Goal: Task Accomplishment & Management: Complete application form

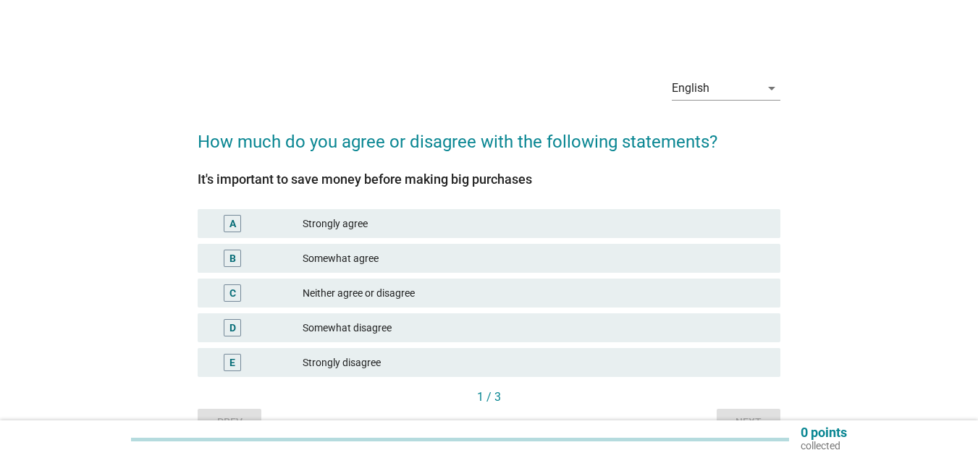
click at [363, 227] on div "Strongly agree" at bounding box center [536, 223] width 466 height 17
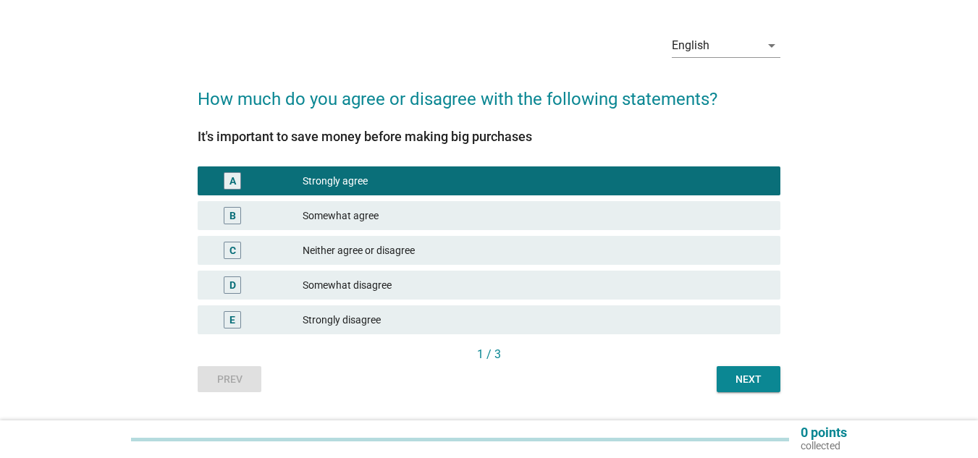
scroll to position [80, 0]
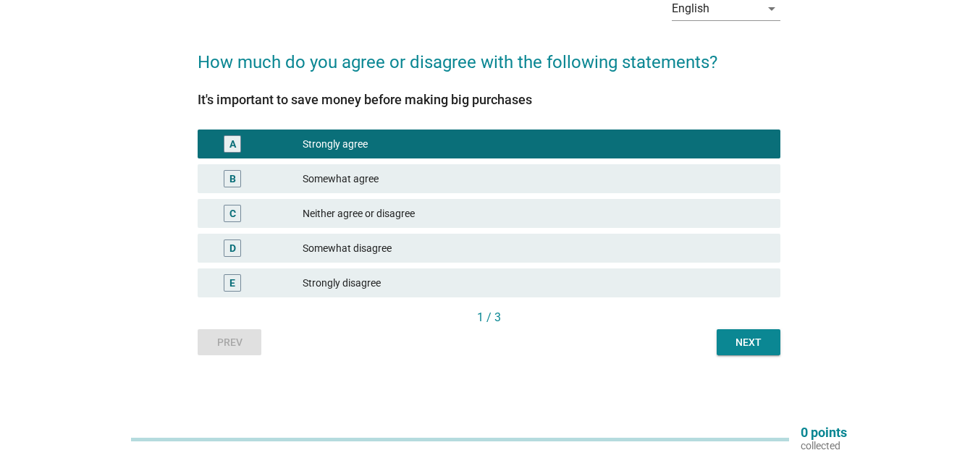
click at [761, 340] on div "Next" at bounding box center [749, 342] width 41 height 15
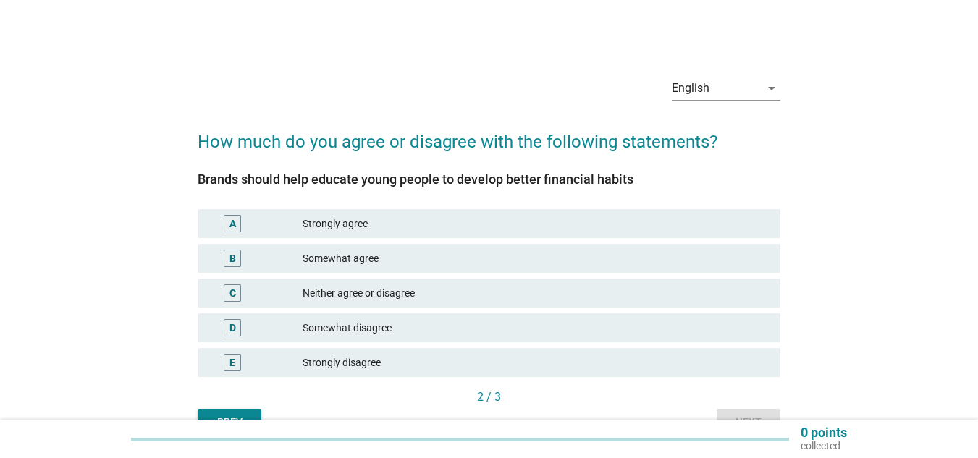
click at [390, 217] on div "Strongly agree" at bounding box center [536, 223] width 466 height 17
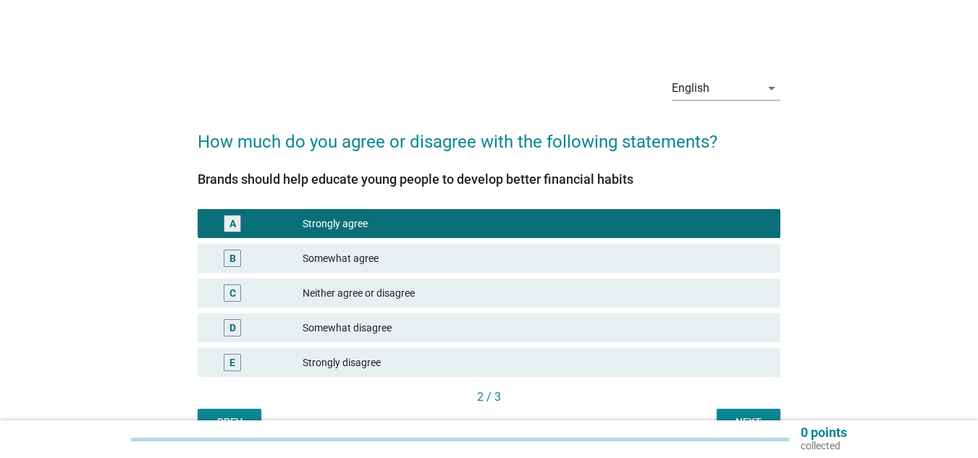
click at [773, 424] on div "0 points collected" at bounding box center [489, 440] width 978 height 38
click at [770, 414] on button "Next" at bounding box center [749, 422] width 64 height 26
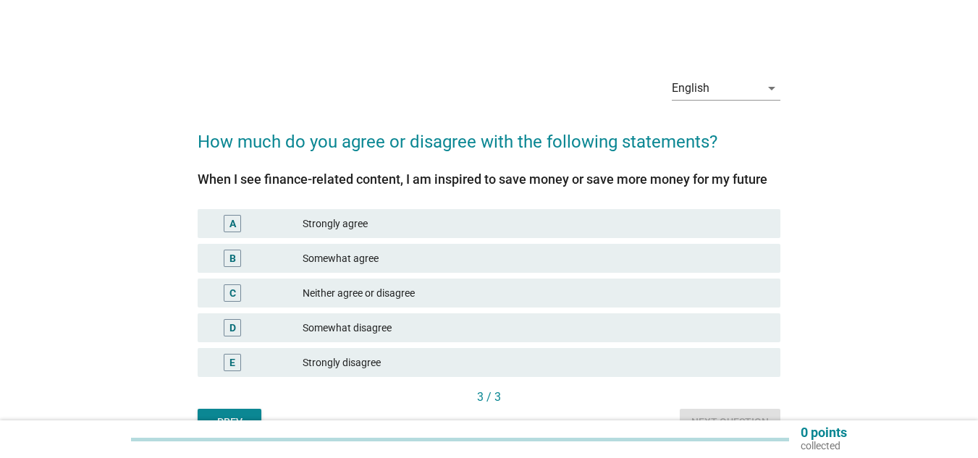
click at [377, 225] on div "Strongly agree" at bounding box center [536, 223] width 466 height 17
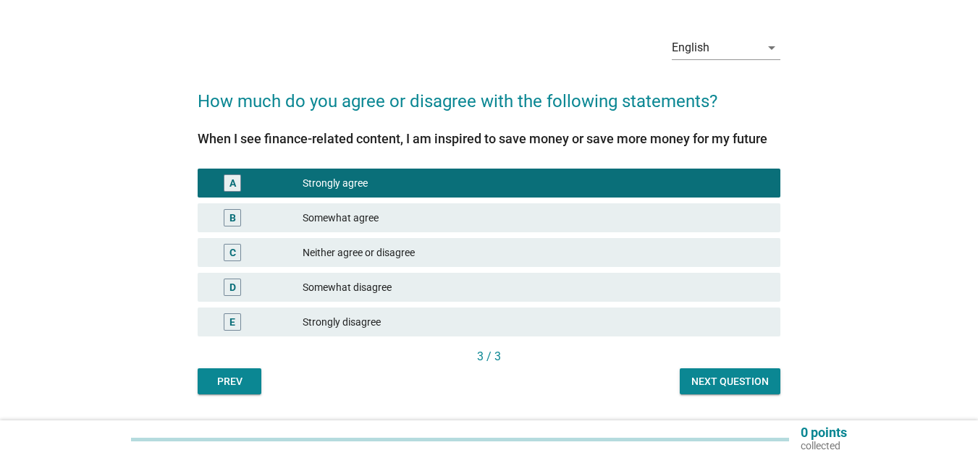
scroll to position [80, 0]
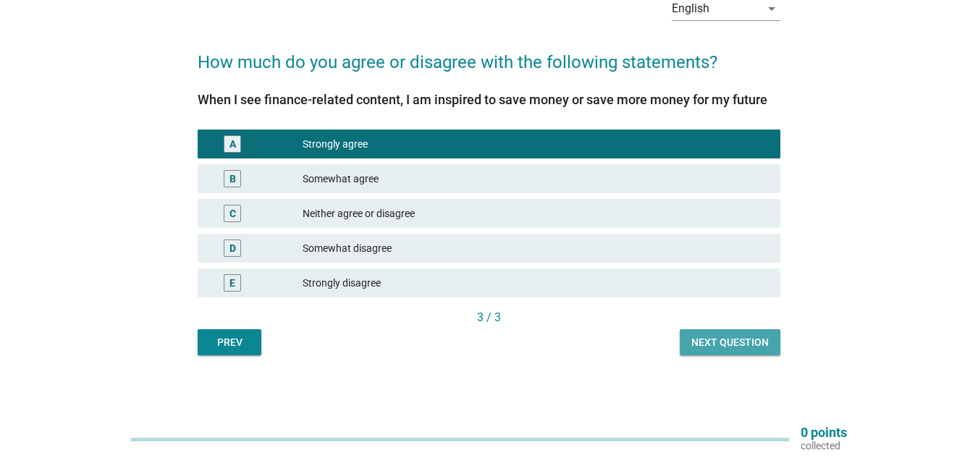
click at [750, 343] on div "Next question" at bounding box center [730, 342] width 77 height 15
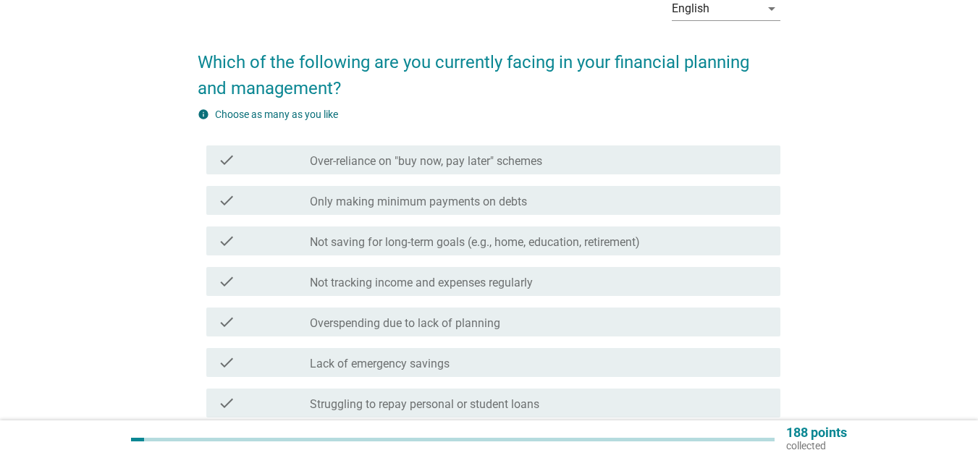
scroll to position [0, 0]
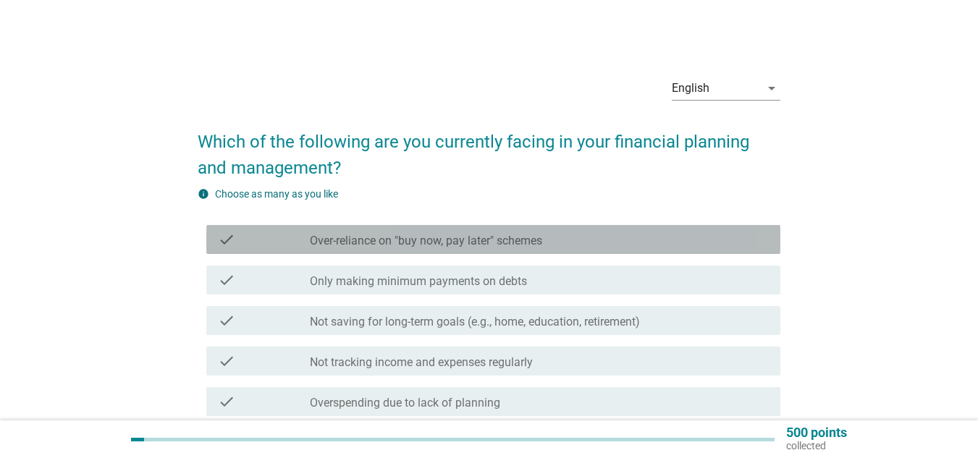
click at [534, 251] on div "check check_box_outline_blank Over-reliance on "buy now, pay later" schemes" at bounding box center [493, 239] width 574 height 29
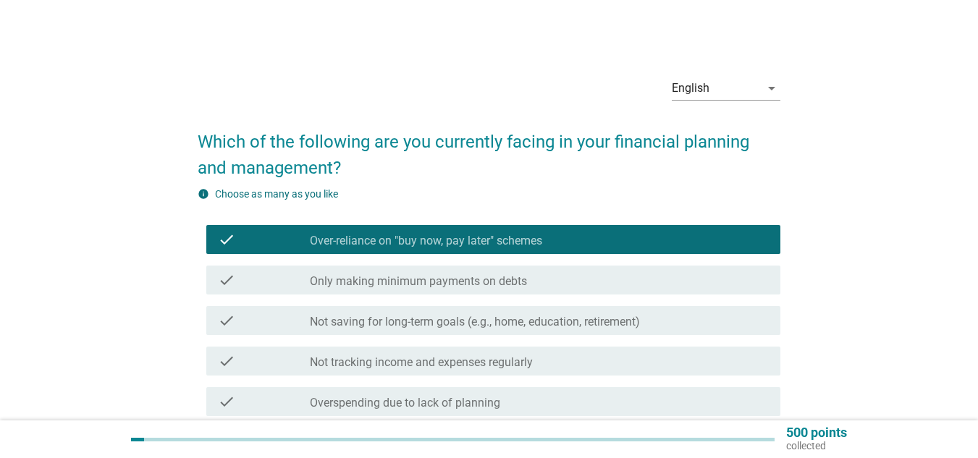
click at [542, 327] on label "Not saving for long-term goals (e.g., home, education, retirement)" at bounding box center [475, 322] width 330 height 14
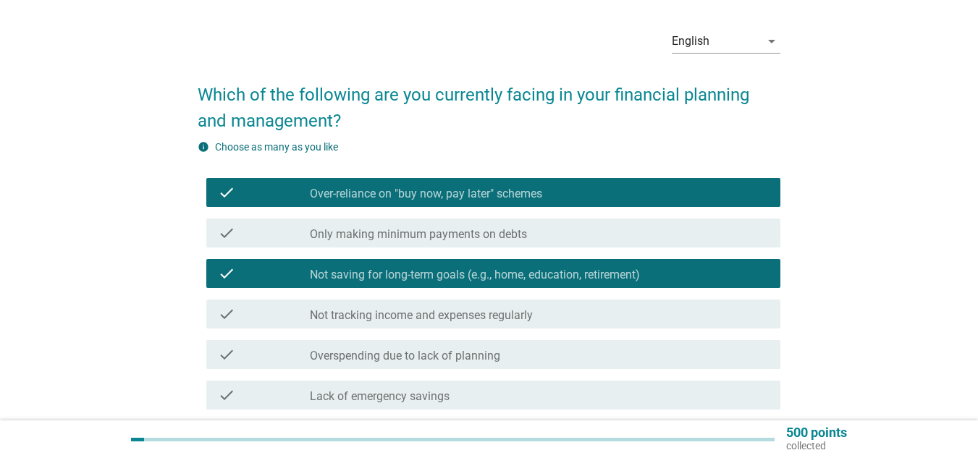
scroll to position [72, 0]
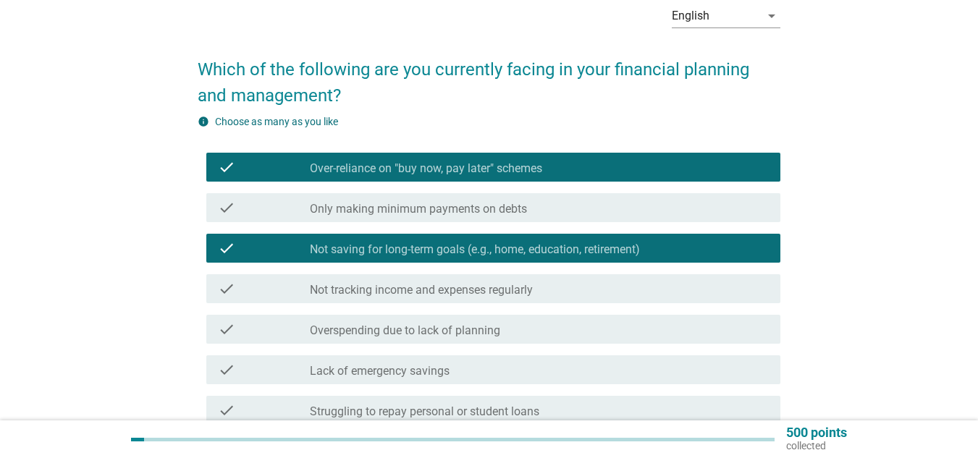
click at [571, 285] on div "check_box_outline_blank Not tracking income and expenses regularly" at bounding box center [539, 288] width 459 height 17
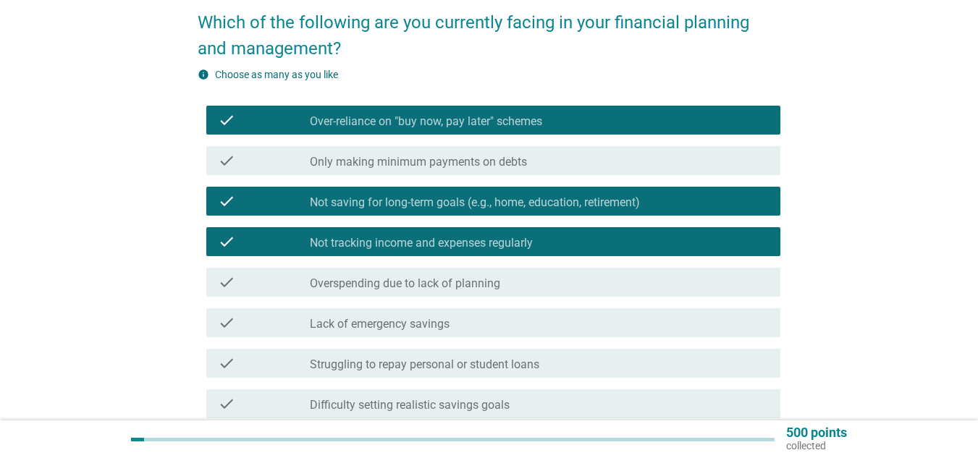
scroll to position [145, 0]
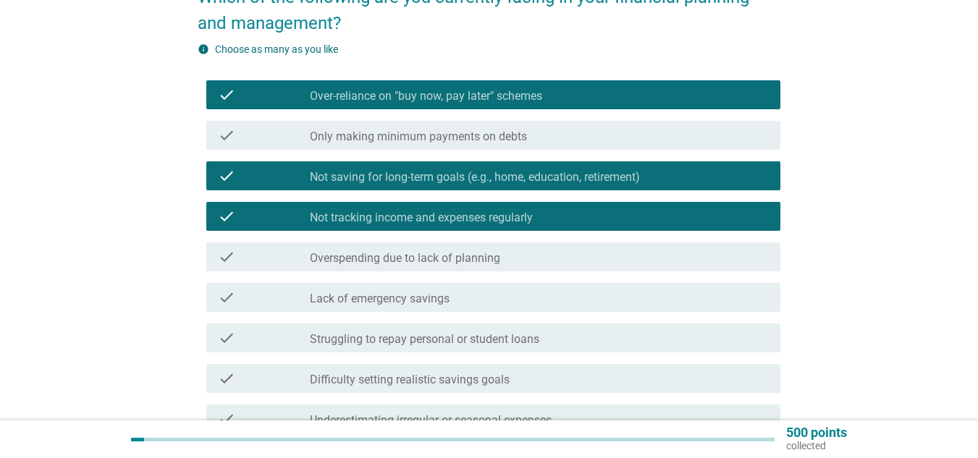
click at [582, 260] on div "check_box_outline_blank Overspending due to lack of planning" at bounding box center [539, 256] width 459 height 17
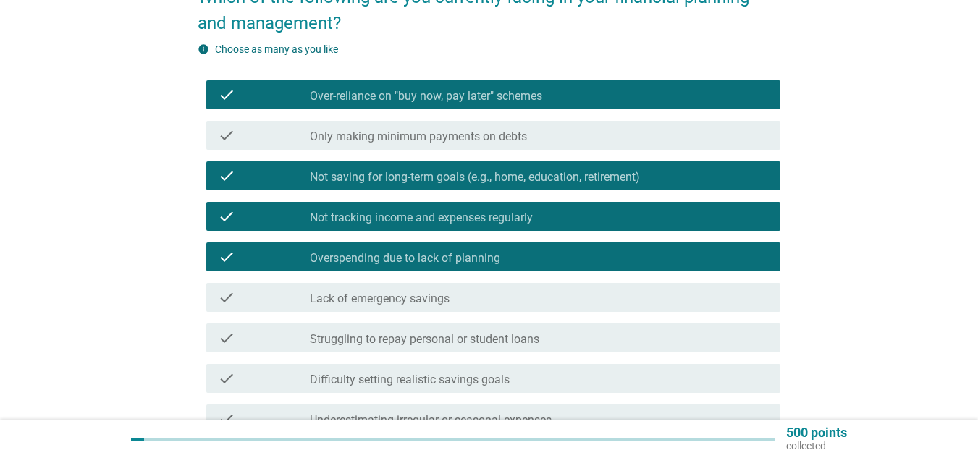
click at [547, 295] on div "check_box_outline_blank Lack of emergency savings" at bounding box center [539, 297] width 459 height 17
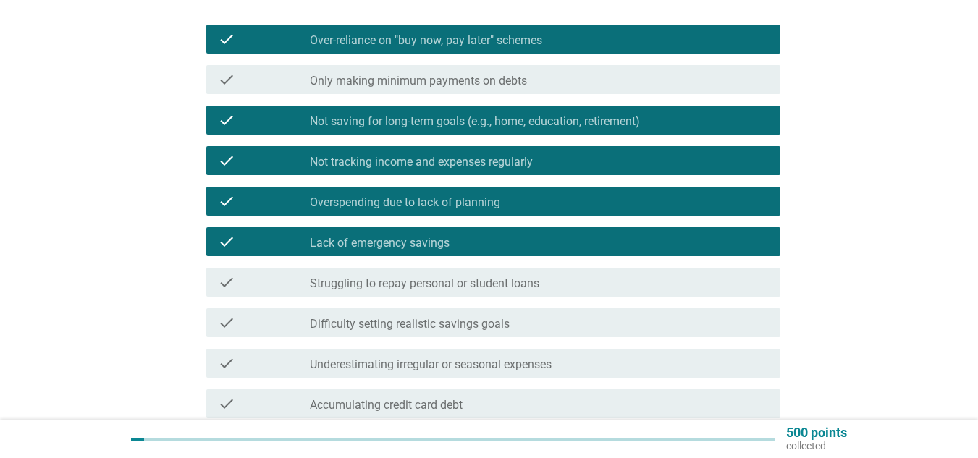
scroll to position [217, 0]
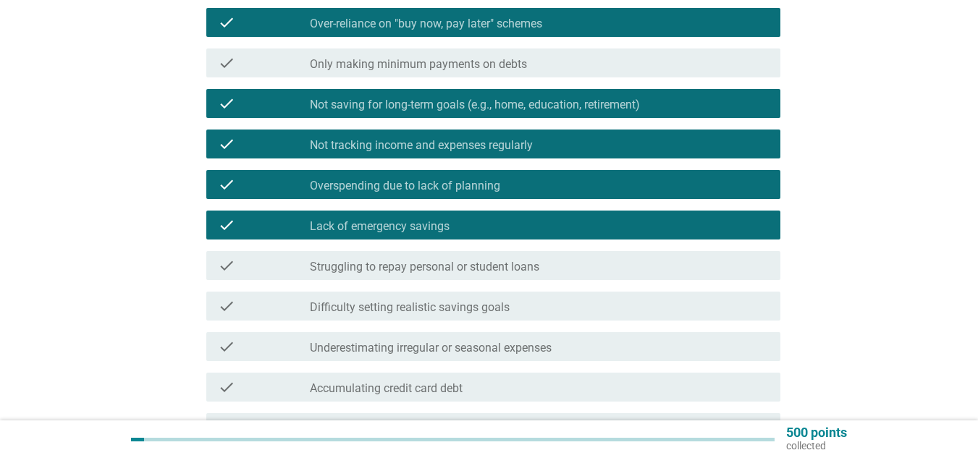
click at [556, 305] on div "check_box_outline_blank Difficulty setting realistic savings goals" at bounding box center [539, 306] width 459 height 17
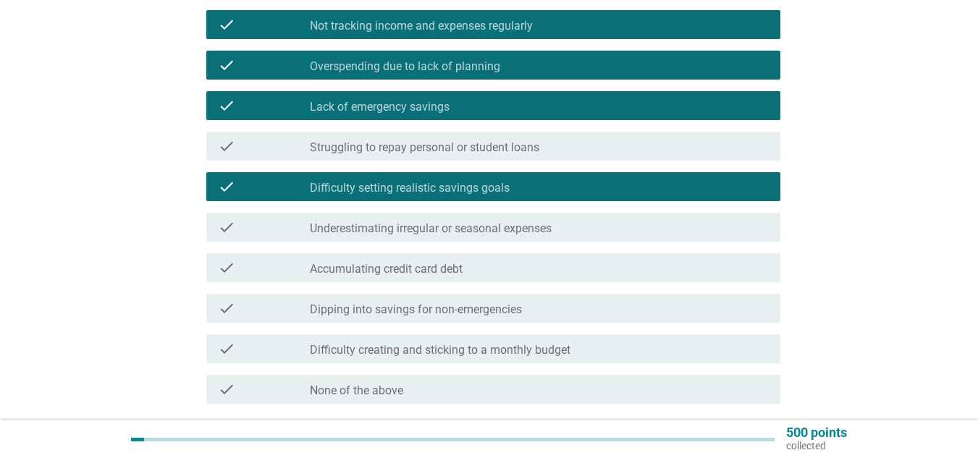
scroll to position [362, 0]
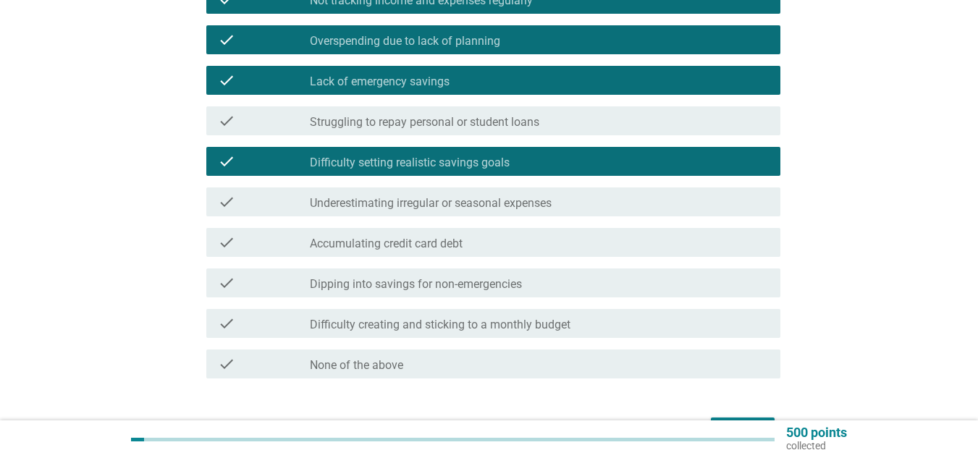
click at [545, 324] on label "Difficulty creating and sticking to a monthly budget" at bounding box center [440, 325] width 261 height 14
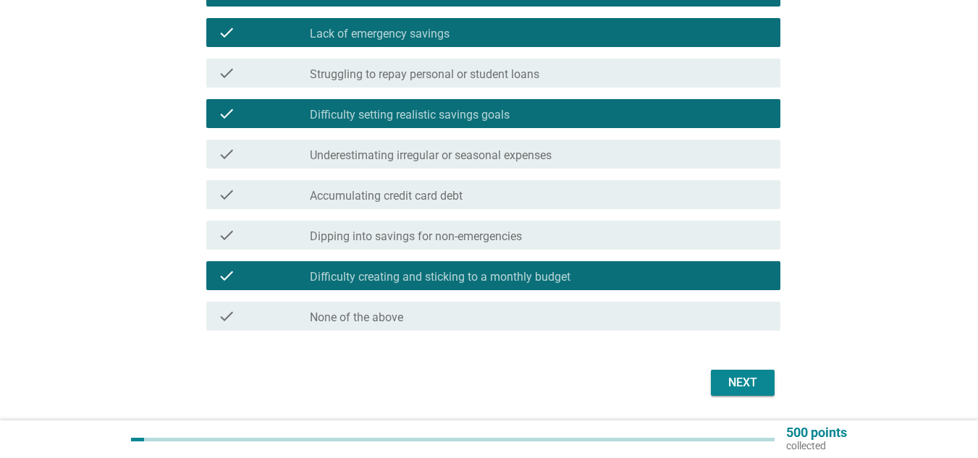
scroll to position [434, 0]
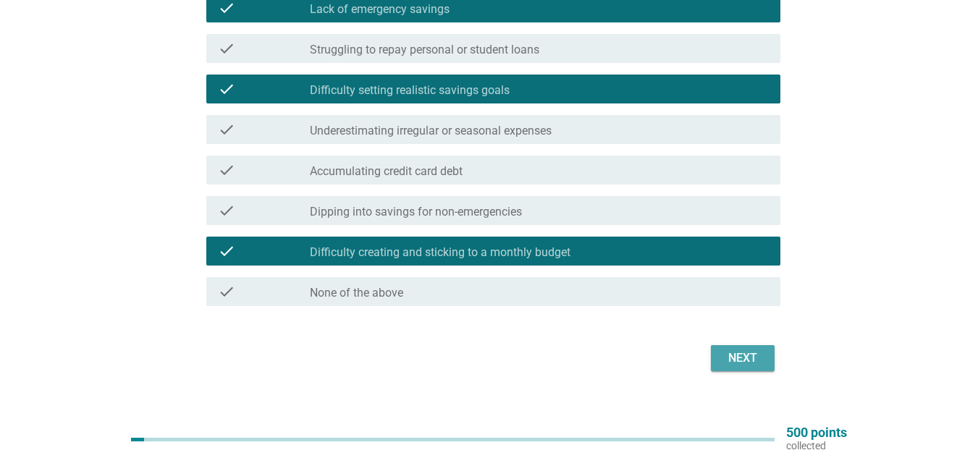
click at [771, 366] on button "Next" at bounding box center [743, 358] width 64 height 26
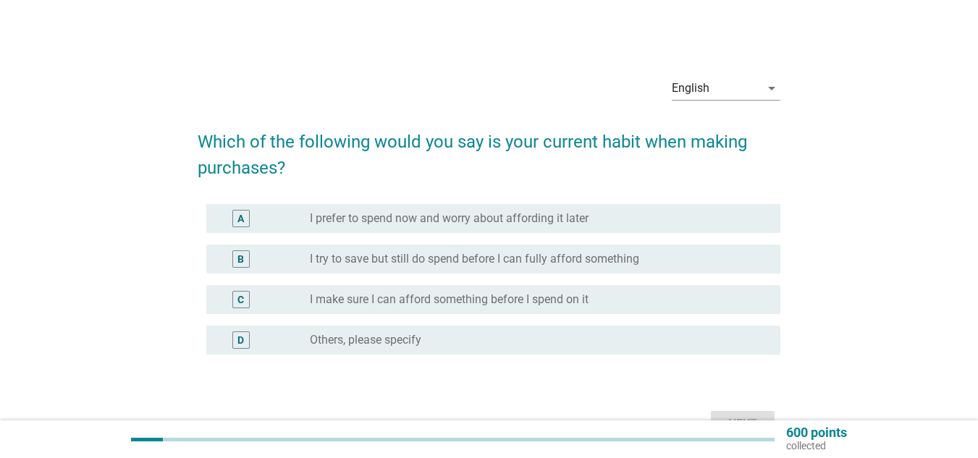
click at [448, 219] on label "I prefer to spend now and worry about affording it later" at bounding box center [449, 218] width 279 height 14
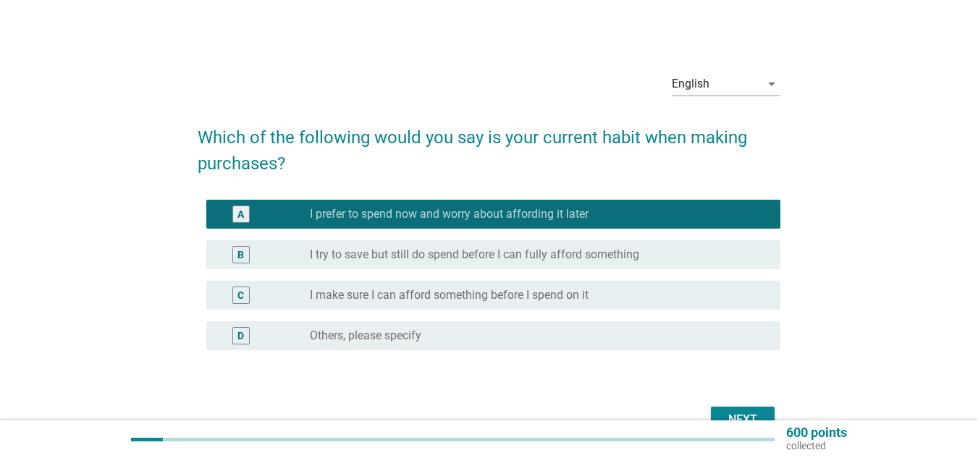
scroll to position [72, 0]
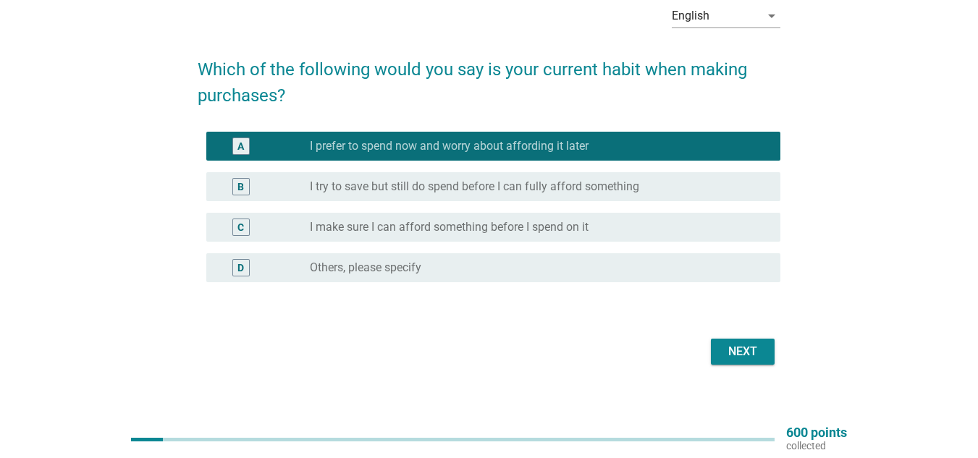
click at [749, 353] on div "Next" at bounding box center [743, 351] width 41 height 17
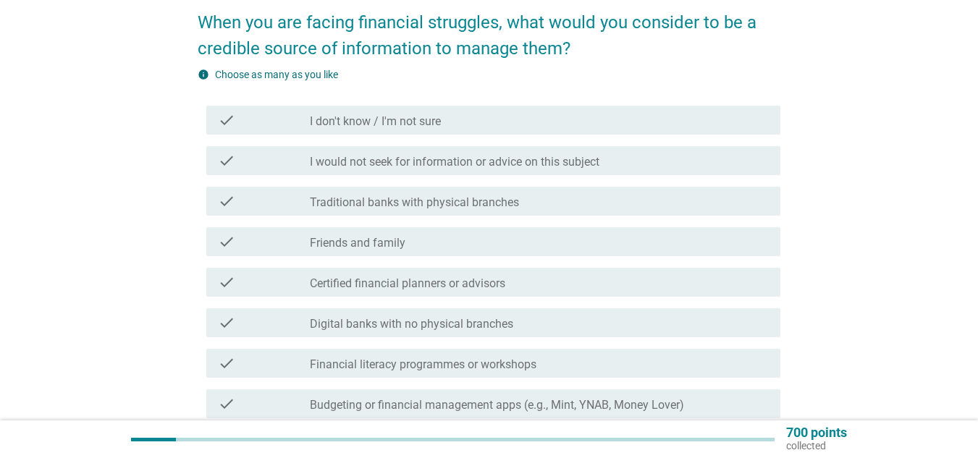
scroll to position [145, 0]
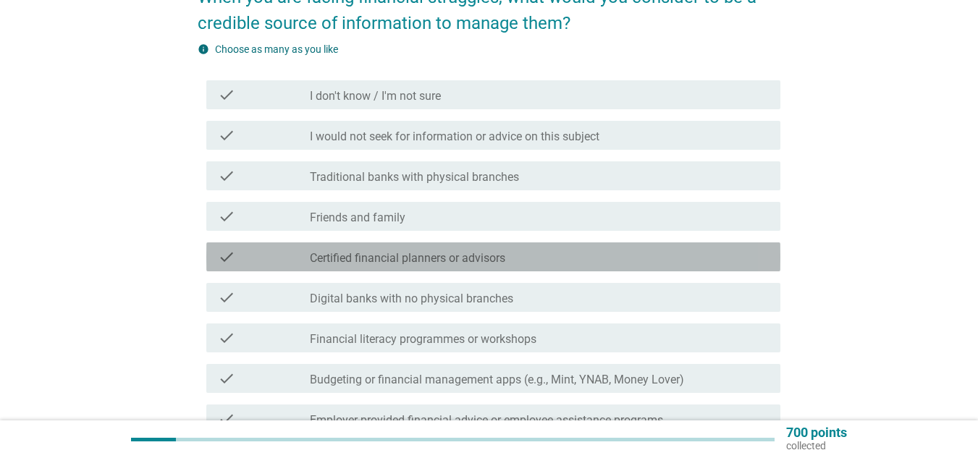
click at [495, 254] on label "Certified financial planners or advisors" at bounding box center [408, 258] width 196 height 14
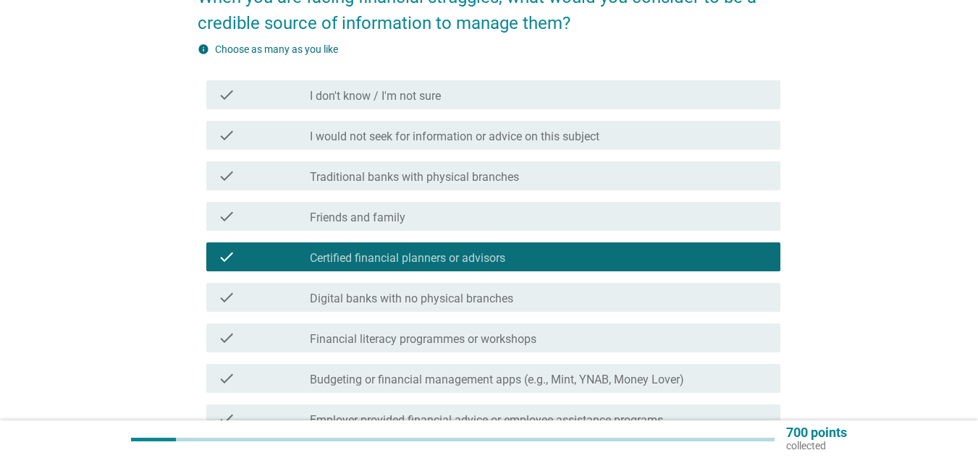
click at [494, 291] on div "check_box_outline_blank Digital banks with no physical branches" at bounding box center [539, 297] width 459 height 17
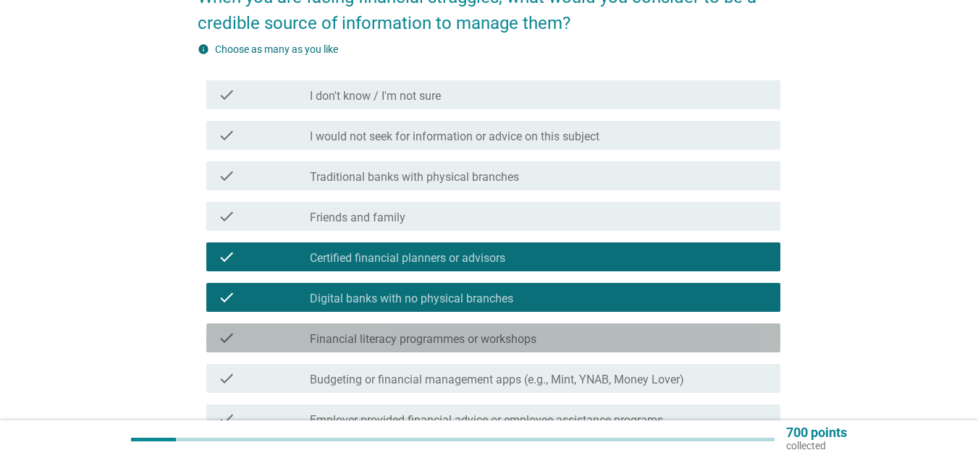
click at [499, 328] on div "check check_box_outline_blank Financial literacy programmes or workshops" at bounding box center [493, 338] width 574 height 29
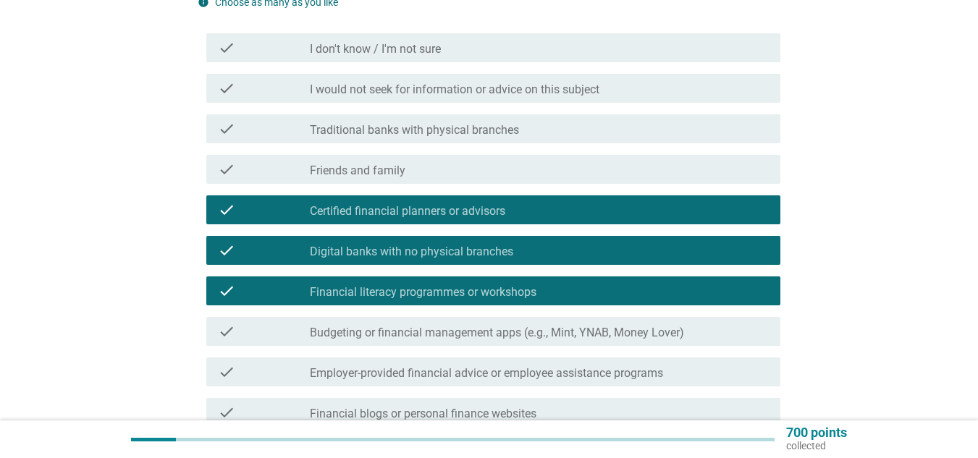
scroll to position [217, 0]
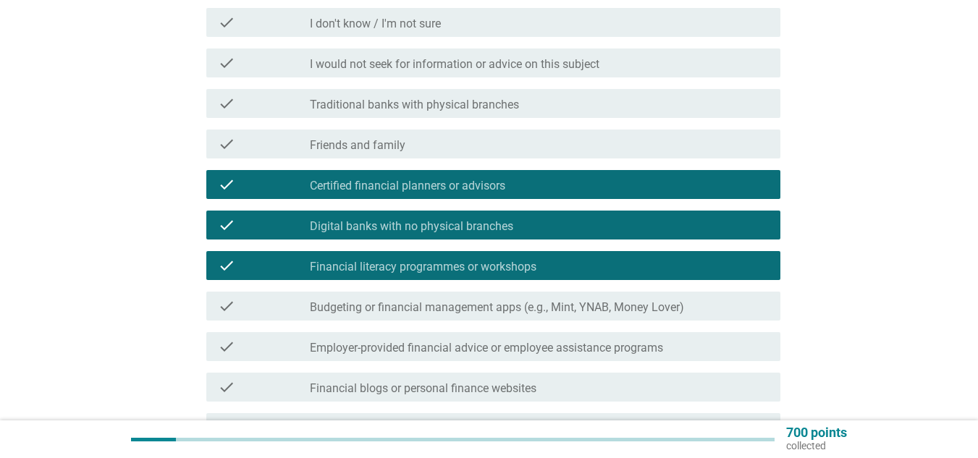
click at [510, 303] on label "Budgeting or financial management apps (e.g., Mint, YNAB, Money Lover)" at bounding box center [497, 308] width 374 height 14
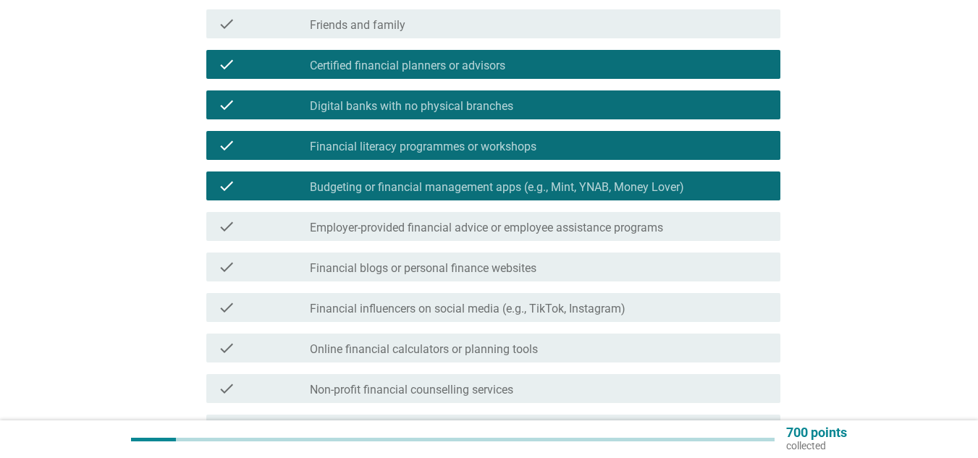
scroll to position [362, 0]
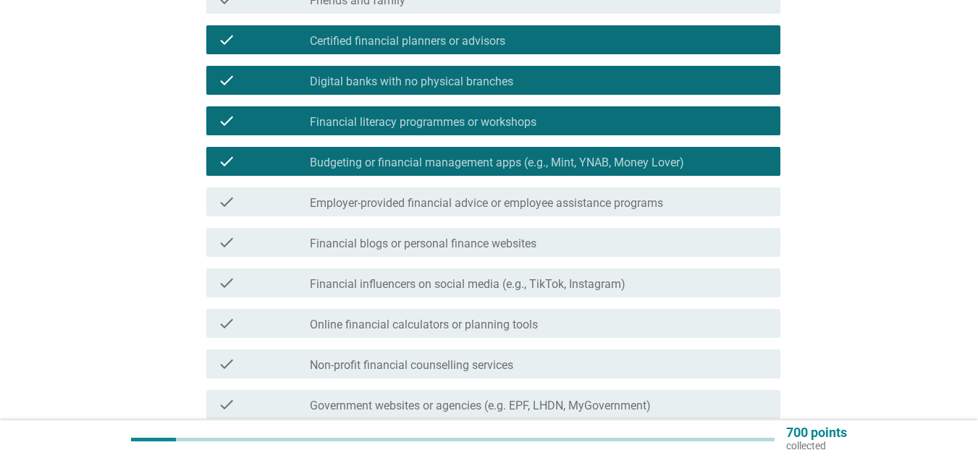
click at [511, 247] on label "Financial blogs or personal finance websites" at bounding box center [423, 244] width 227 height 14
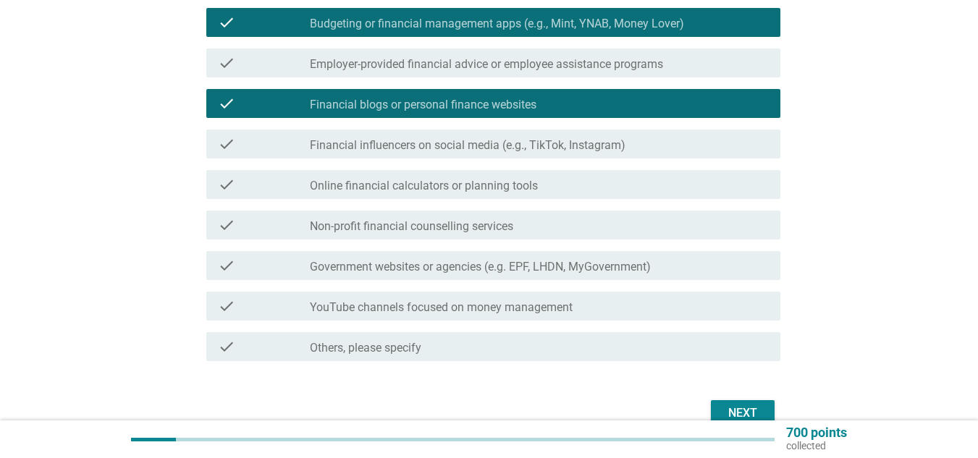
scroll to position [507, 0]
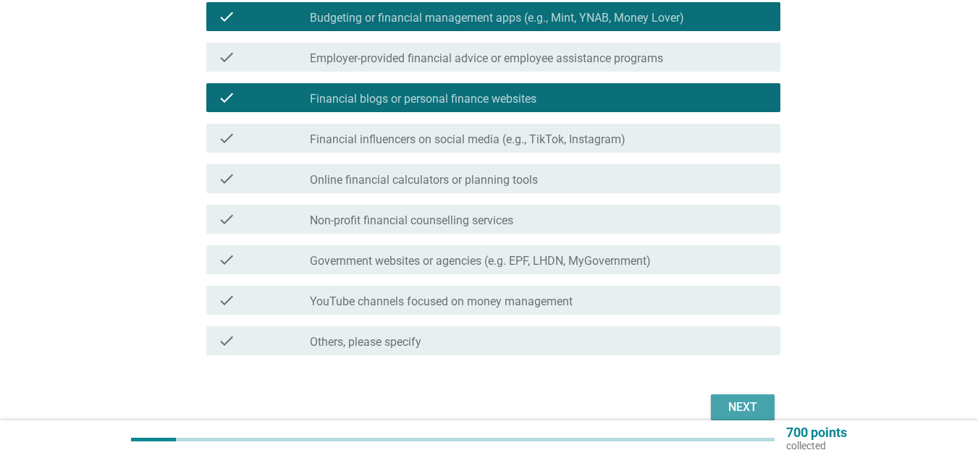
click at [749, 411] on div "Next" at bounding box center [743, 407] width 41 height 17
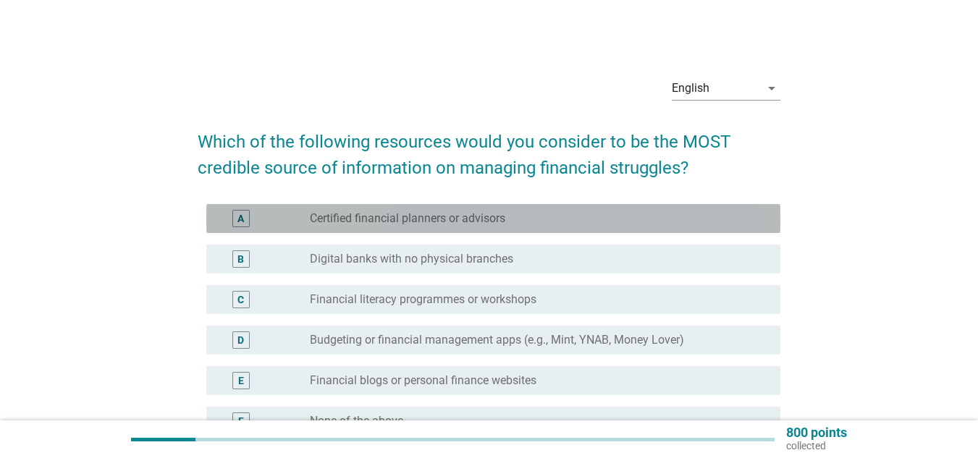
click at [551, 222] on div "radio_button_unchecked Certified financial planners or advisors" at bounding box center [534, 218] width 448 height 14
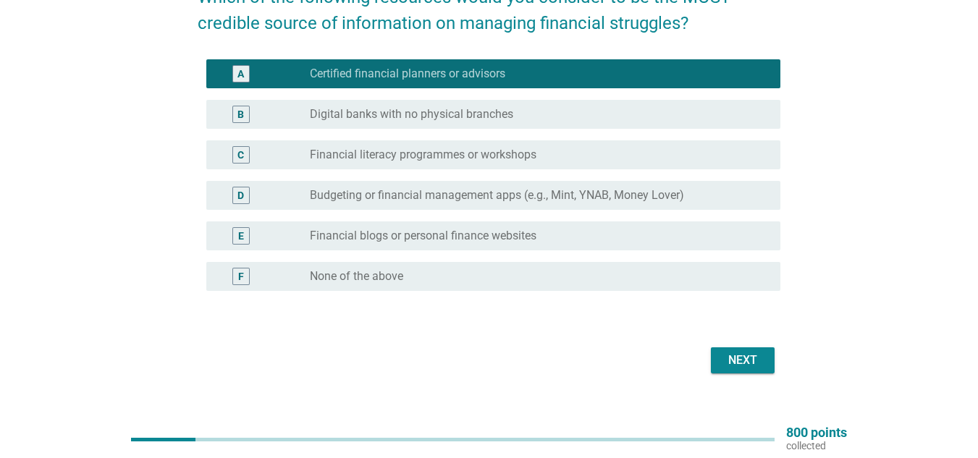
scroll to position [72, 0]
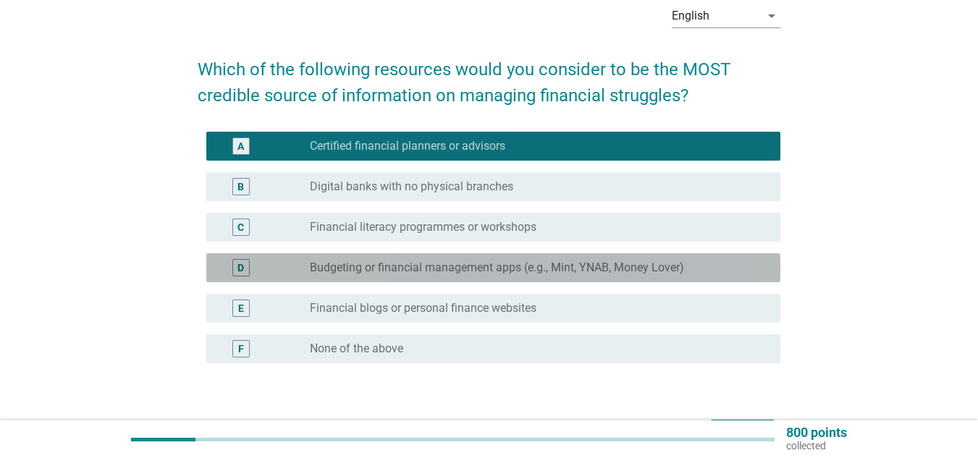
click at [530, 265] on label "Budgeting or financial management apps (e.g., Mint, YNAB, Money Lover)" at bounding box center [497, 268] width 374 height 14
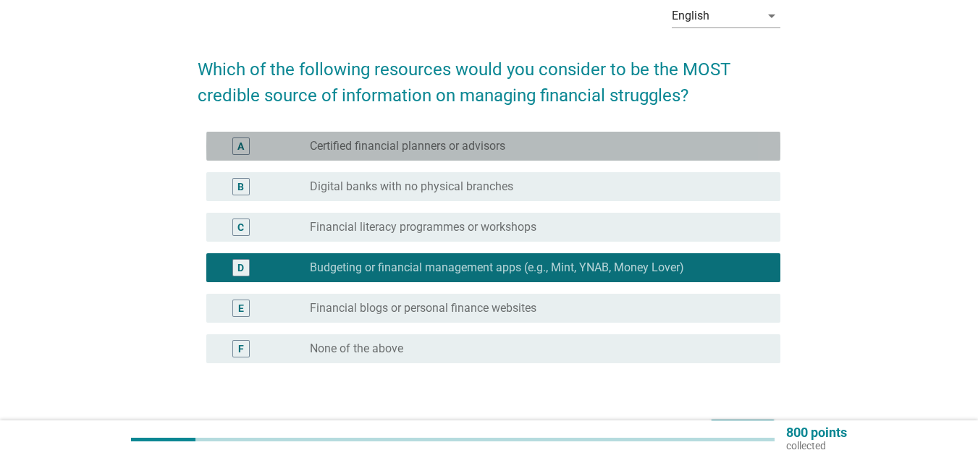
click at [529, 145] on div "radio_button_unchecked Certified financial planners or advisors" at bounding box center [534, 146] width 448 height 14
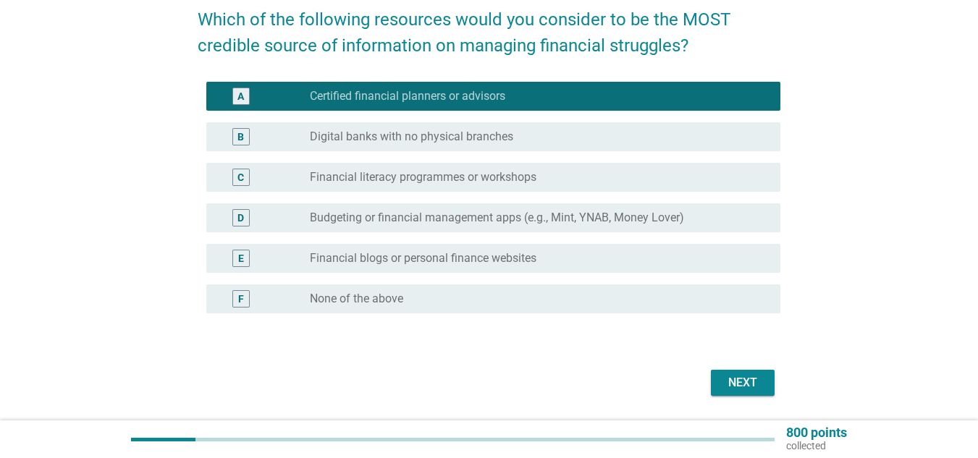
scroll to position [145, 0]
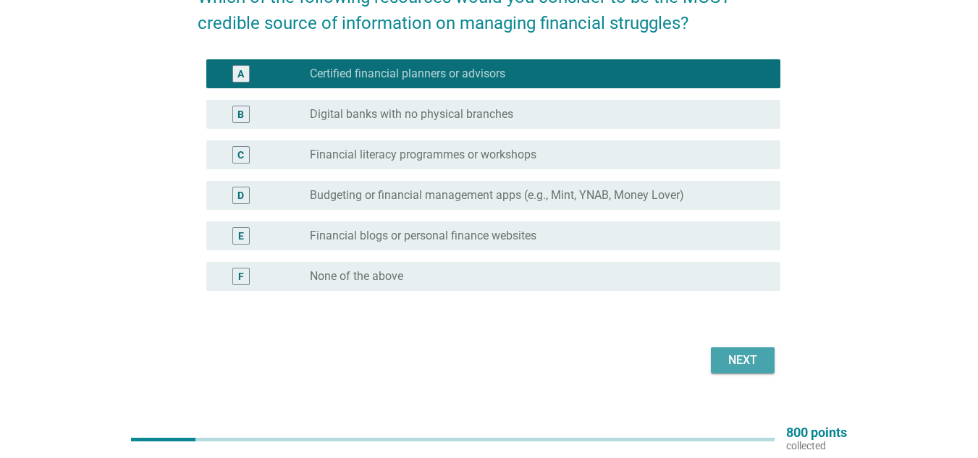
click at [750, 361] on div "Next" at bounding box center [743, 360] width 41 height 17
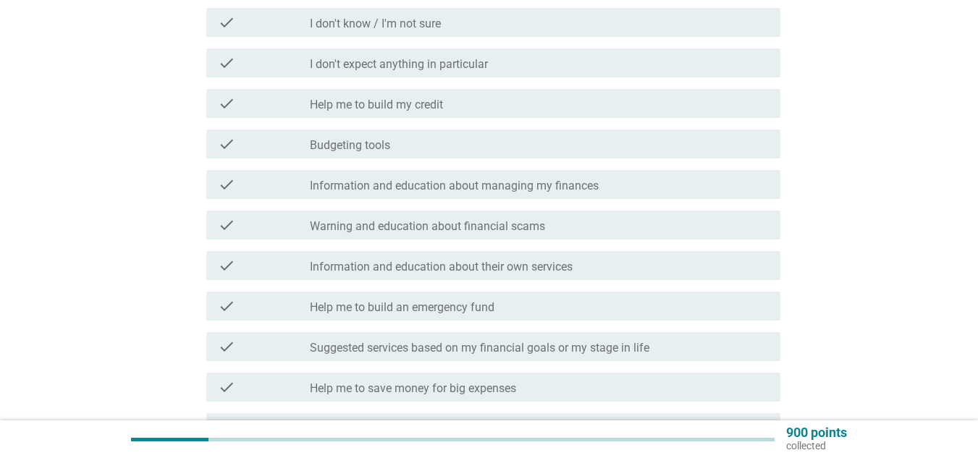
scroll to position [290, 0]
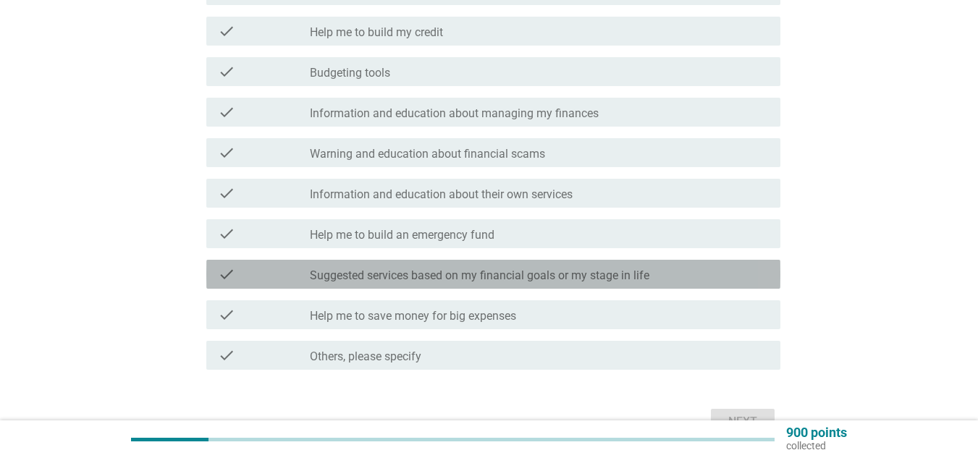
click at [534, 275] on label "Suggested services based on my financial goals or my stage in life" at bounding box center [480, 276] width 340 height 14
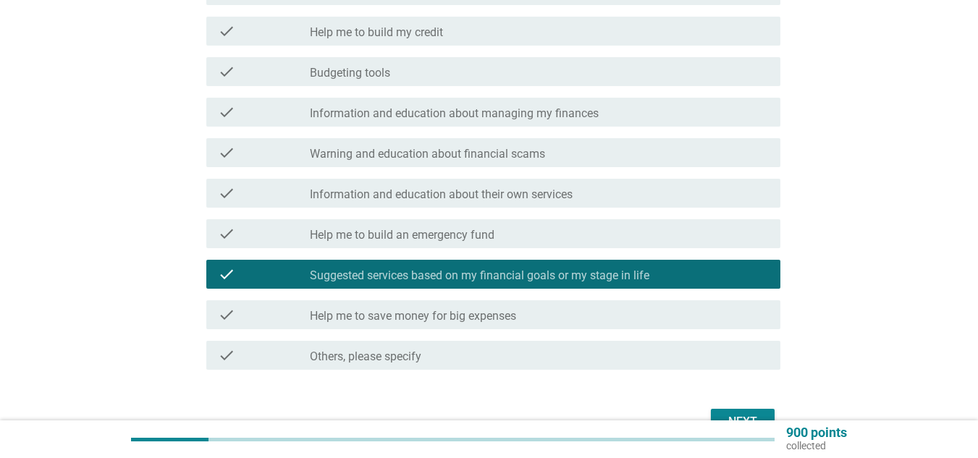
click at [530, 309] on div "check_box_outline_blank Help me to save money for big expenses" at bounding box center [539, 314] width 459 height 17
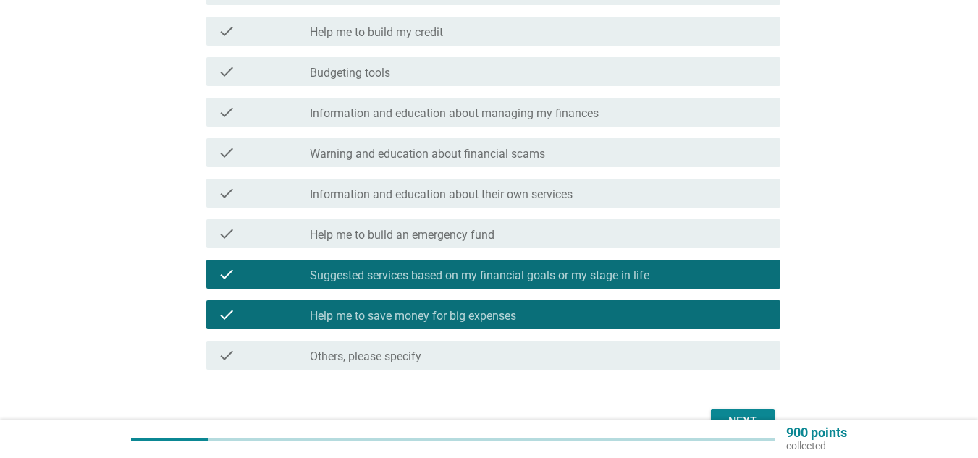
click at [530, 232] on div "check_box_outline_blank Help me to build an emergency fund" at bounding box center [539, 233] width 459 height 17
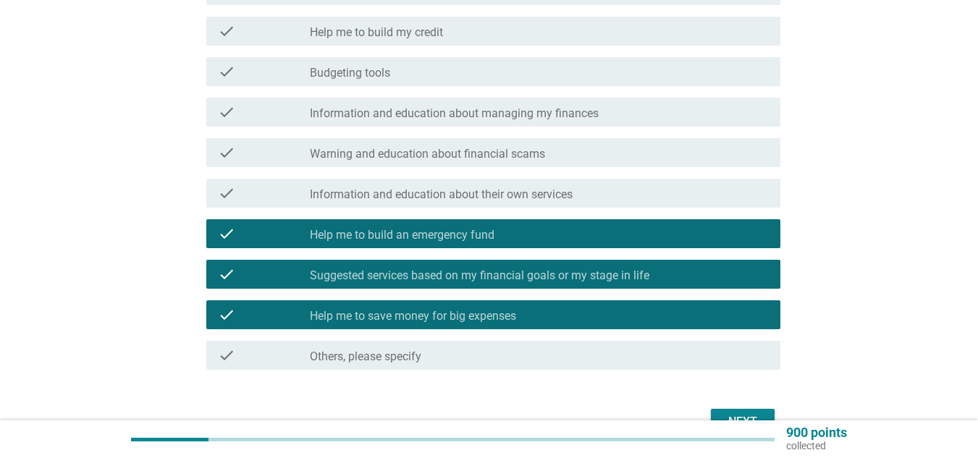
click at [744, 414] on div "Next" at bounding box center [743, 421] width 41 height 17
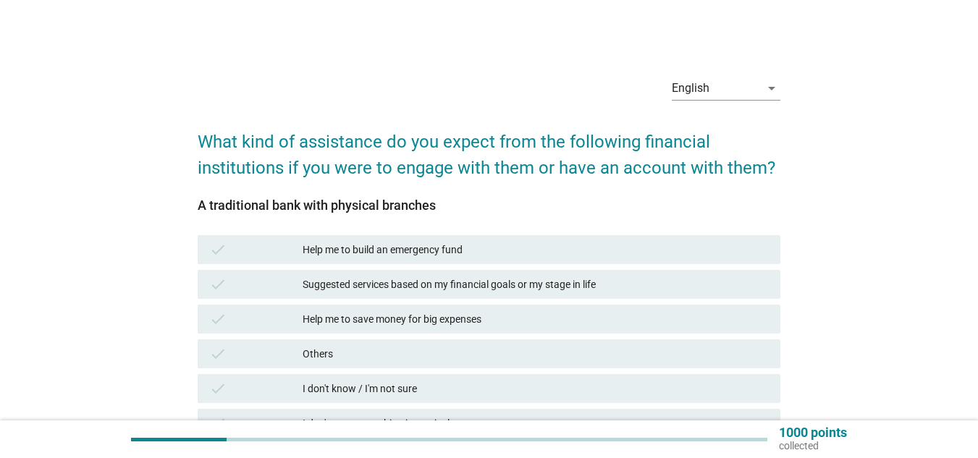
scroll to position [72, 0]
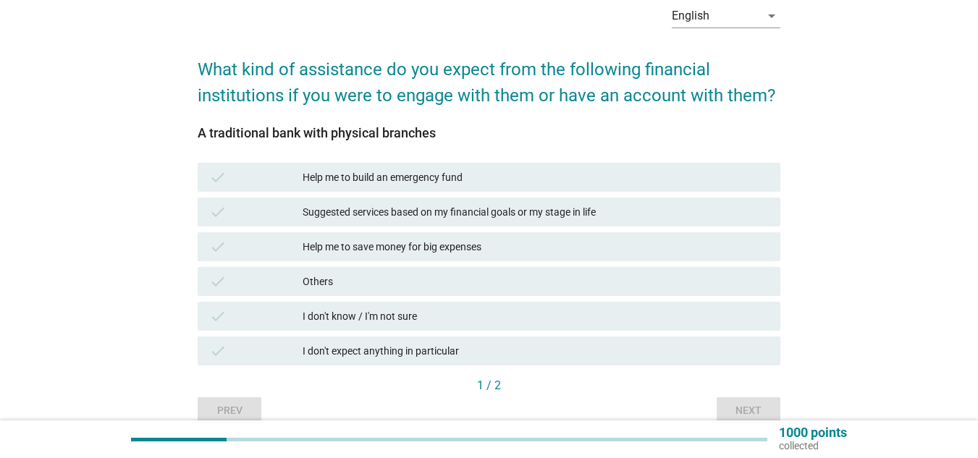
click at [473, 166] on div "check Help me to build an emergency fund" at bounding box center [489, 177] width 583 height 29
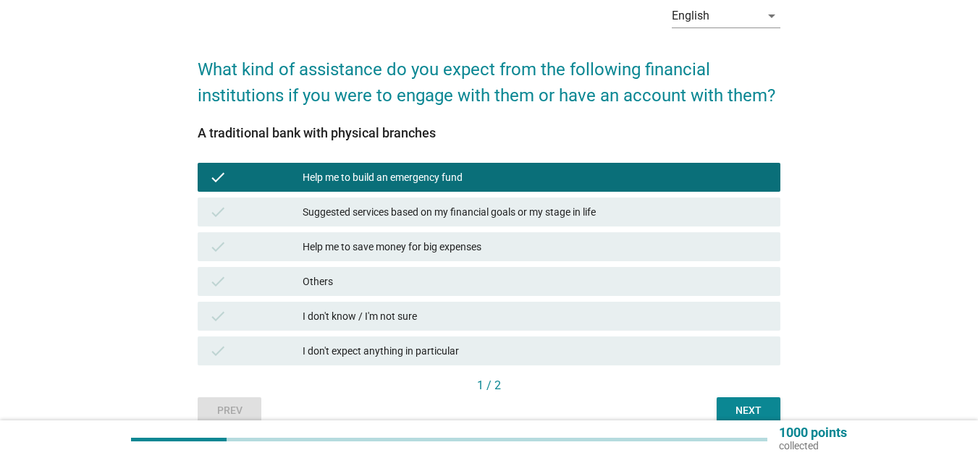
scroll to position [140, 0]
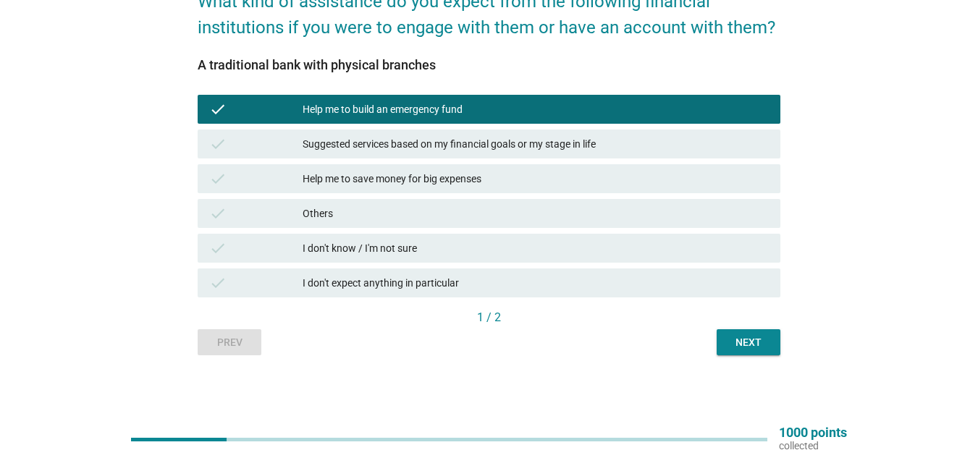
click at [750, 345] on div "Next" at bounding box center [749, 342] width 41 height 15
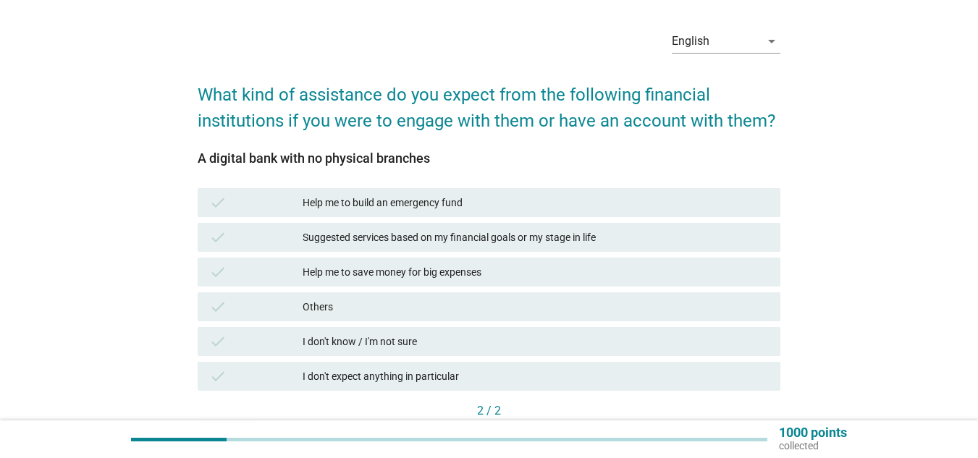
scroll to position [72, 0]
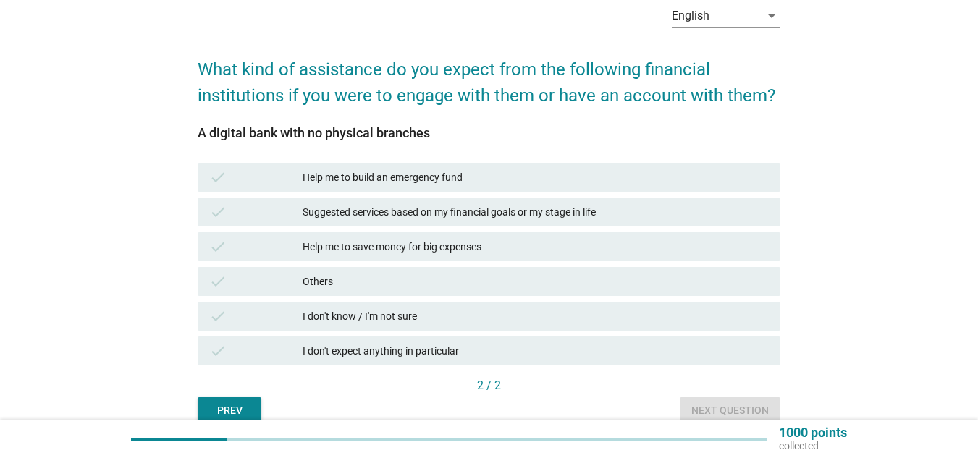
click at [450, 323] on div "I don't know / I'm not sure" at bounding box center [536, 316] width 466 height 17
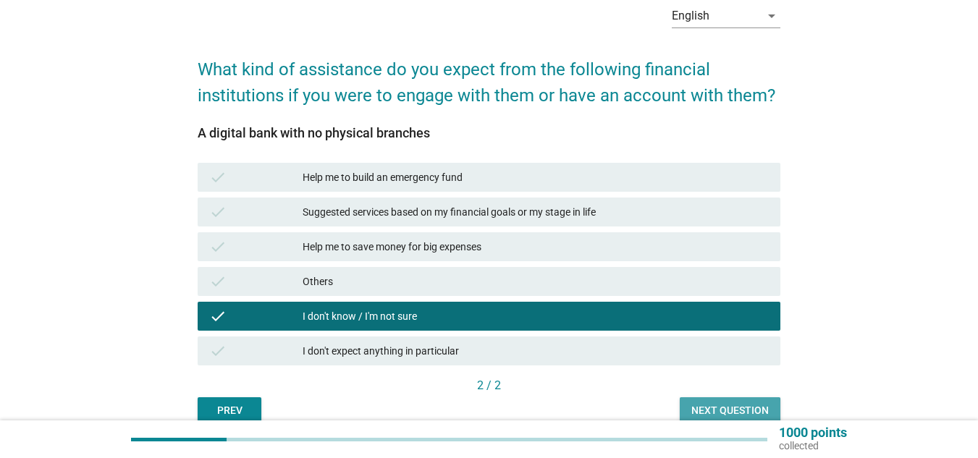
click at [767, 404] on div "Next question" at bounding box center [730, 410] width 77 height 15
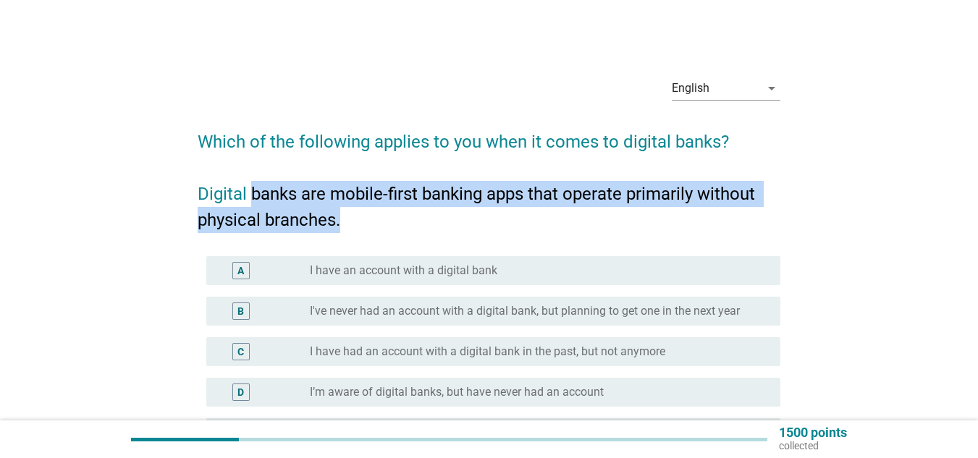
drag, startPoint x: 256, startPoint y: 189, endPoint x: 564, endPoint y: 214, distance: 309.5
click at [564, 214] on h2 "Which of the following applies to you when it comes to digital banks? Digital b…" at bounding box center [489, 173] width 583 height 119
click at [558, 225] on h2 "Which of the following applies to you when it comes to digital banks? Digital b…" at bounding box center [489, 173] width 583 height 119
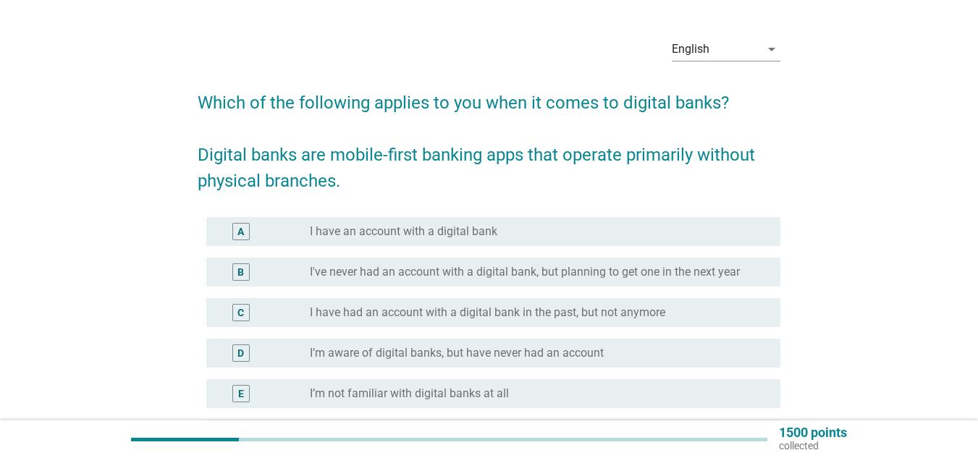
scroll to position [72, 0]
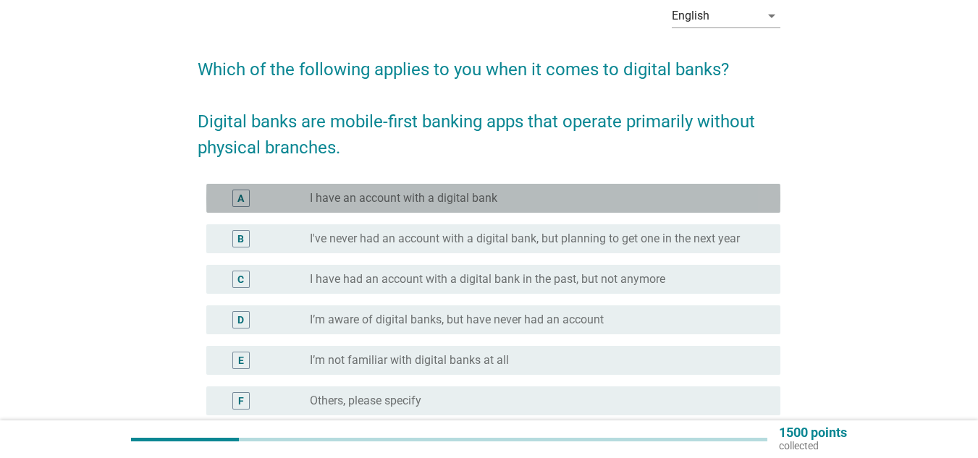
click at [553, 201] on div "radio_button_unchecked I have an account with a digital bank" at bounding box center [534, 198] width 448 height 14
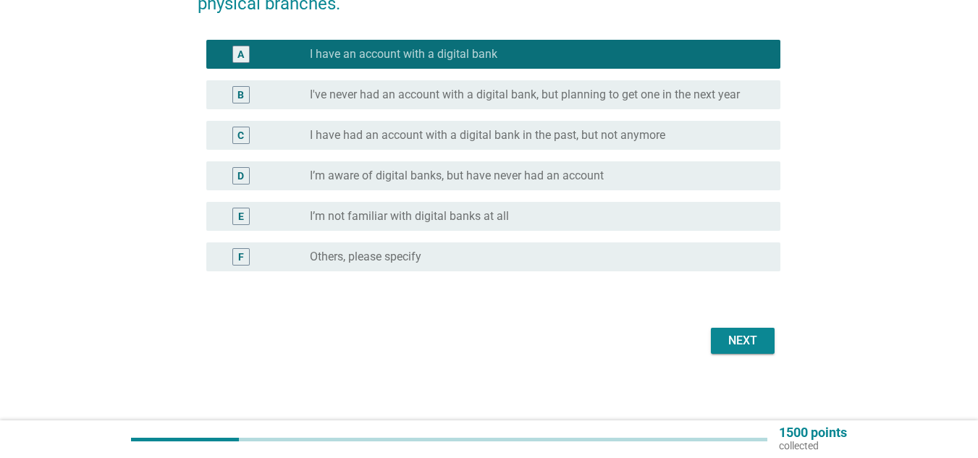
scroll to position [217, 0]
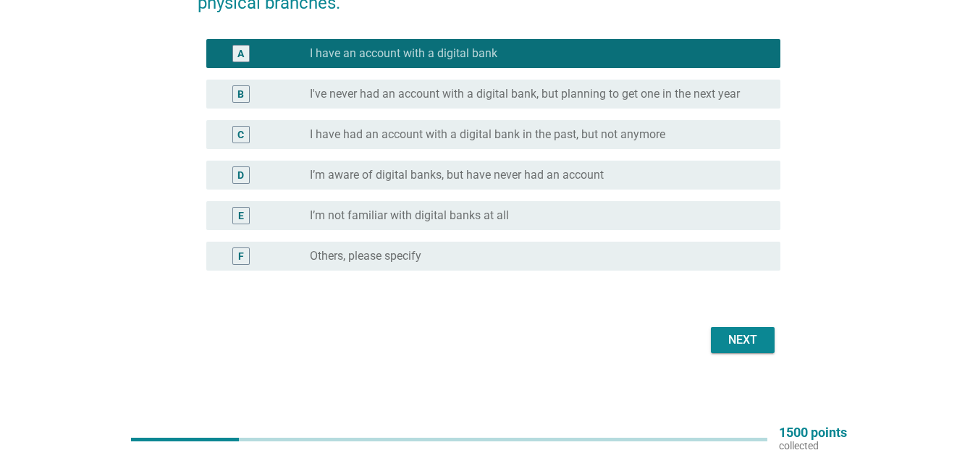
click at [757, 340] on div "Next" at bounding box center [743, 340] width 41 height 17
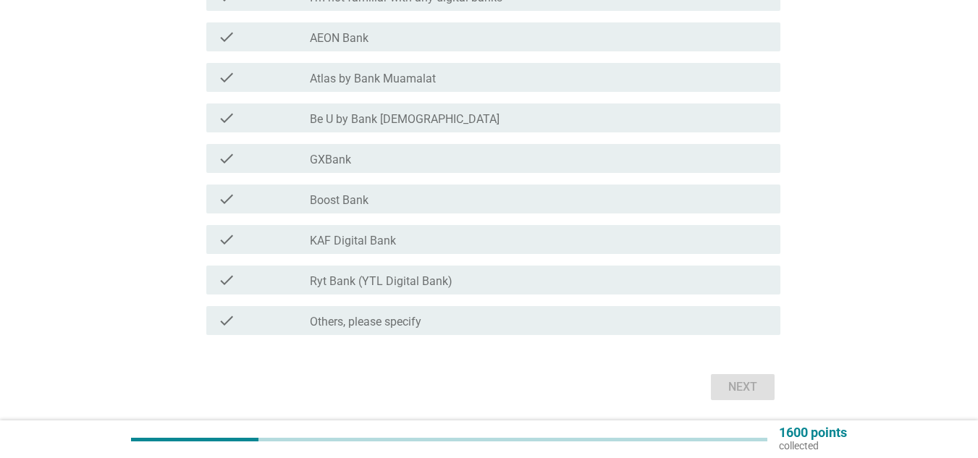
scroll to position [145, 0]
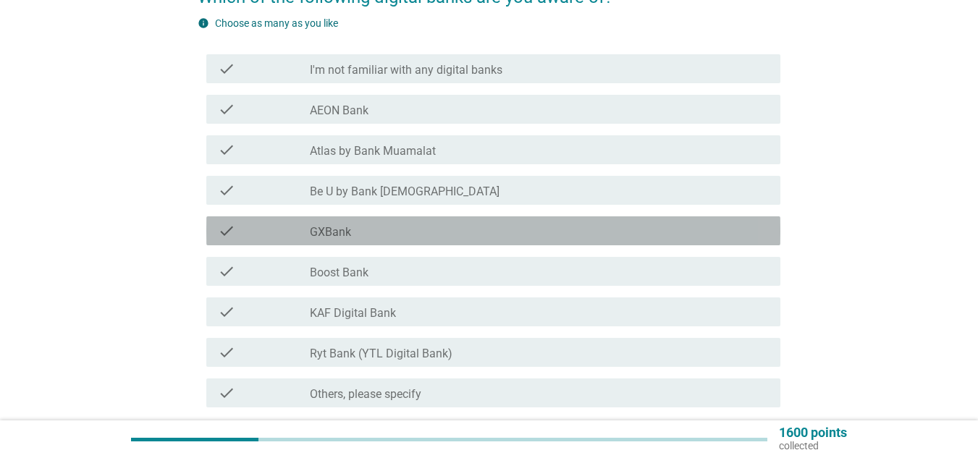
click at [463, 227] on div "check_box_outline_blank GXBank" at bounding box center [539, 230] width 459 height 17
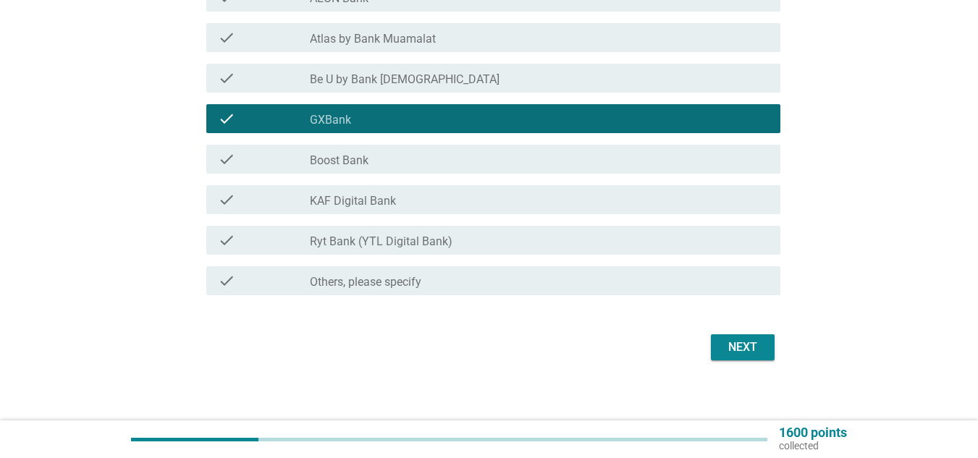
scroll to position [266, 0]
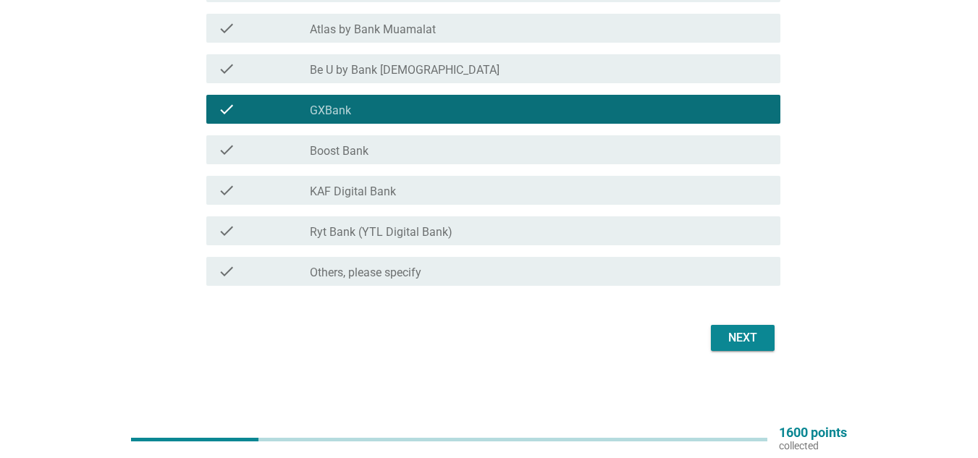
click at [750, 340] on div "Next" at bounding box center [743, 337] width 41 height 17
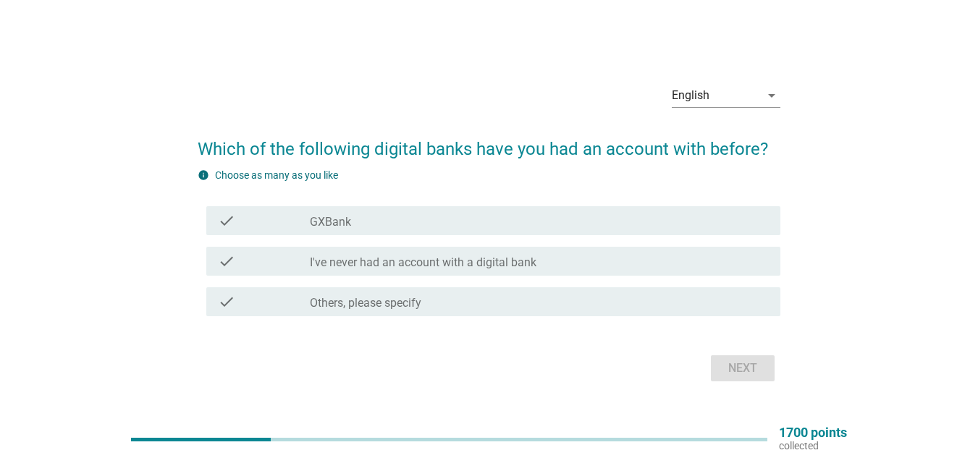
click at [448, 213] on div "check_box_outline_blank GXBank" at bounding box center [539, 220] width 459 height 17
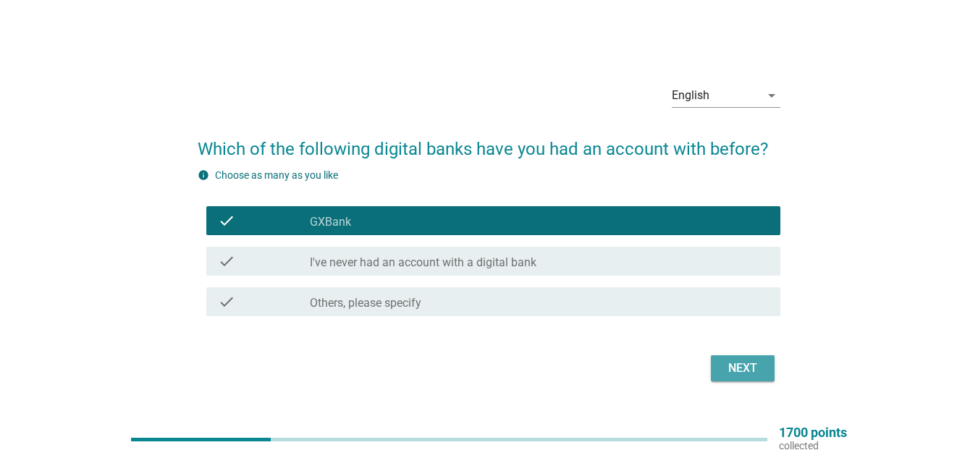
click at [749, 367] on div "Next" at bounding box center [743, 368] width 41 height 17
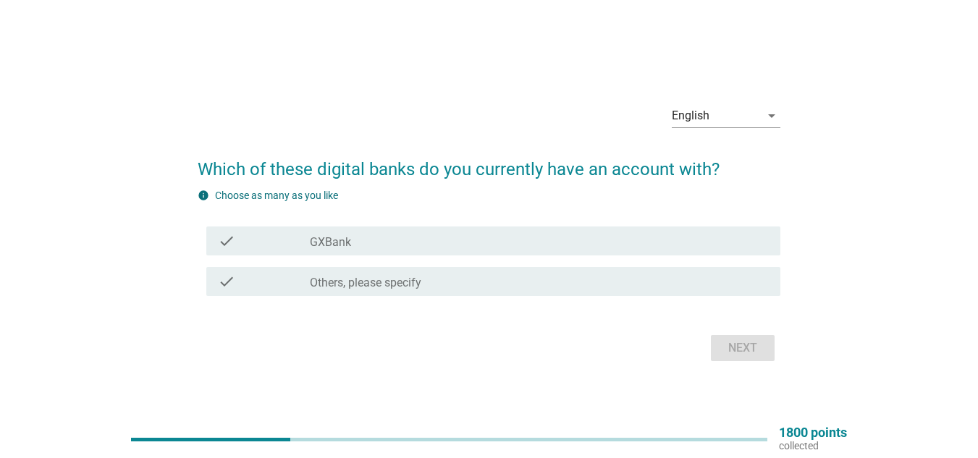
click at [464, 233] on div "check_box_outline_blank GXBank" at bounding box center [539, 240] width 459 height 17
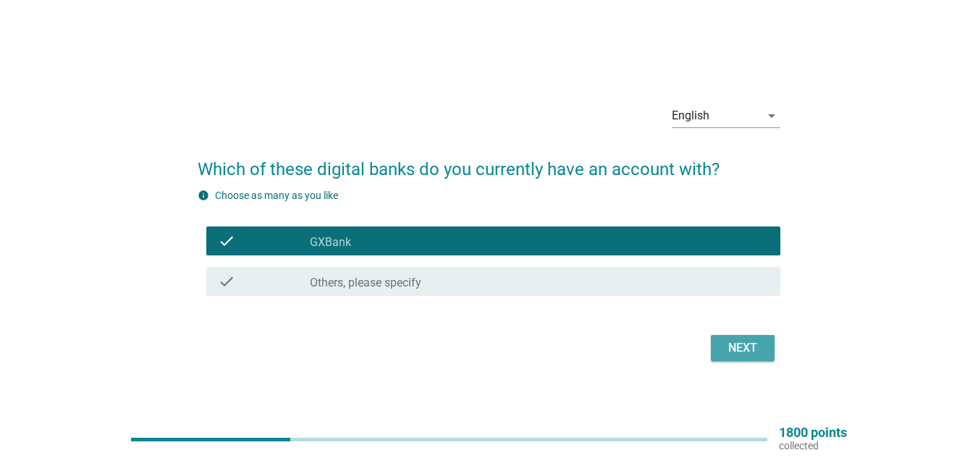
click at [731, 347] on div "Next" at bounding box center [743, 348] width 41 height 17
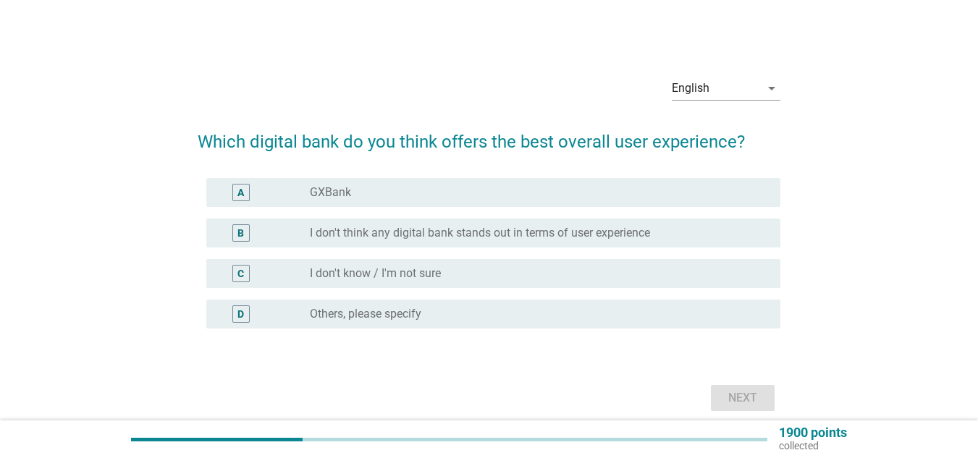
click at [508, 190] on div "radio_button_unchecked GXBank" at bounding box center [534, 192] width 448 height 14
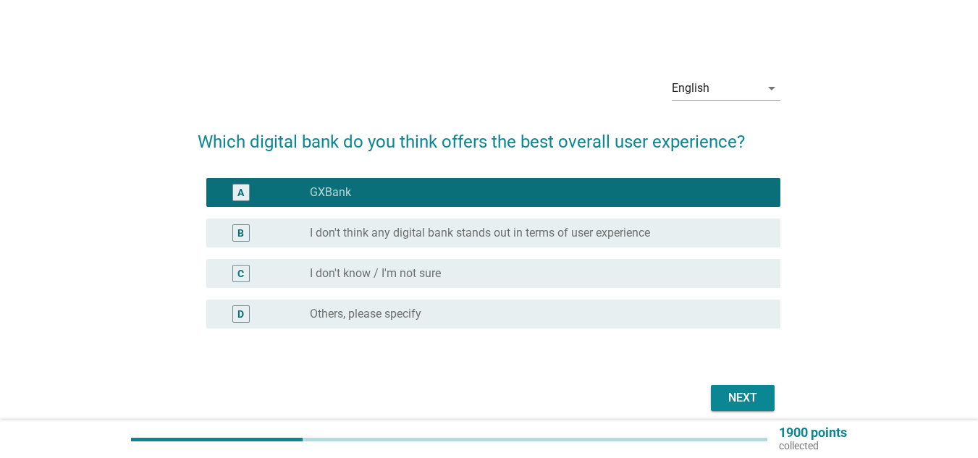
click at [767, 395] on button "Next" at bounding box center [743, 398] width 64 height 26
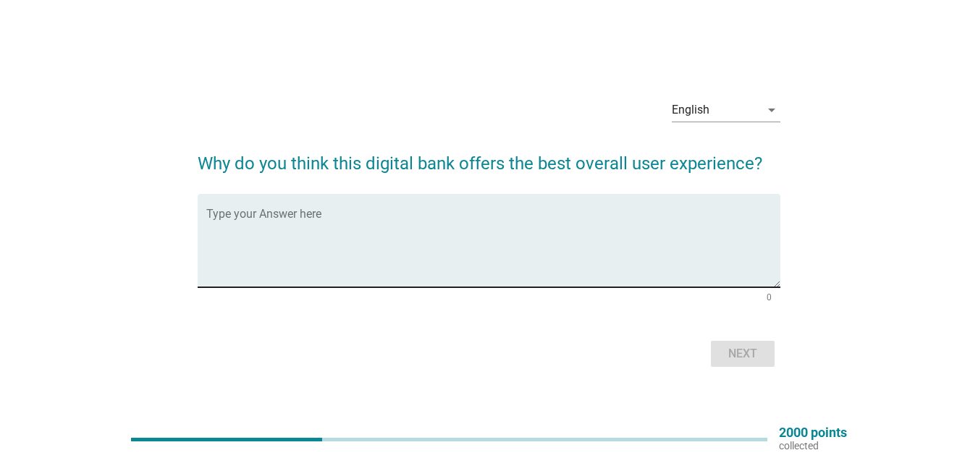
click at [422, 226] on textarea "Type your Answer here" at bounding box center [493, 249] width 574 height 76
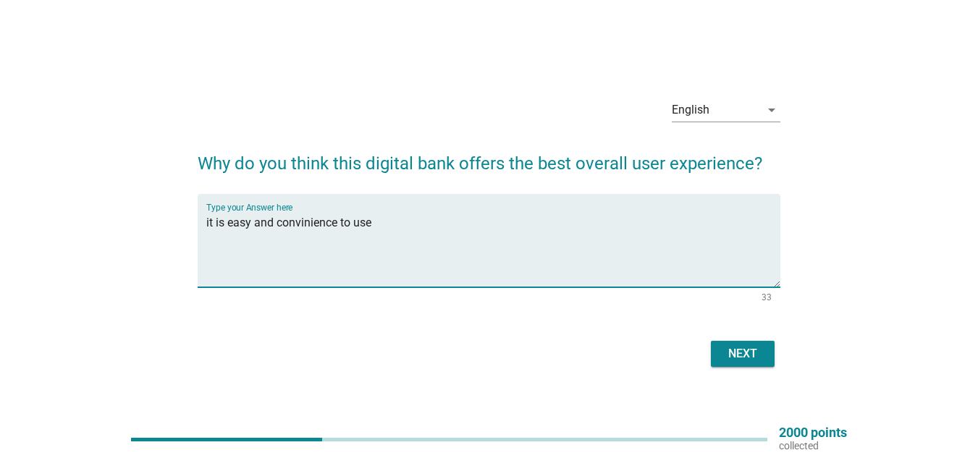
click at [289, 225] on textarea "it is easy and convinience to use" at bounding box center [493, 249] width 574 height 76
click at [405, 223] on textarea "it is easy and convenience to use" at bounding box center [493, 249] width 574 height 76
type textarea "it is easy and convenience to use for new generation"
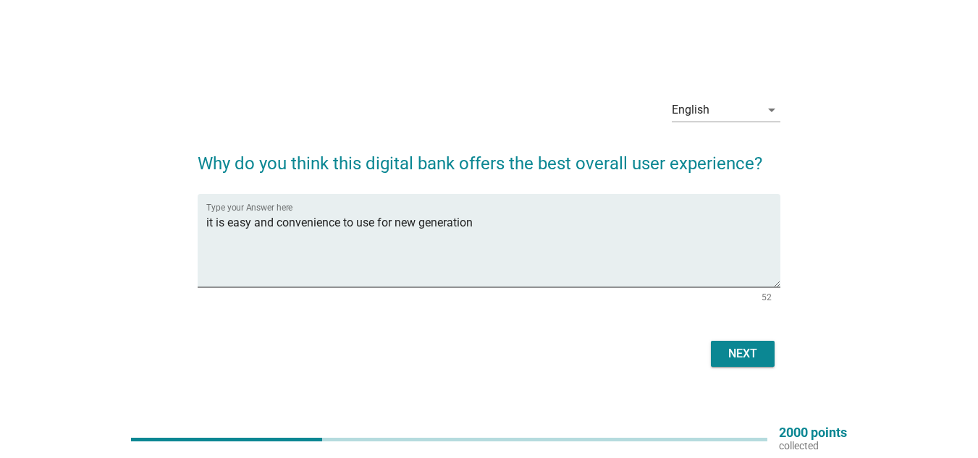
click at [754, 359] on div "Next" at bounding box center [743, 353] width 41 height 17
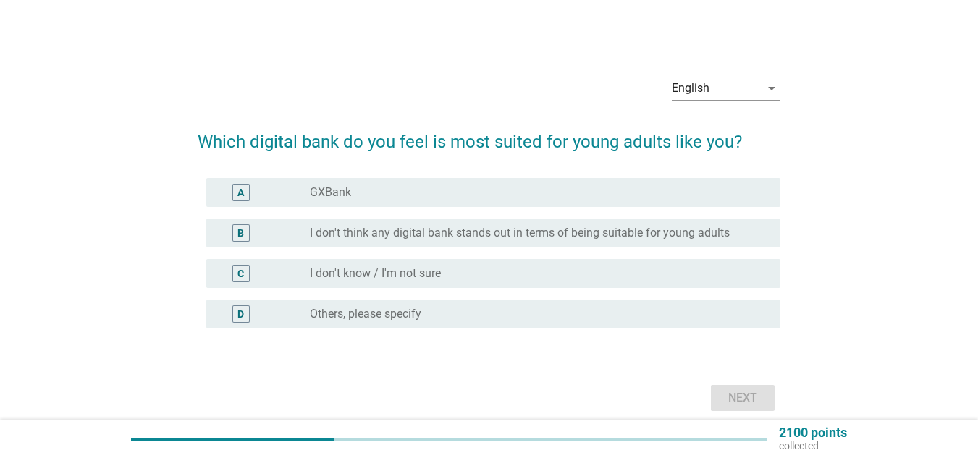
click at [615, 193] on div "radio_button_unchecked GXBank" at bounding box center [534, 192] width 448 height 14
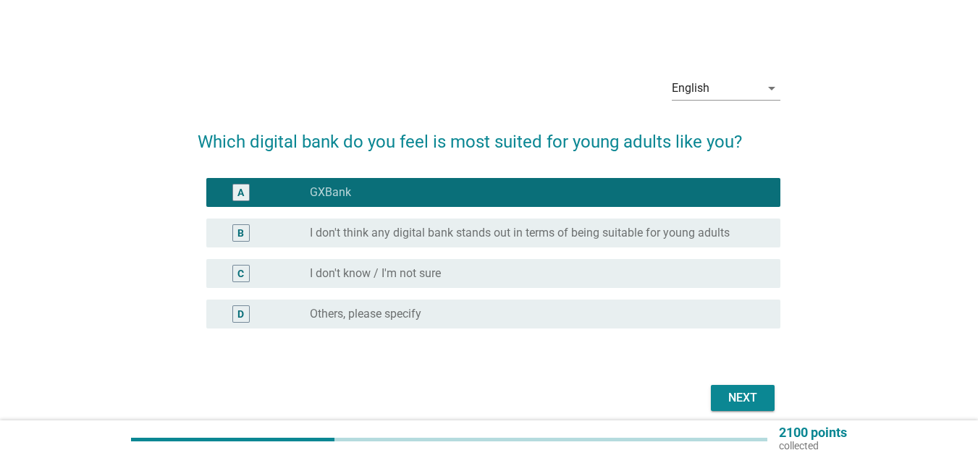
click at [744, 400] on div "Next" at bounding box center [743, 398] width 41 height 17
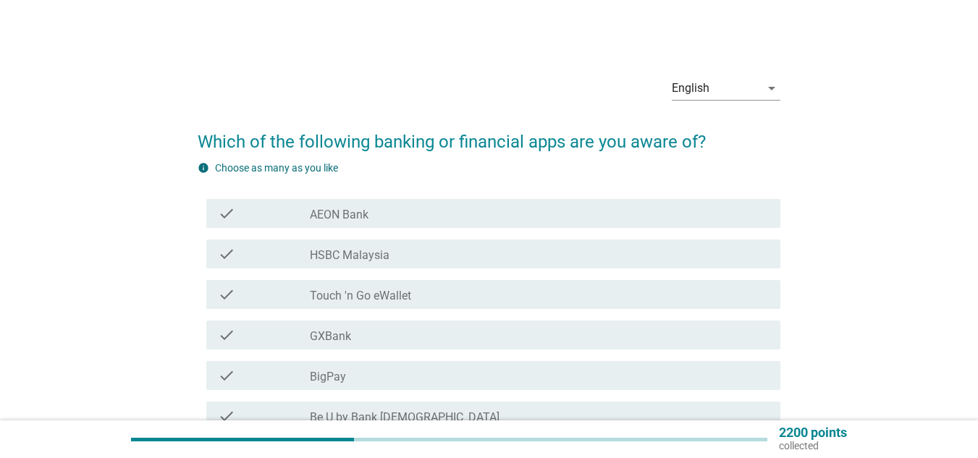
click at [453, 214] on div "check_box_outline_blank AEON Bank" at bounding box center [539, 213] width 459 height 17
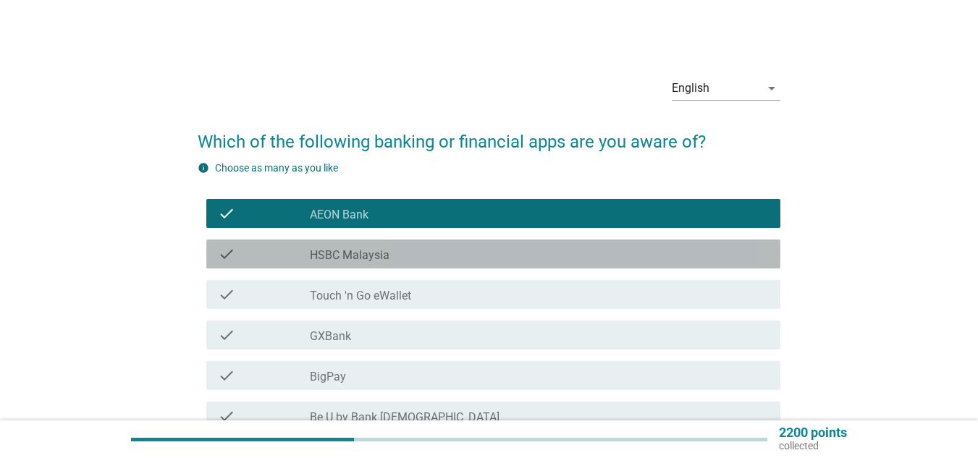
click at [434, 251] on div "check_box_outline_blank HSBC Malaysia" at bounding box center [539, 253] width 459 height 17
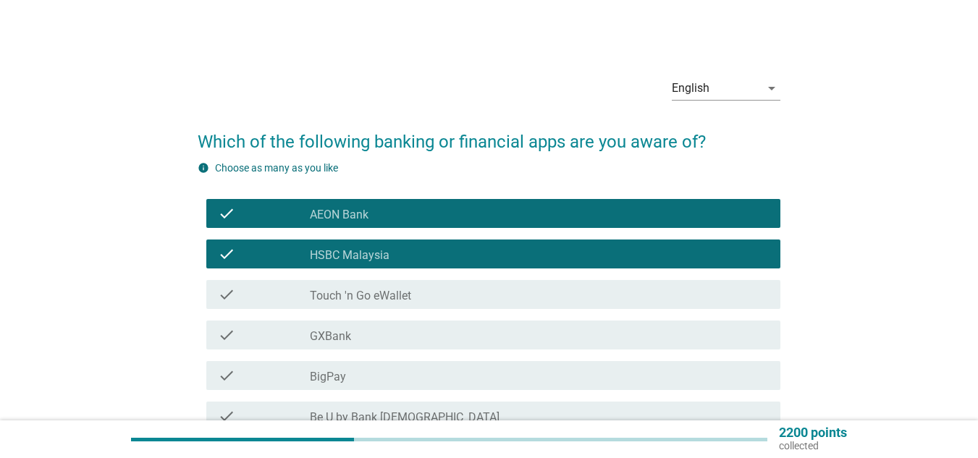
click at [432, 288] on div "check_box_outline_blank Touch 'n Go eWallet" at bounding box center [539, 294] width 459 height 17
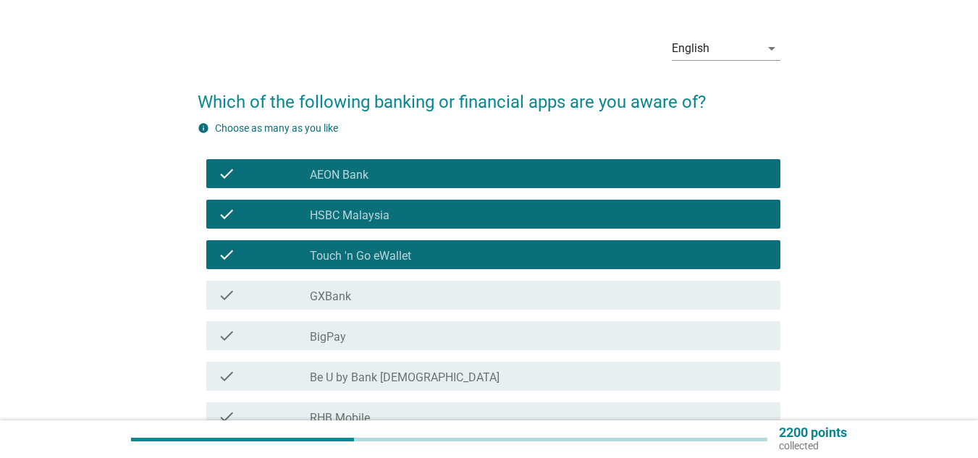
scroll to position [72, 0]
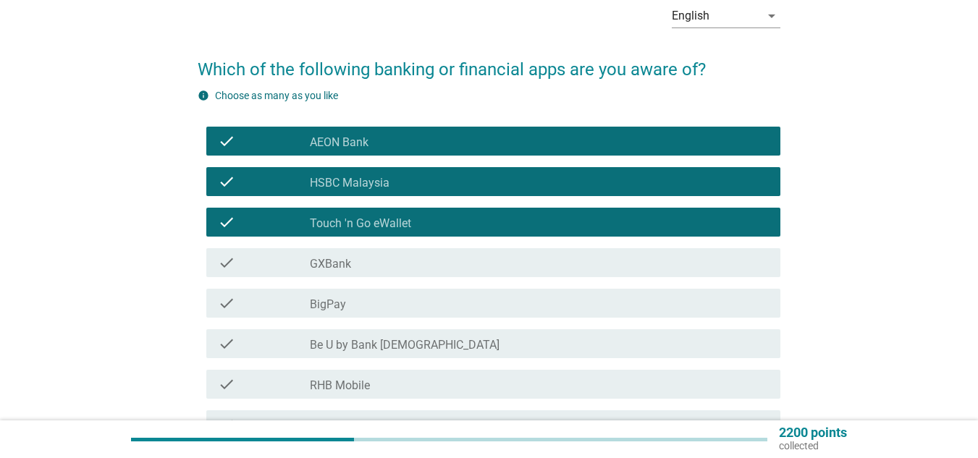
click at [424, 259] on div "check_box_outline_blank GXBank" at bounding box center [539, 262] width 459 height 17
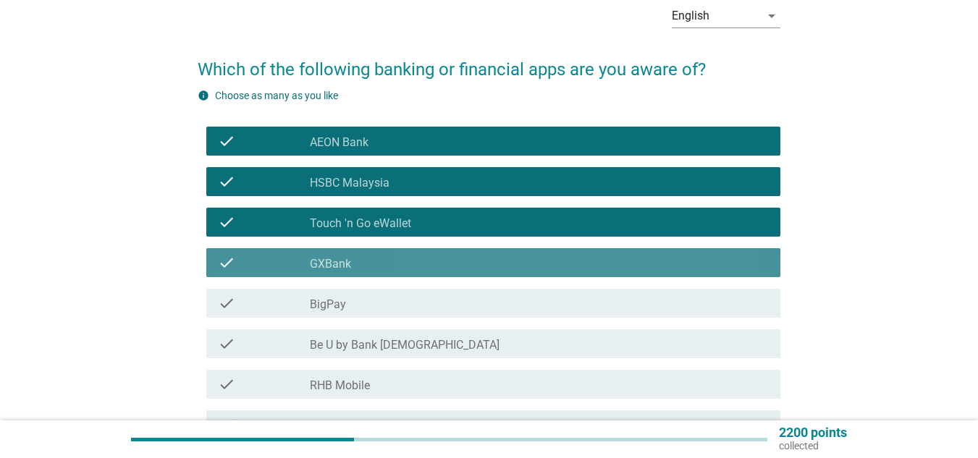
click at [411, 287] on div "check check_box_outline_blank BigPay" at bounding box center [489, 303] width 583 height 41
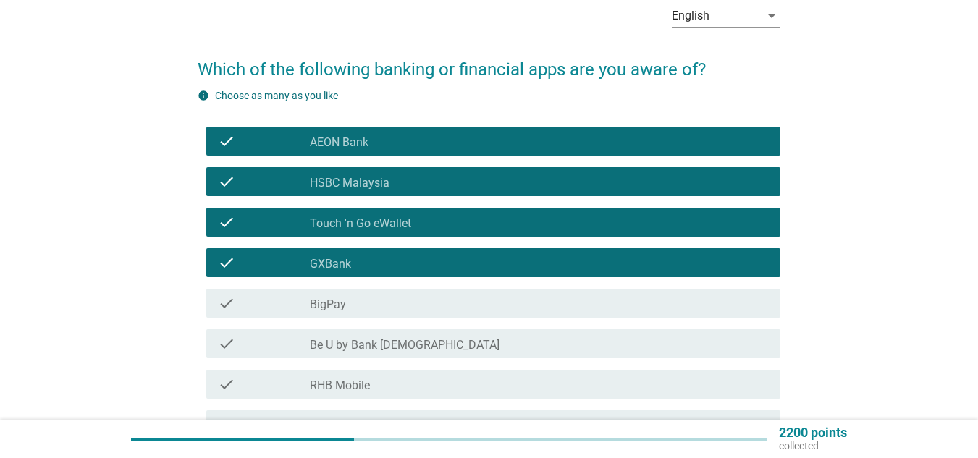
click at [406, 322] on div "check check_box_outline_blank BigPay" at bounding box center [489, 303] width 583 height 41
click at [407, 310] on div "check_box_outline_blank BigPay" at bounding box center [539, 303] width 459 height 17
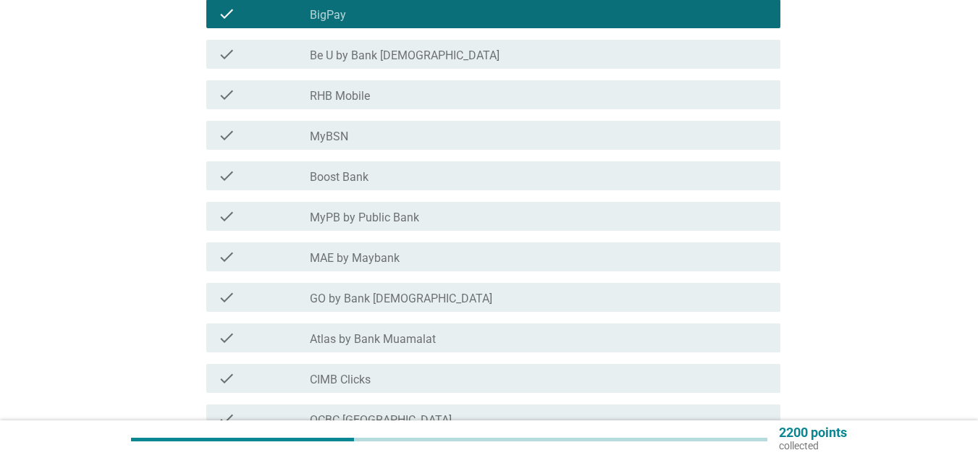
scroll to position [434, 0]
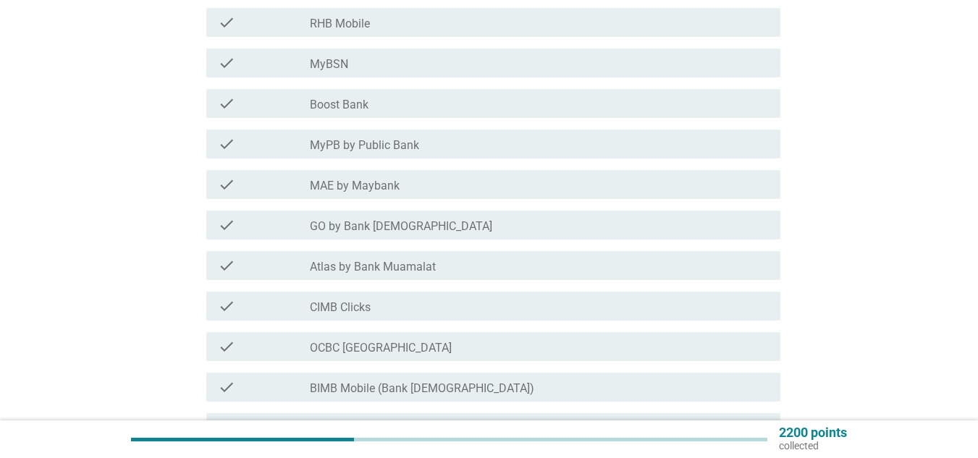
click at [410, 309] on div "check_box_outline_blank CIMB Clicks" at bounding box center [539, 306] width 459 height 17
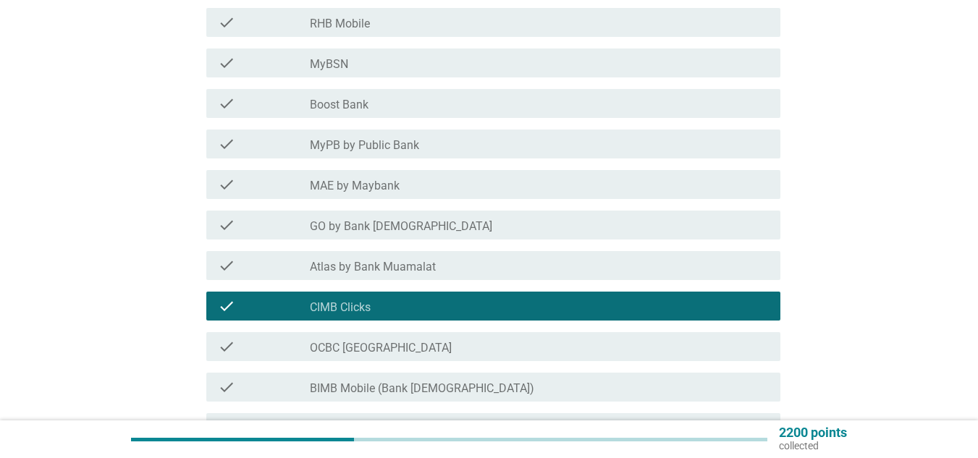
click at [408, 217] on div "check_box_outline_blank GO by Bank [DEMOGRAPHIC_DATA]" at bounding box center [539, 225] width 459 height 17
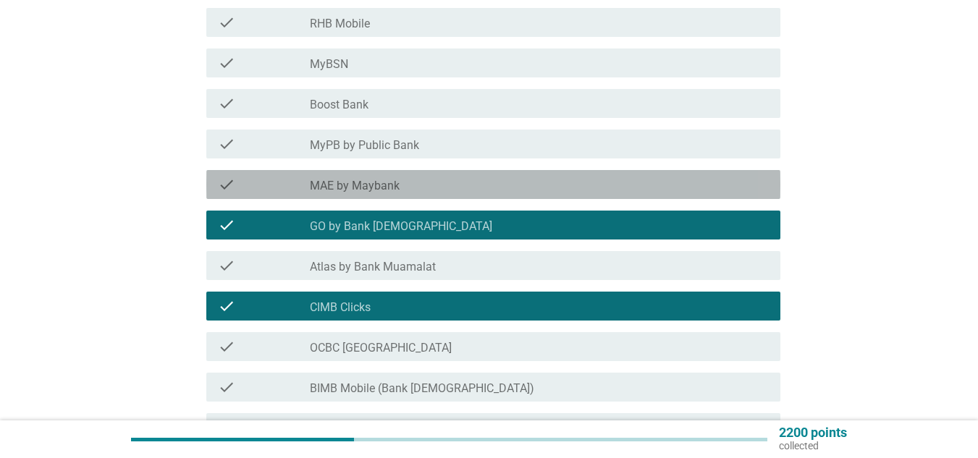
click at [409, 188] on div "check_box_outline_blank MAE by Maybank" at bounding box center [539, 184] width 459 height 17
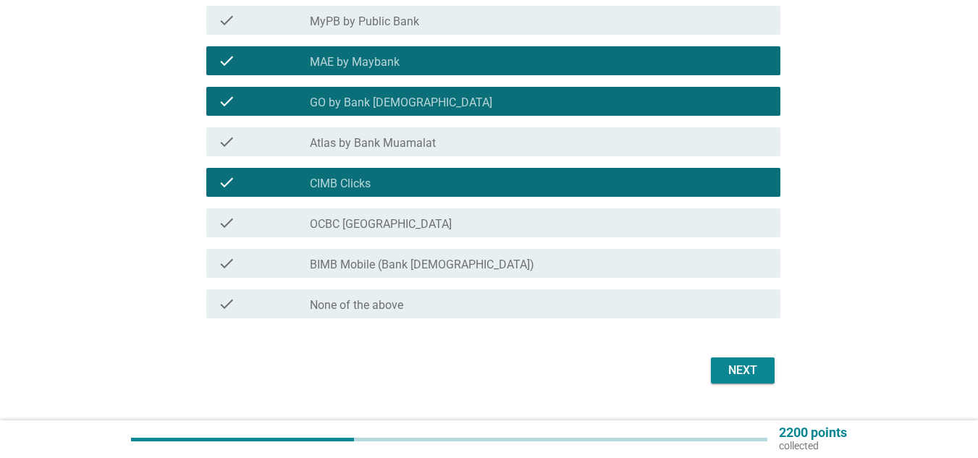
scroll to position [579, 0]
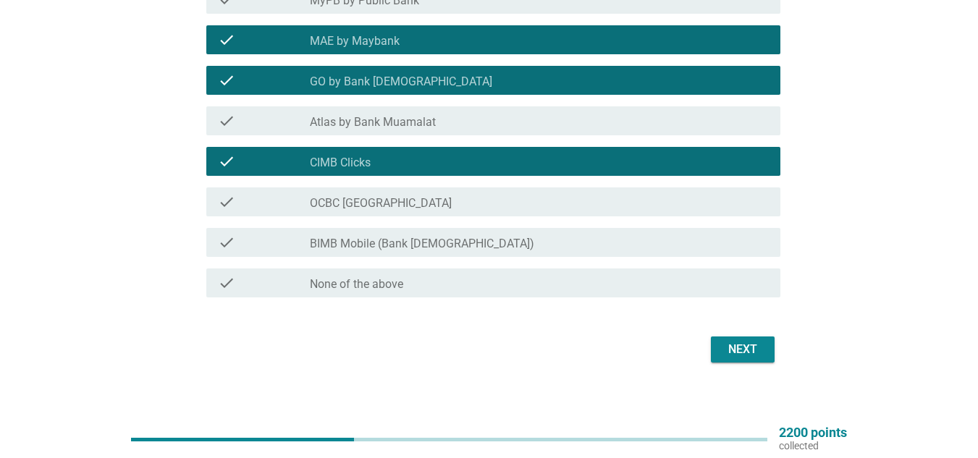
click at [442, 252] on div "check check_box_outline_blank BIMB Mobile (Bank [DEMOGRAPHIC_DATA])" at bounding box center [493, 242] width 574 height 29
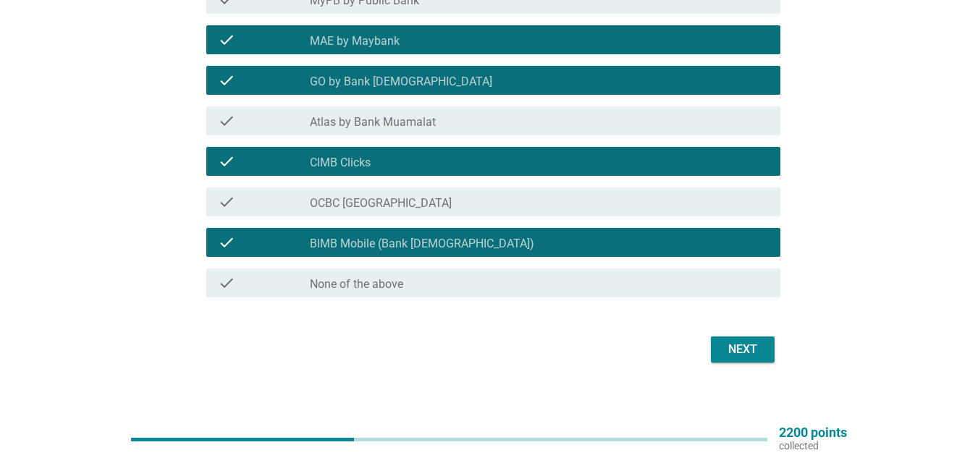
click at [752, 348] on div "Next" at bounding box center [743, 349] width 41 height 17
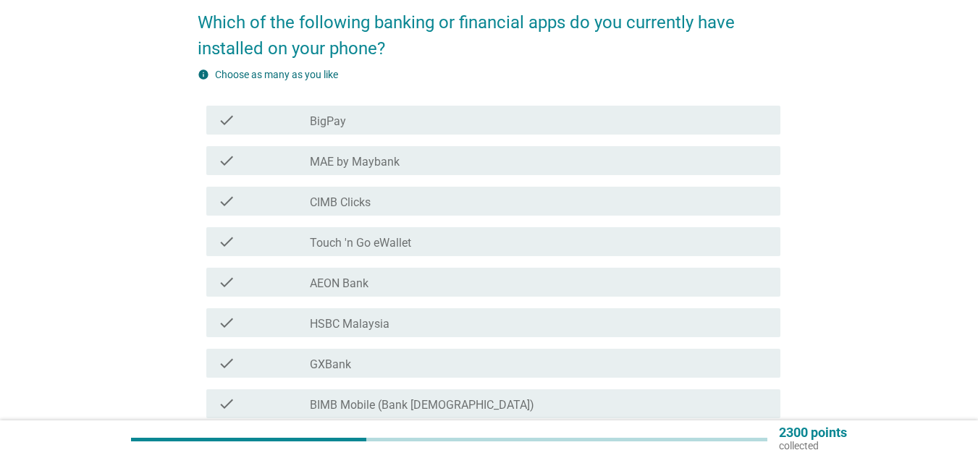
scroll to position [145, 0]
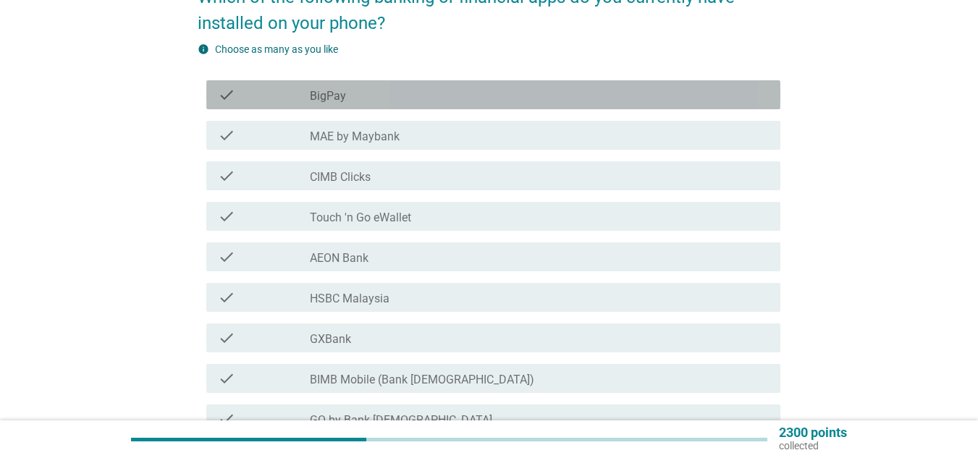
click at [352, 102] on div "check_box_outline_blank BigPay" at bounding box center [539, 94] width 459 height 17
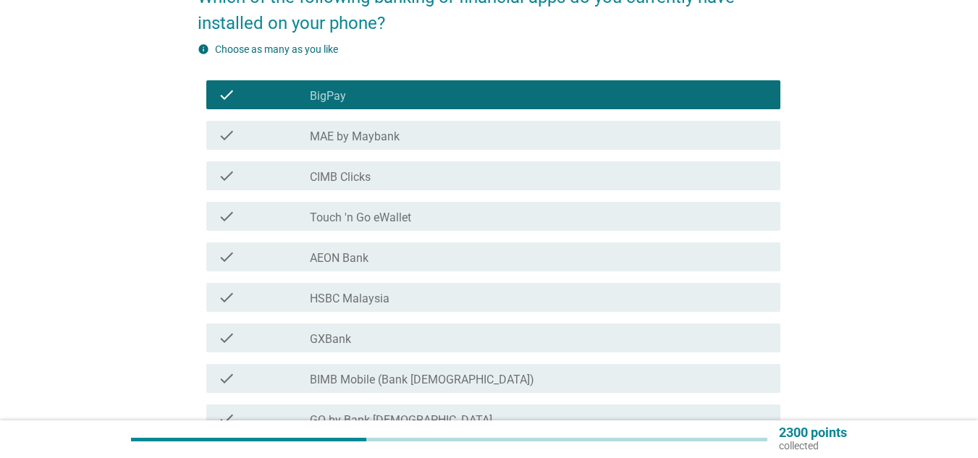
click at [349, 127] on div "check check_box_outline_blank MAE by Maybank" at bounding box center [493, 135] width 574 height 29
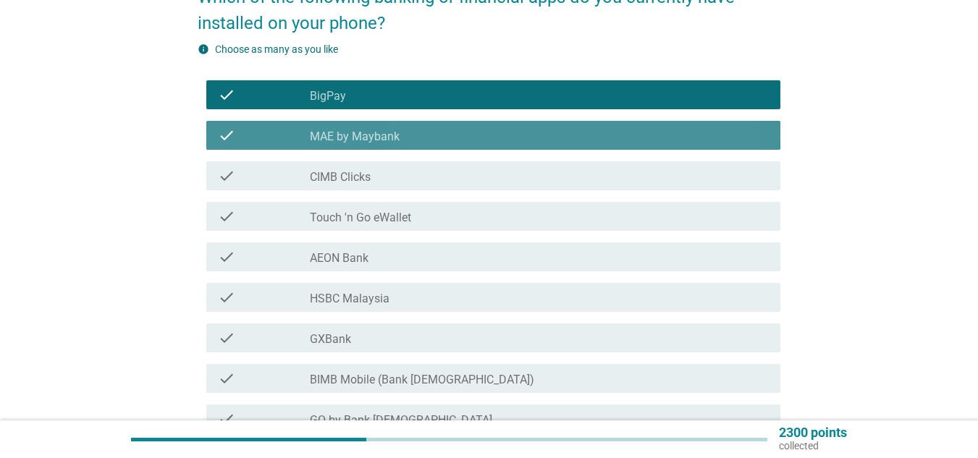
click at [358, 175] on label "CIMB Clicks" at bounding box center [340, 177] width 61 height 14
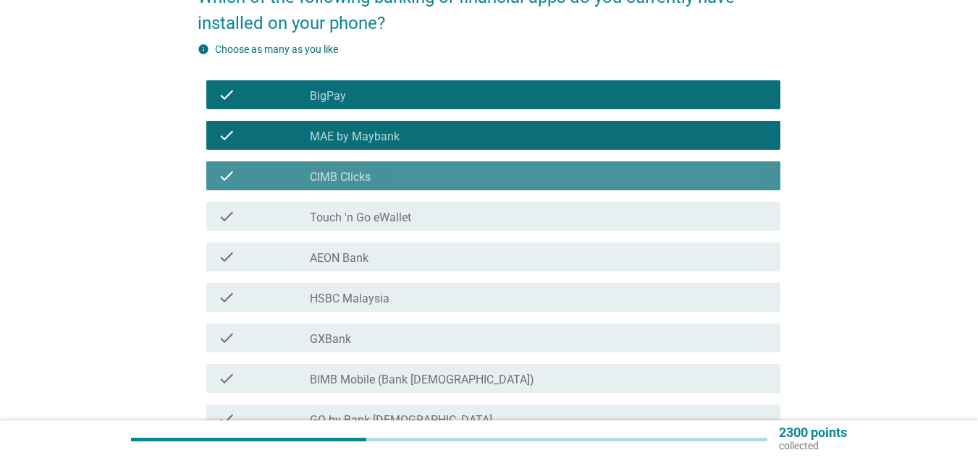
click at [361, 209] on div "check_box_outline_blank Touch 'n Go eWallet" at bounding box center [539, 216] width 459 height 17
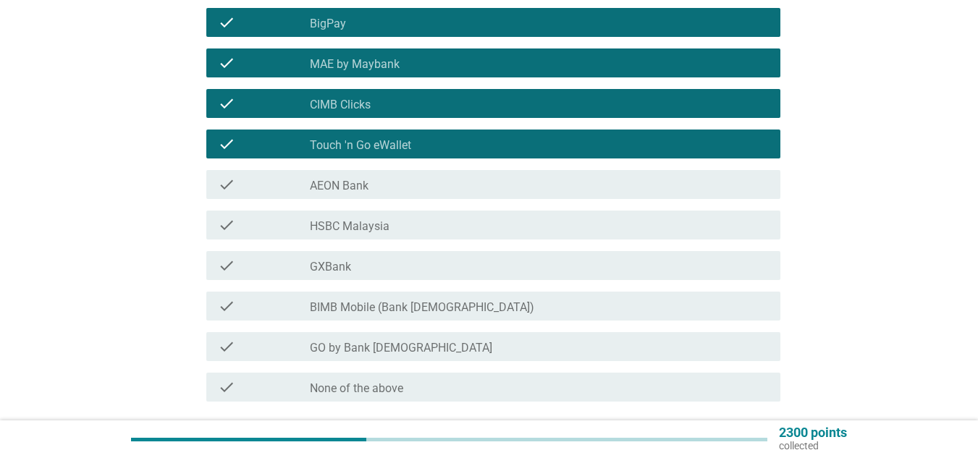
scroll to position [290, 0]
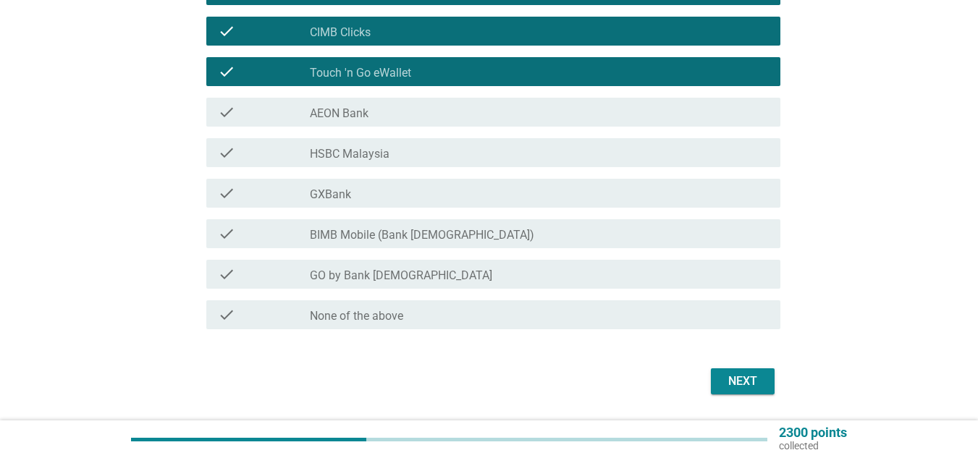
click at [396, 239] on label "BIMB Mobile (Bank [DEMOGRAPHIC_DATA])" at bounding box center [422, 235] width 224 height 14
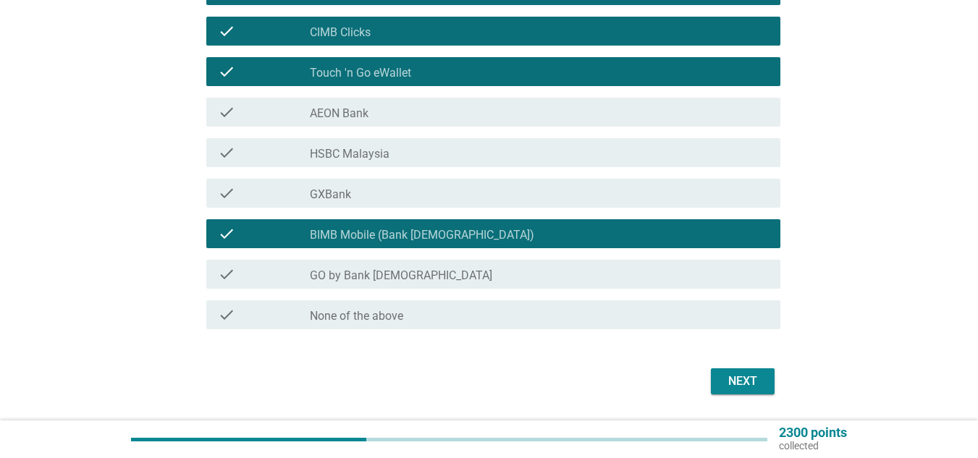
click at [765, 389] on button "Next" at bounding box center [743, 382] width 64 height 26
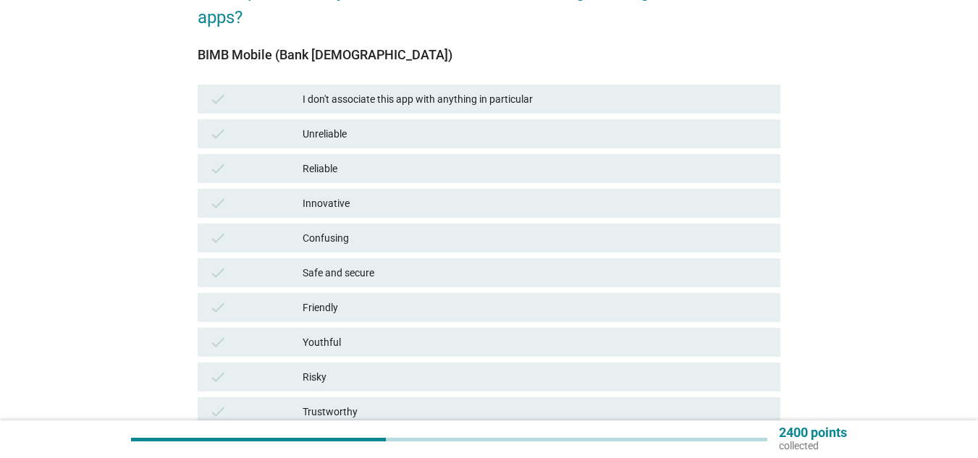
scroll to position [145, 0]
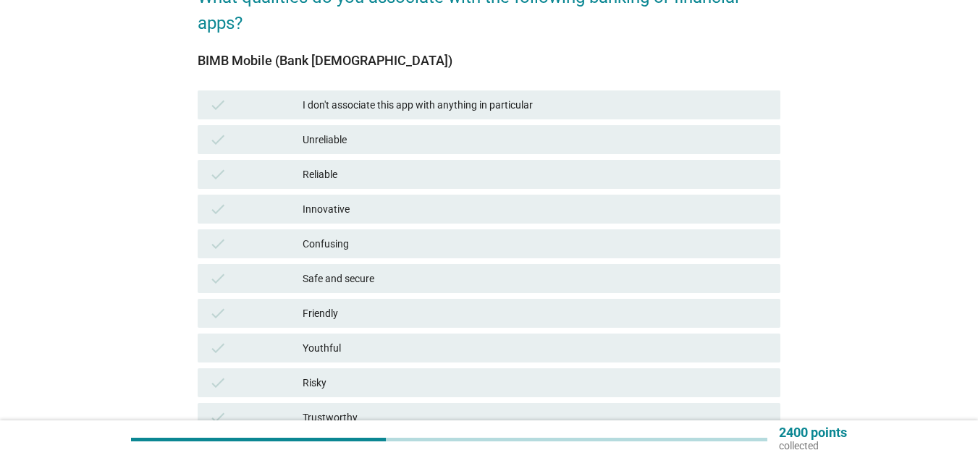
click at [435, 180] on div "Reliable" at bounding box center [536, 174] width 466 height 17
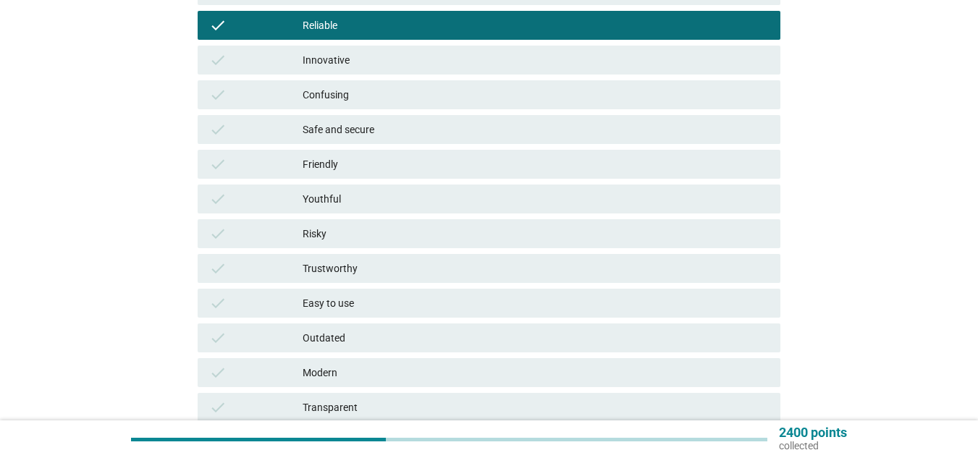
scroll to position [434, 0]
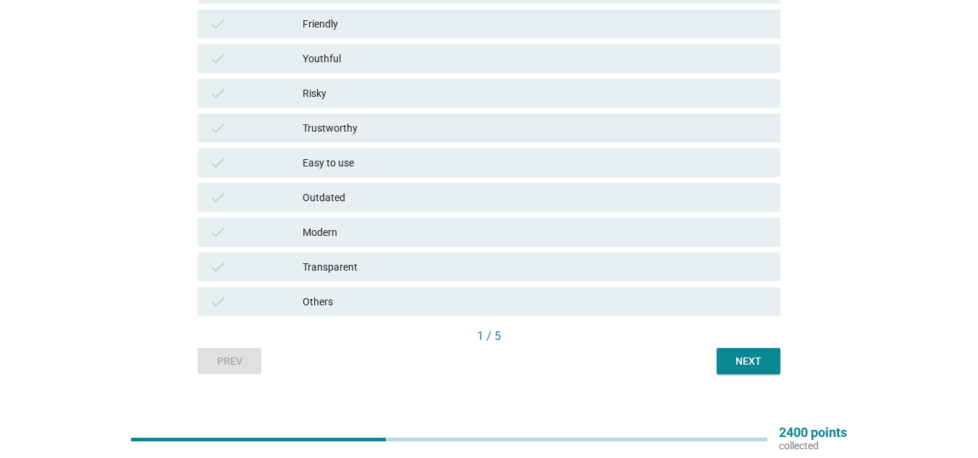
click at [742, 358] on div "Next" at bounding box center [749, 361] width 41 height 15
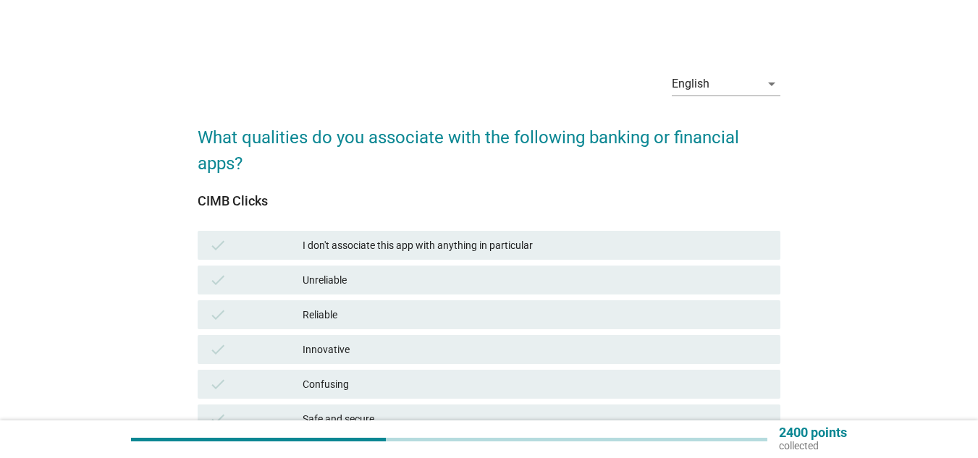
scroll to position [72, 0]
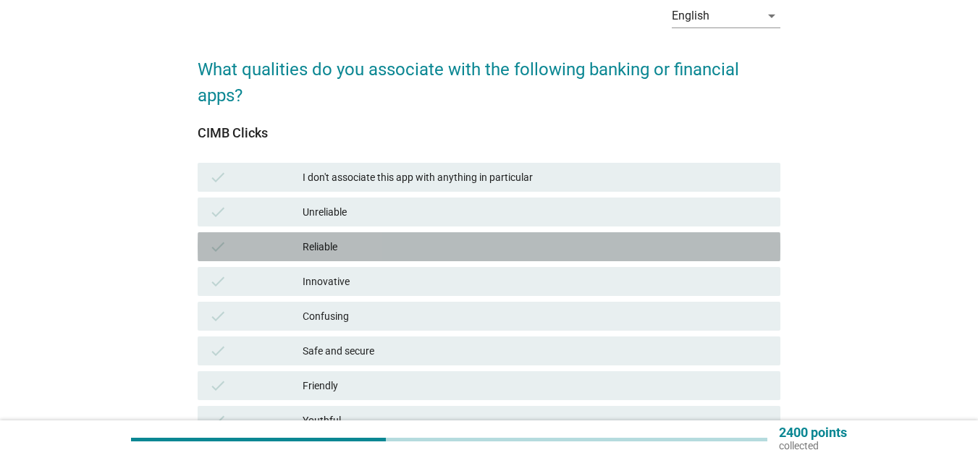
click at [353, 236] on div "check Reliable" at bounding box center [489, 246] width 583 height 29
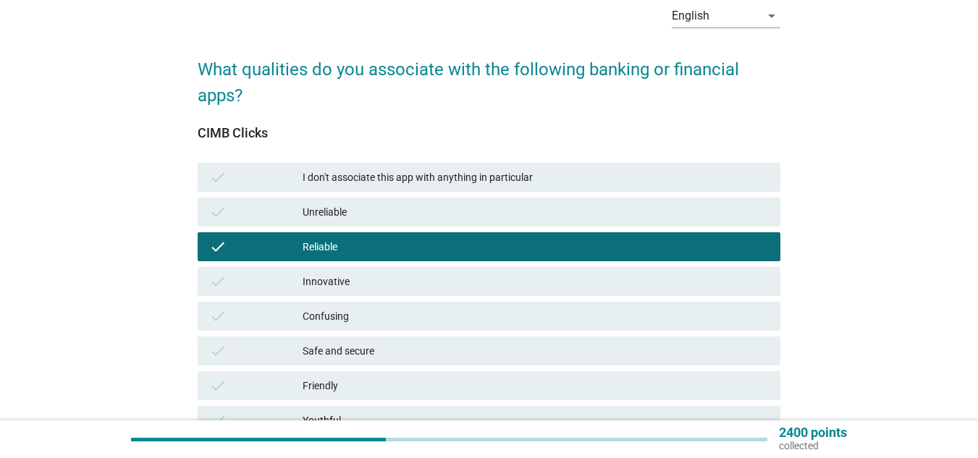
click at [351, 279] on div "Innovative" at bounding box center [536, 281] width 466 height 17
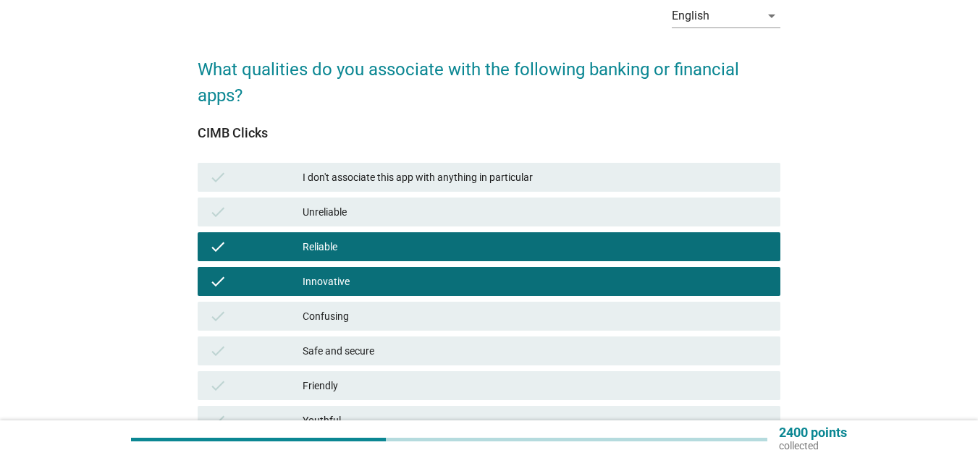
click at [353, 311] on div "Confusing" at bounding box center [536, 316] width 466 height 17
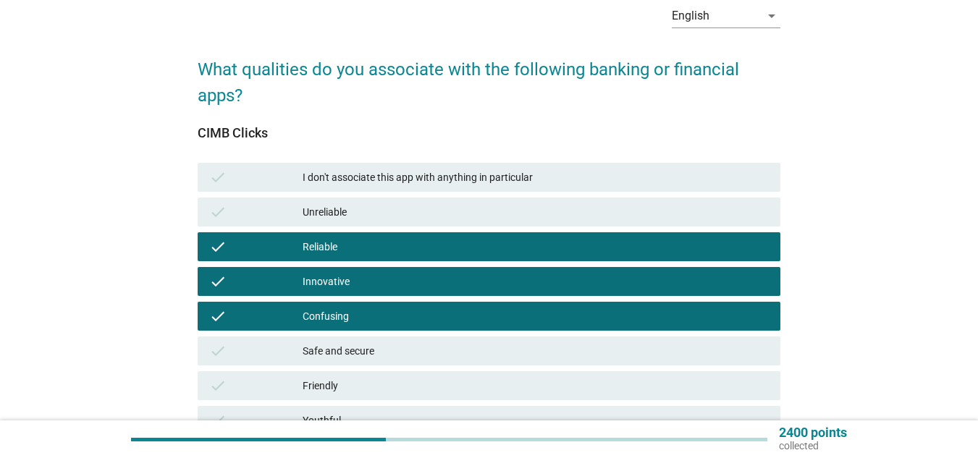
click at [363, 323] on div "Confusing" at bounding box center [536, 316] width 466 height 17
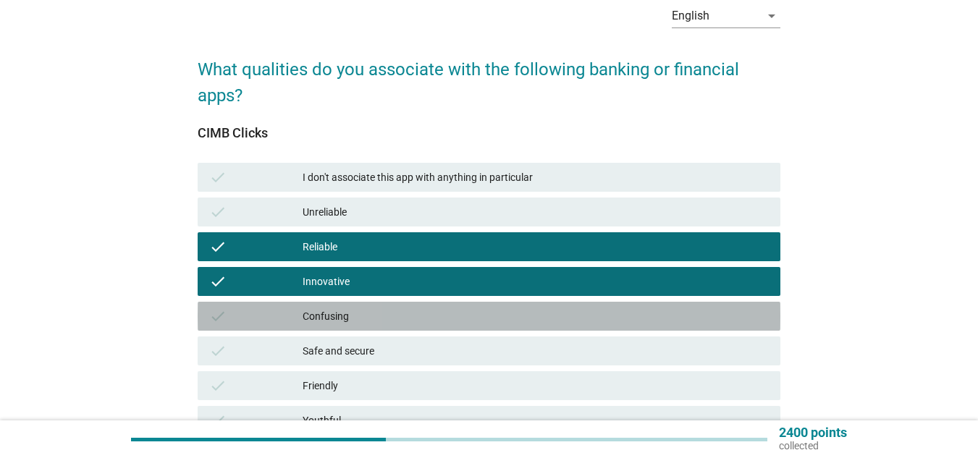
click at [363, 352] on div "Safe and secure" at bounding box center [536, 351] width 466 height 17
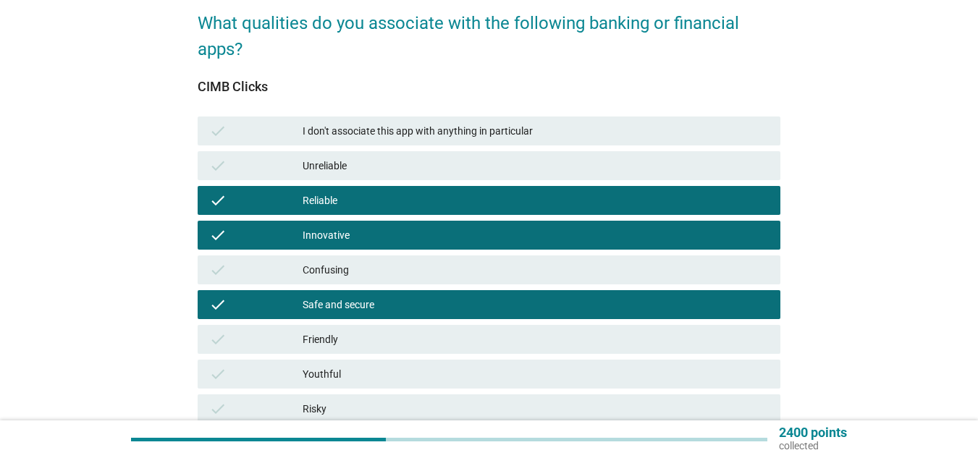
scroll to position [145, 0]
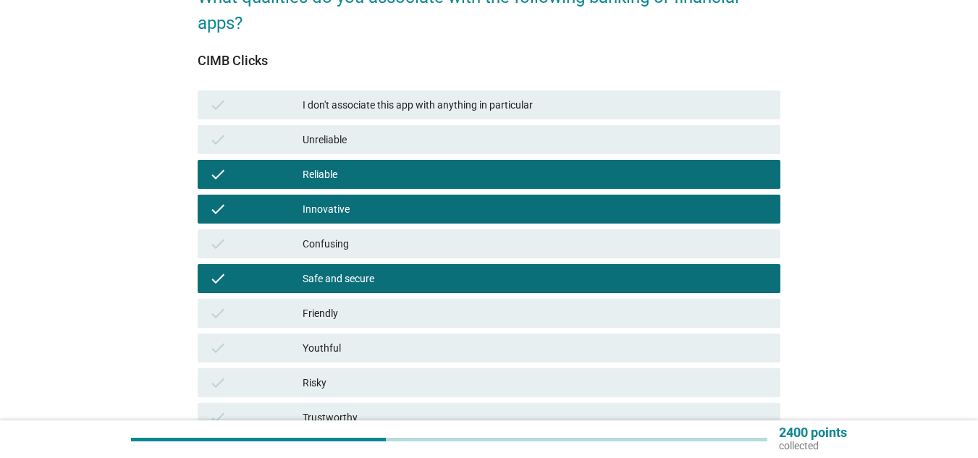
click at [362, 317] on div "Friendly" at bounding box center [536, 313] width 466 height 17
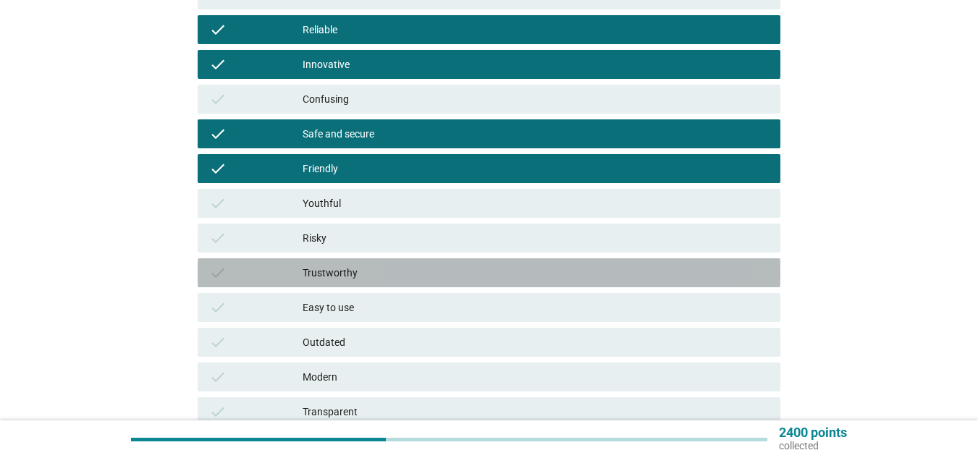
click at [378, 274] on div "Trustworthy" at bounding box center [536, 272] width 466 height 17
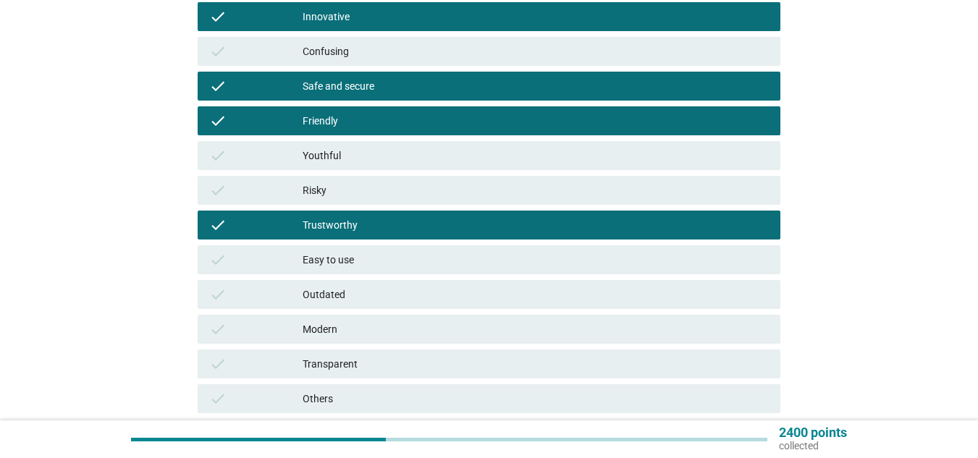
scroll to position [362, 0]
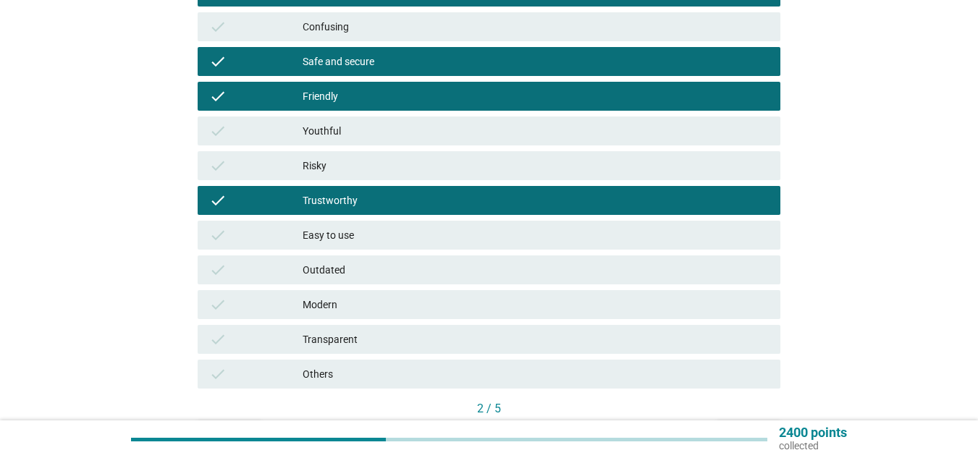
click at [533, 317] on div "check Modern" at bounding box center [489, 304] width 583 height 29
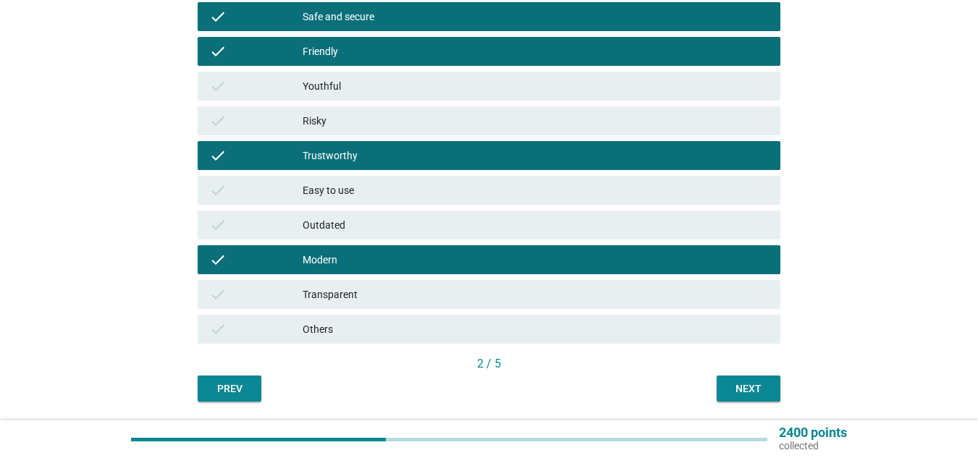
scroll to position [453, 0]
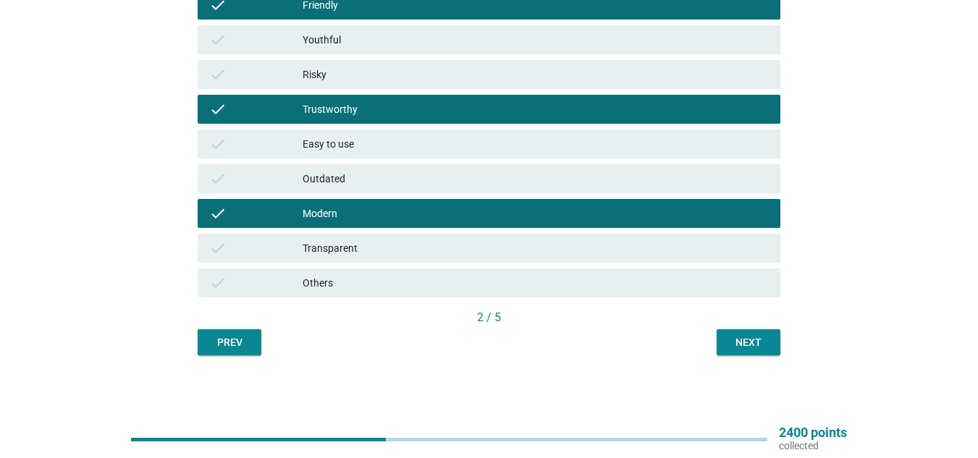
click at [773, 345] on button "Next" at bounding box center [749, 342] width 64 height 26
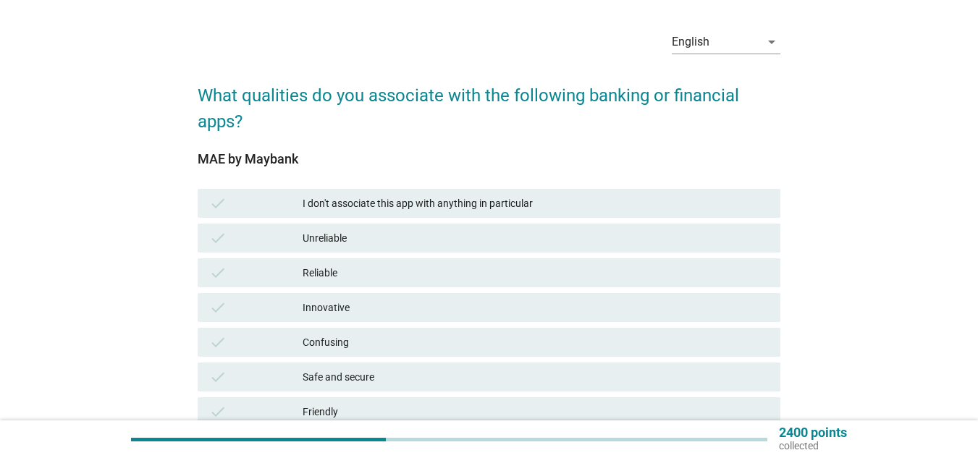
scroll to position [72, 0]
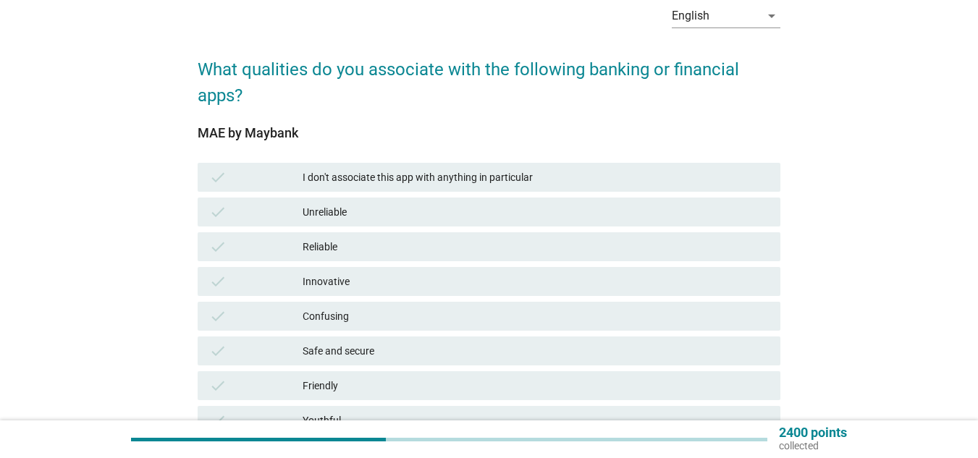
click at [356, 247] on div "Reliable" at bounding box center [536, 246] width 466 height 17
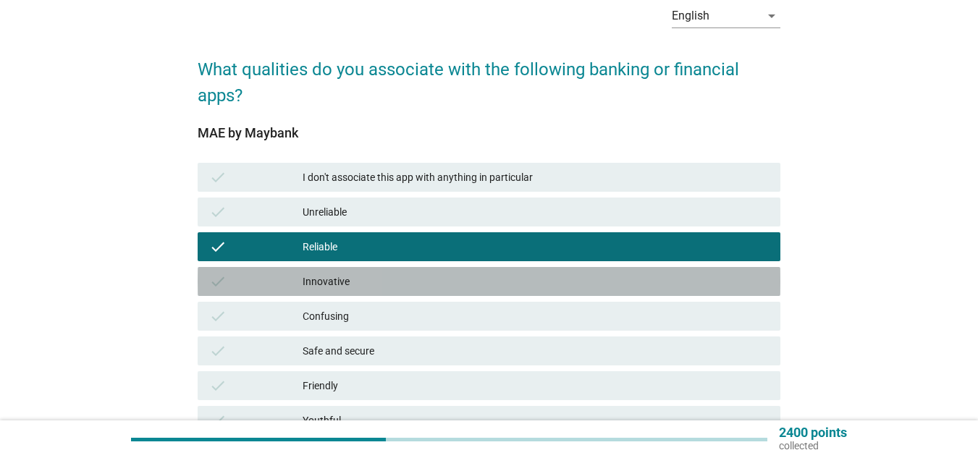
click at [355, 280] on div "Innovative" at bounding box center [536, 281] width 466 height 17
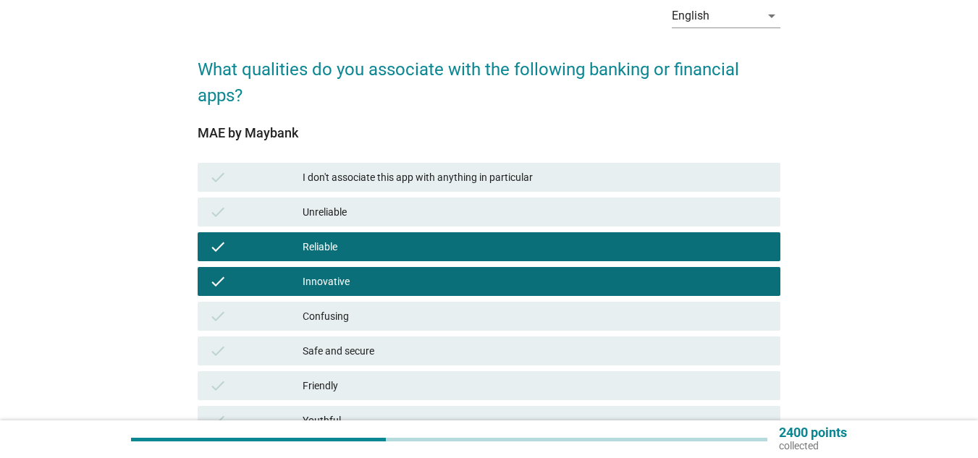
click at [353, 350] on div "Safe and secure" at bounding box center [536, 351] width 466 height 17
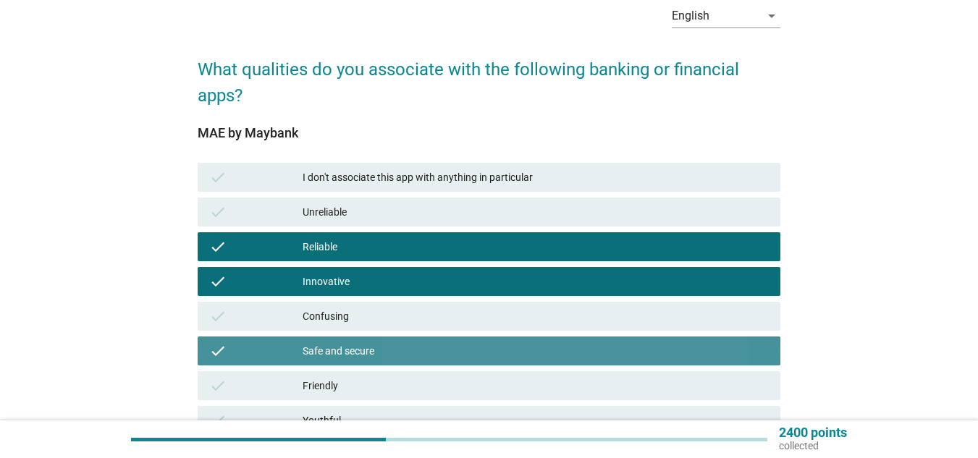
click at [353, 382] on div "Friendly" at bounding box center [536, 385] width 466 height 17
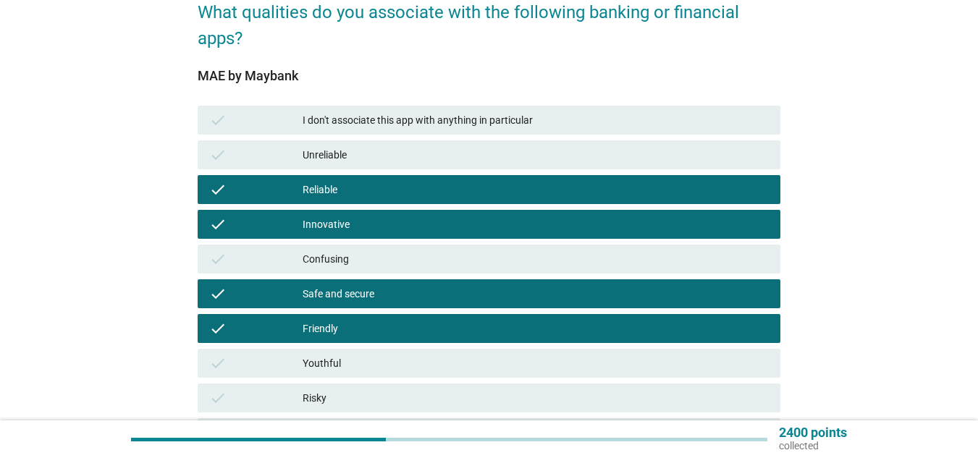
scroll to position [217, 0]
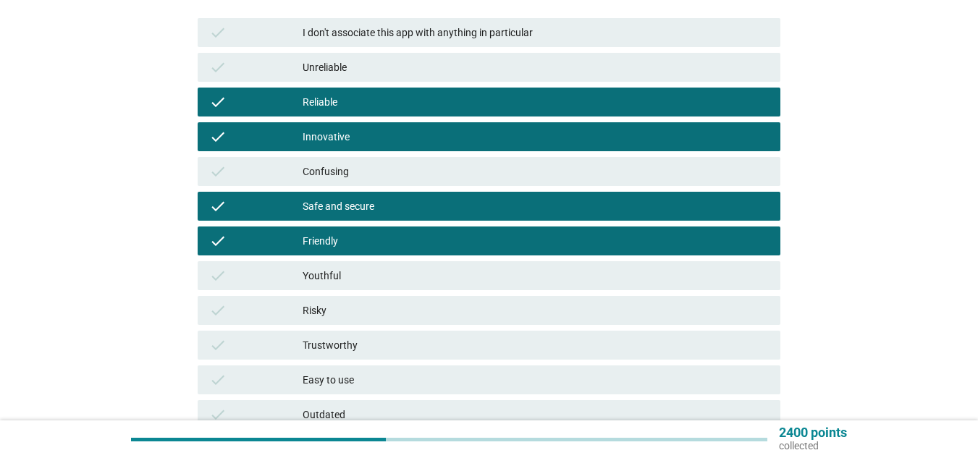
click at [361, 277] on div "Youthful" at bounding box center [536, 275] width 466 height 17
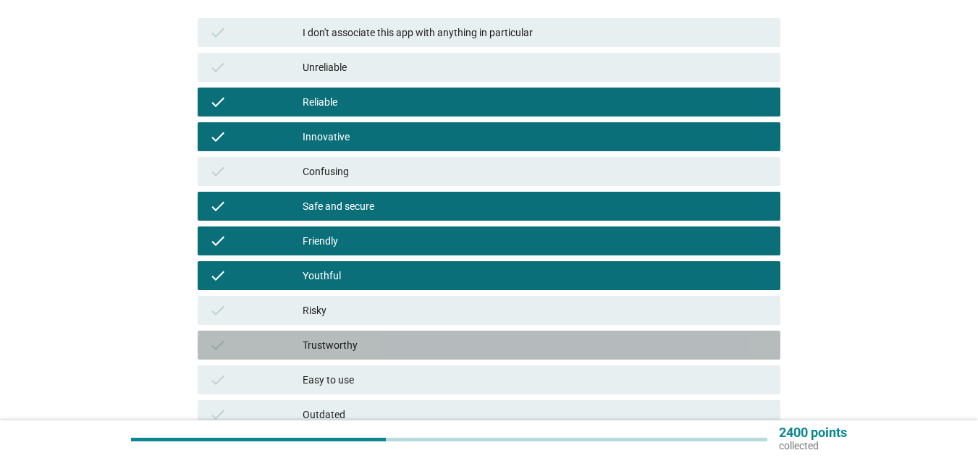
click at [356, 353] on div "Trustworthy" at bounding box center [536, 345] width 466 height 17
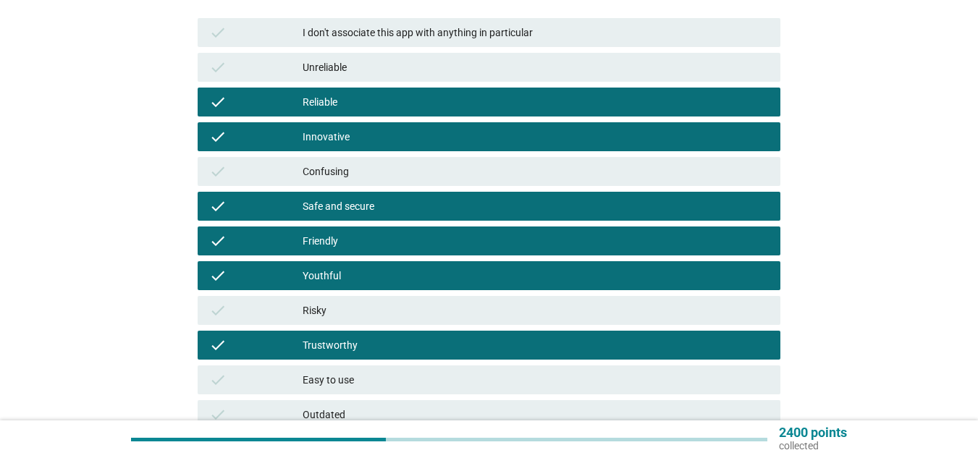
click at [358, 378] on div "Easy to use" at bounding box center [536, 379] width 466 height 17
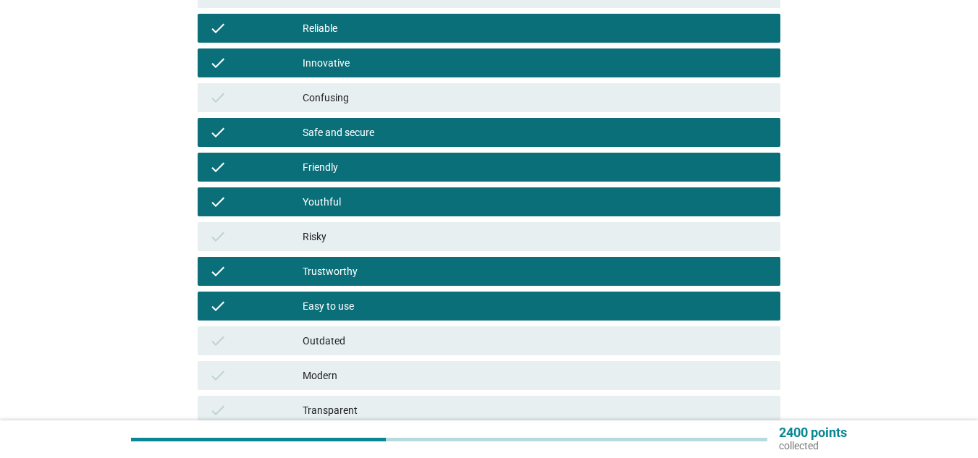
scroll to position [362, 0]
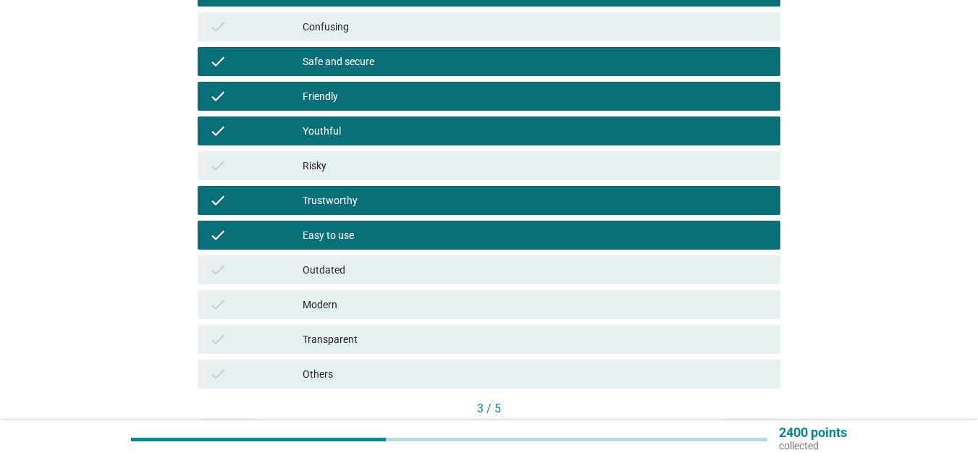
click at [356, 298] on div "Modern" at bounding box center [536, 304] width 466 height 17
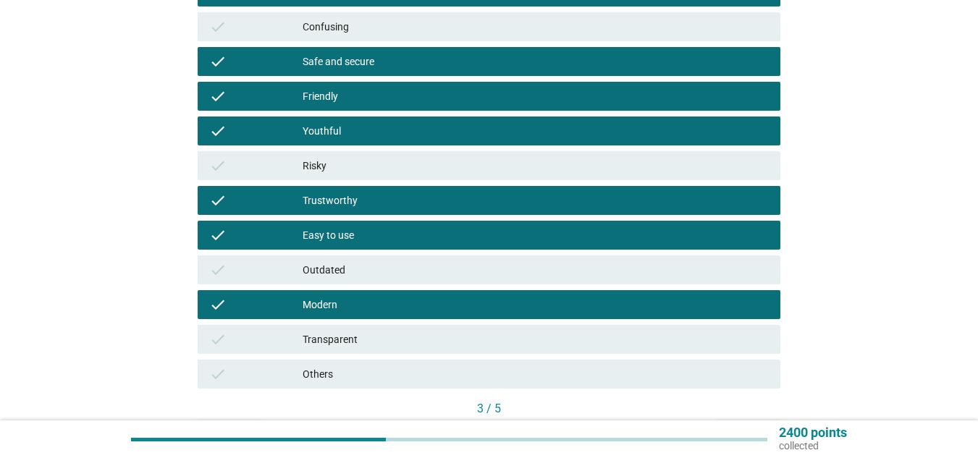
click at [367, 342] on div "Transparent" at bounding box center [536, 339] width 466 height 17
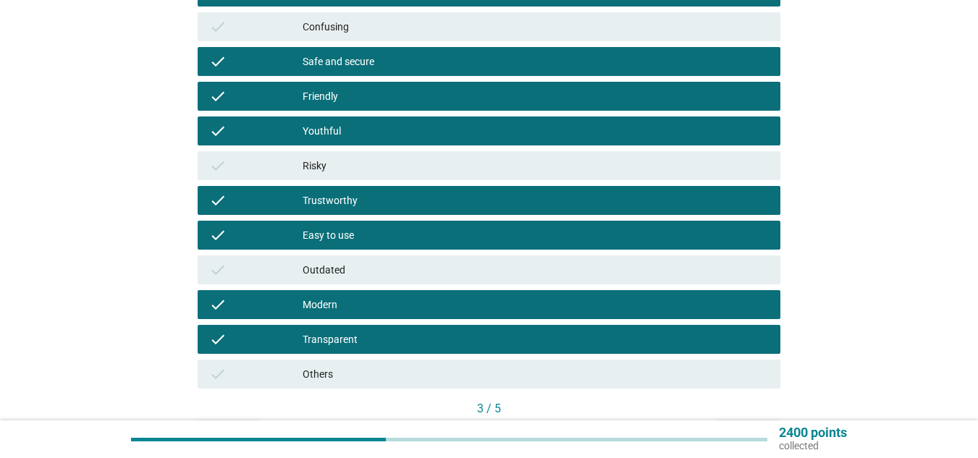
scroll to position [453, 0]
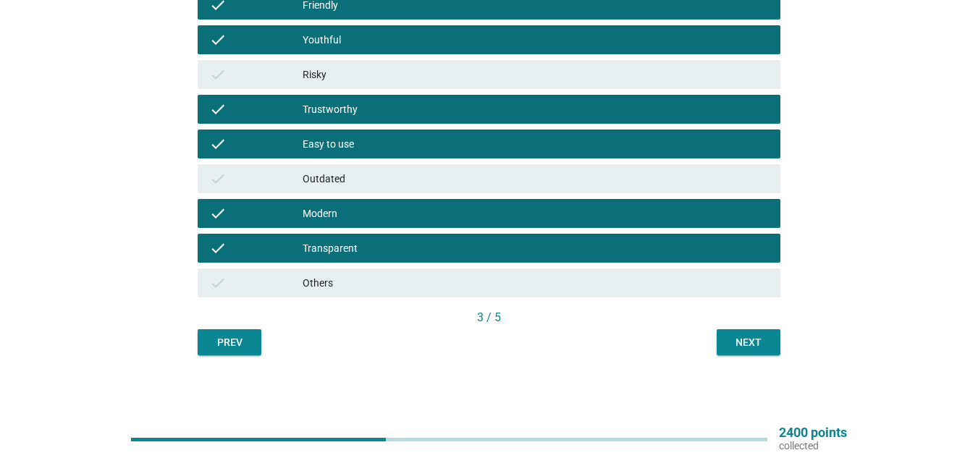
click at [759, 339] on div "Next" at bounding box center [749, 342] width 41 height 15
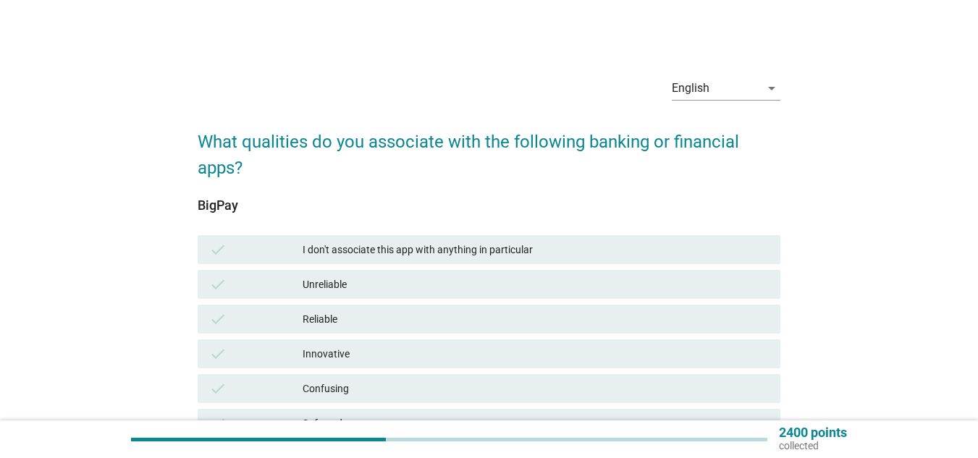
scroll to position [72, 0]
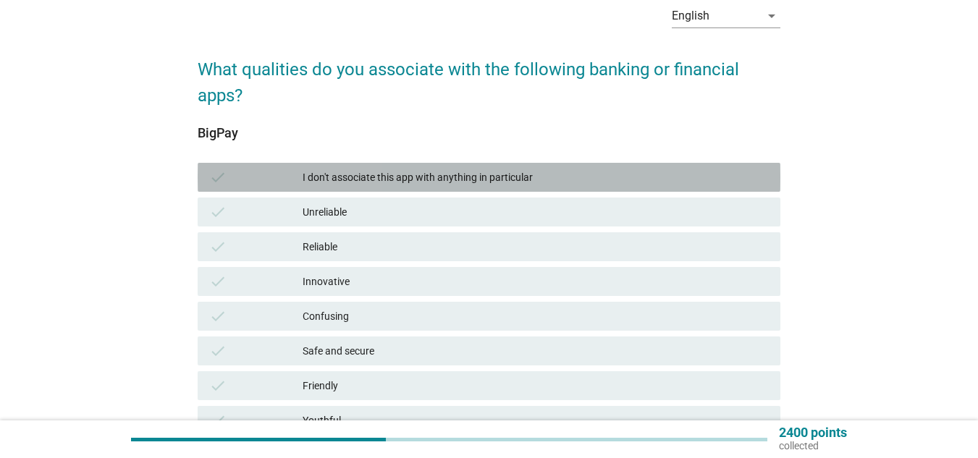
click at [392, 184] on div "I don't associate this app with anything in particular" at bounding box center [536, 177] width 466 height 17
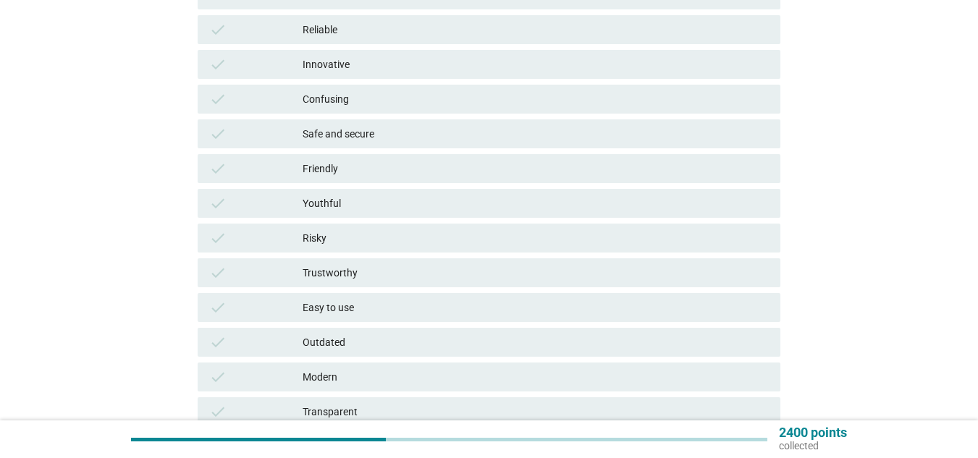
scroll to position [434, 0]
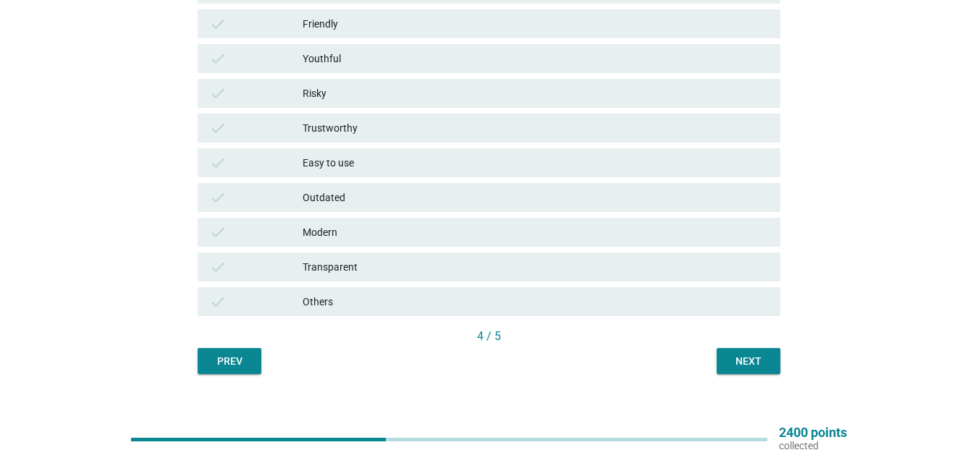
click at [739, 364] on div "Next" at bounding box center [749, 361] width 41 height 15
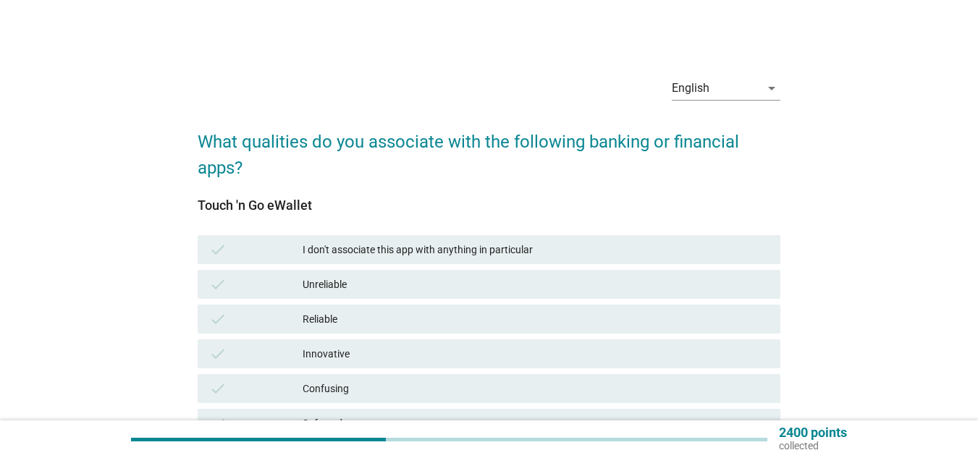
scroll to position [145, 0]
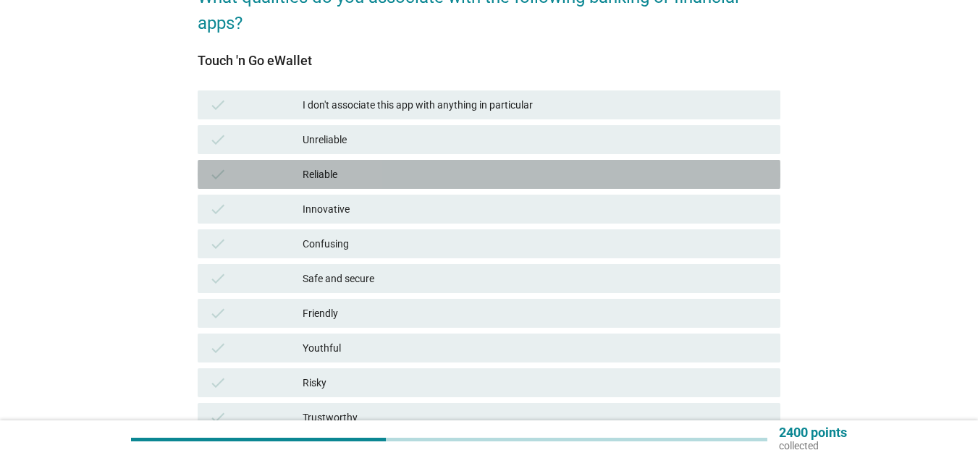
click at [337, 176] on div "Reliable" at bounding box center [536, 174] width 466 height 17
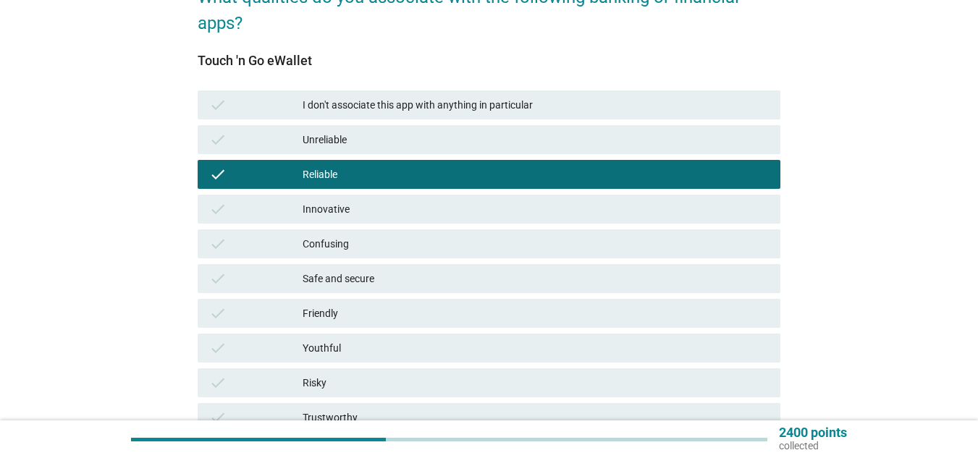
click at [340, 215] on div "Innovative" at bounding box center [536, 209] width 466 height 17
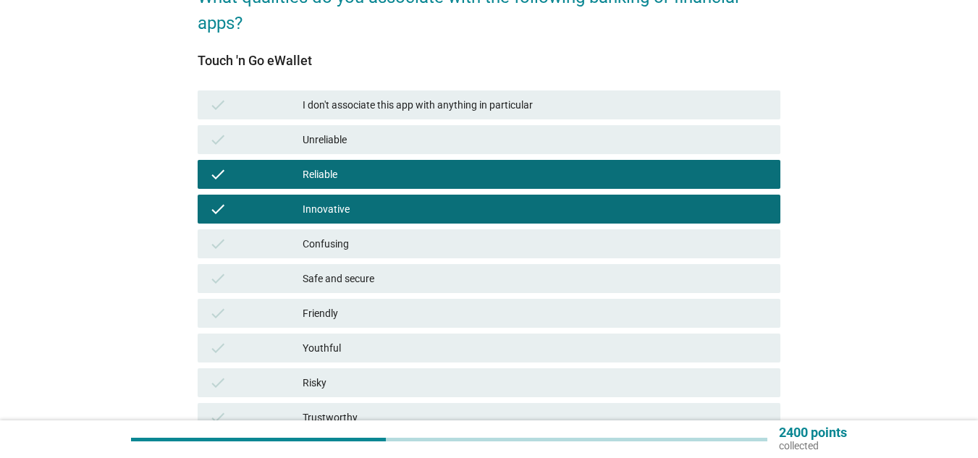
click at [343, 282] on div "Safe and secure" at bounding box center [536, 278] width 466 height 17
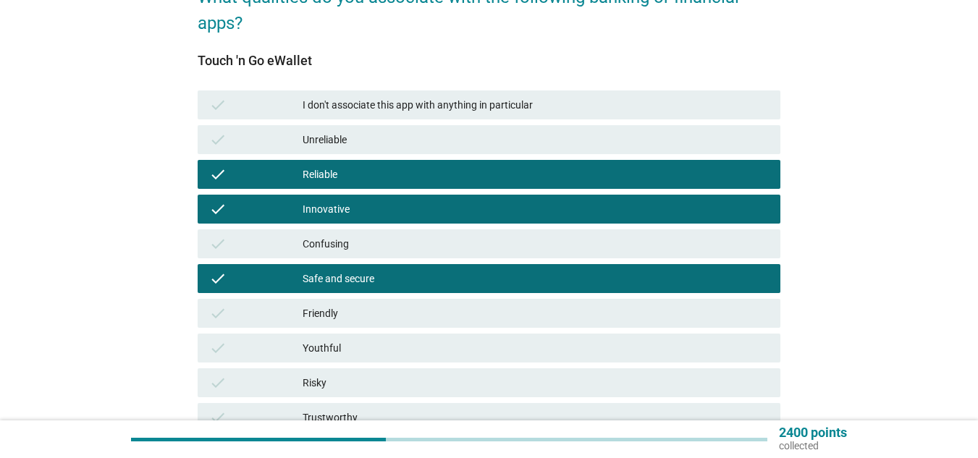
click at [342, 345] on div "Youthful" at bounding box center [536, 348] width 466 height 17
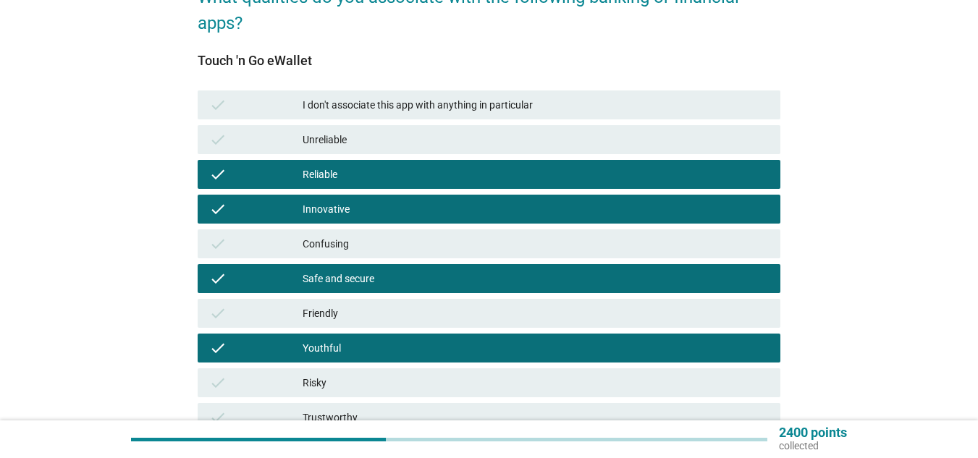
click at [343, 341] on div "Youthful" at bounding box center [536, 348] width 466 height 17
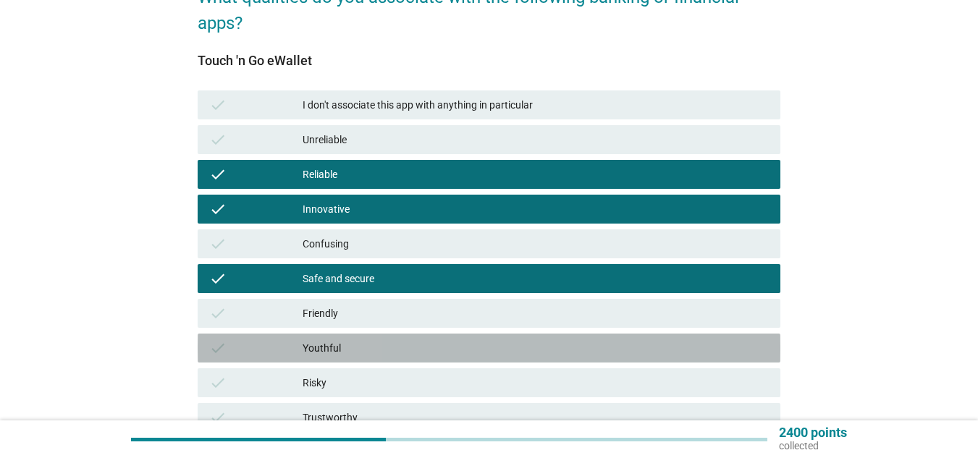
click at [350, 314] on div "Friendly" at bounding box center [536, 313] width 466 height 17
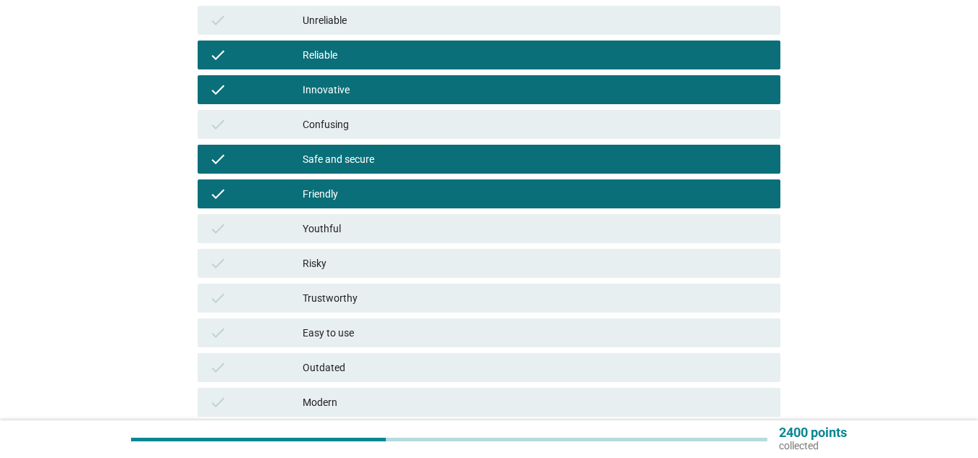
scroll to position [290, 0]
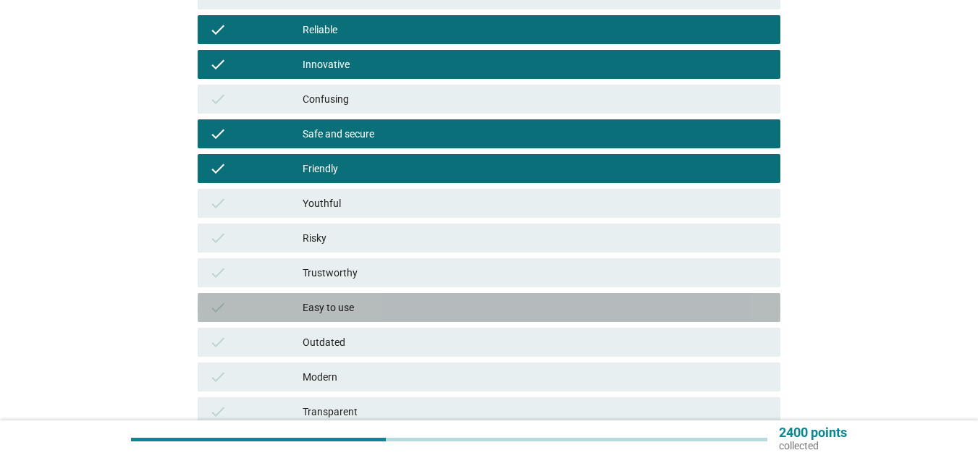
click at [349, 301] on div "Easy to use" at bounding box center [536, 307] width 466 height 17
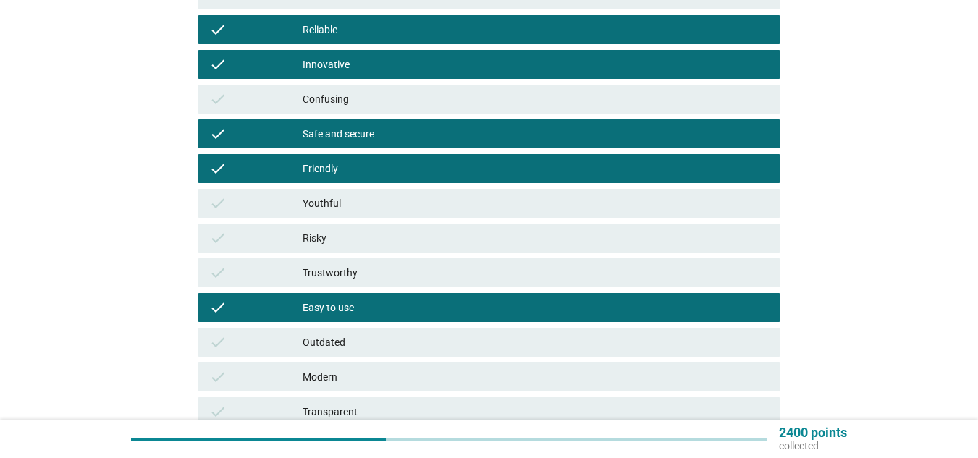
scroll to position [362, 0]
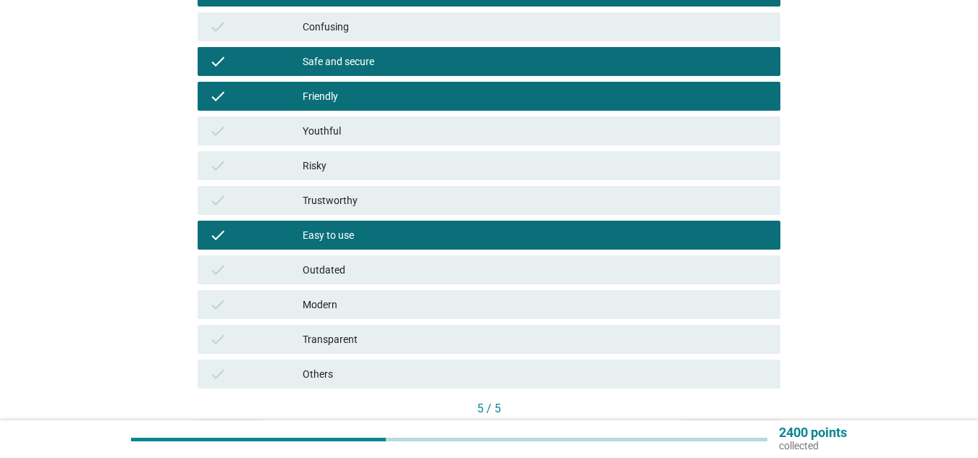
click at [360, 303] on div "Modern" at bounding box center [536, 304] width 466 height 17
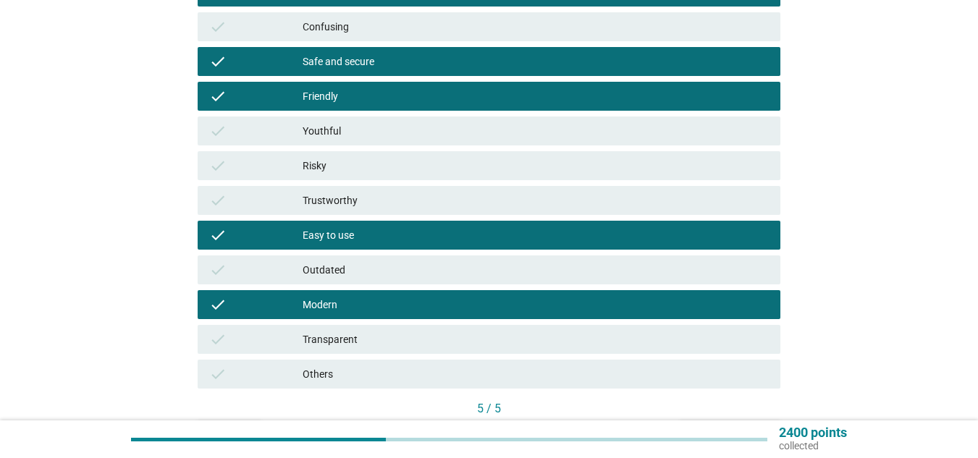
click at [387, 340] on div "Transparent" at bounding box center [536, 339] width 466 height 17
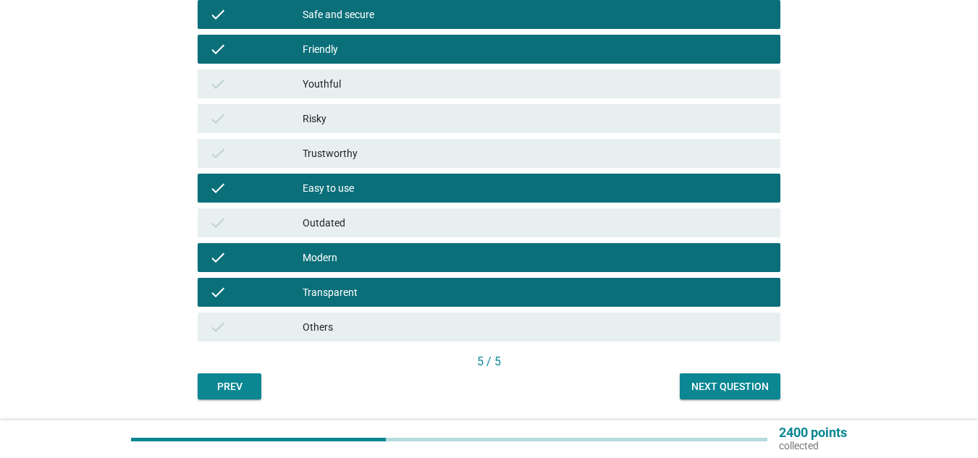
scroll to position [434, 0]
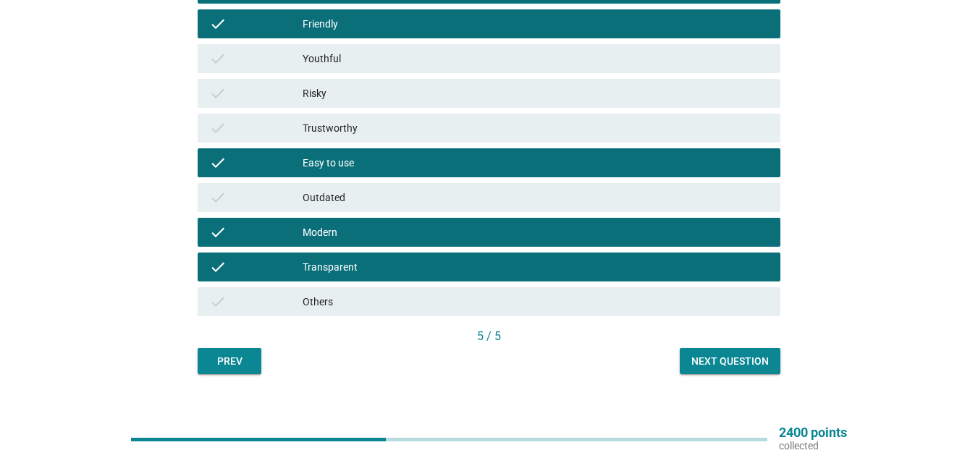
click at [753, 356] on div "Next question" at bounding box center [730, 361] width 77 height 15
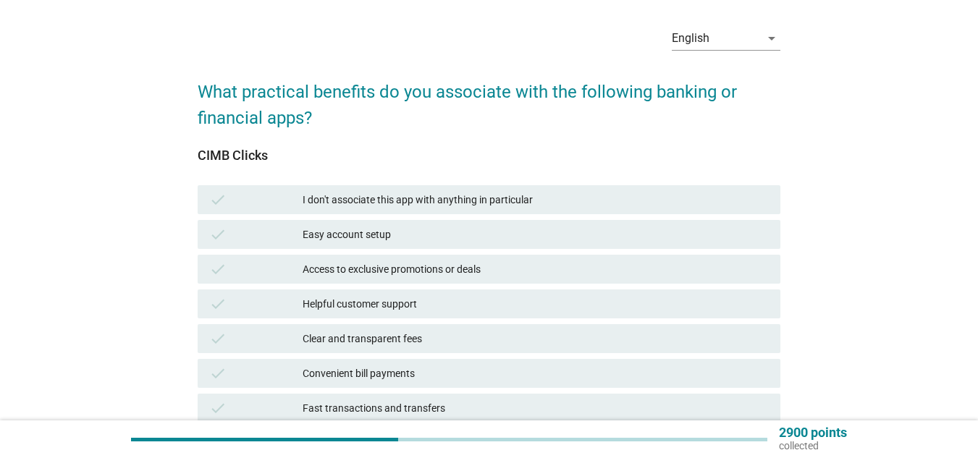
scroll to position [145, 0]
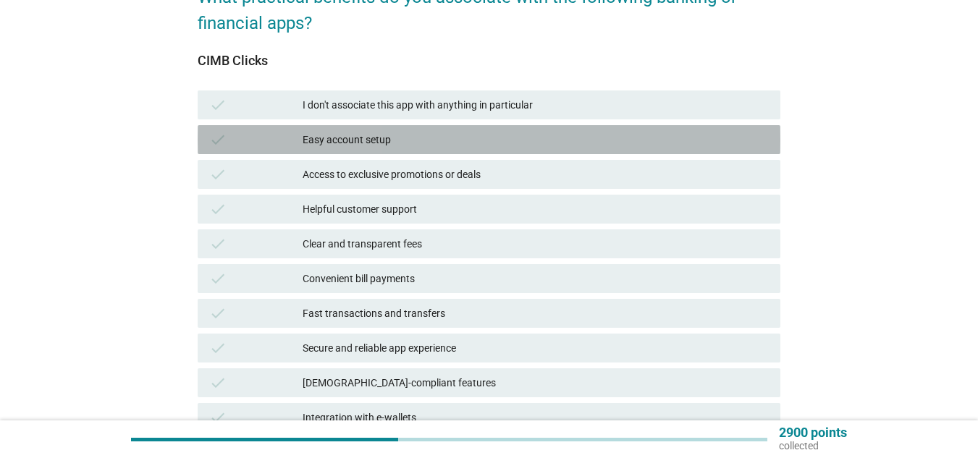
click at [345, 145] on div "Easy account setup" at bounding box center [536, 139] width 466 height 17
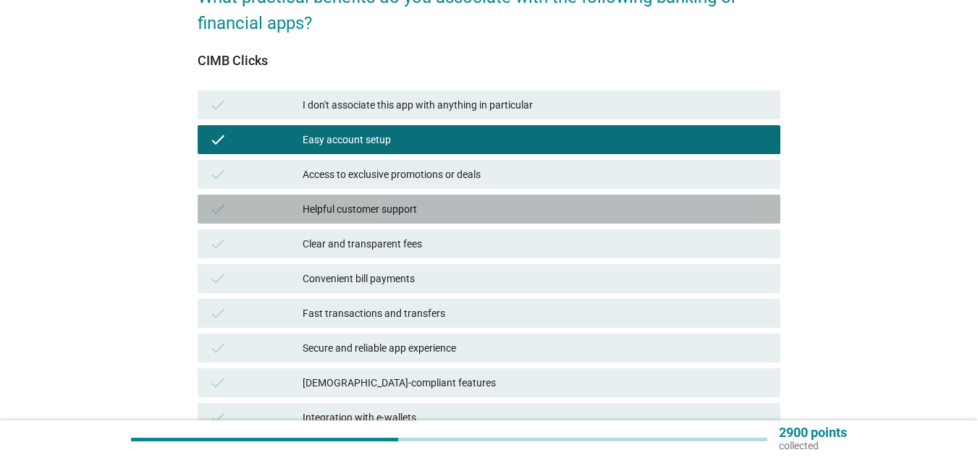
click at [368, 214] on div "Helpful customer support" at bounding box center [536, 209] width 466 height 17
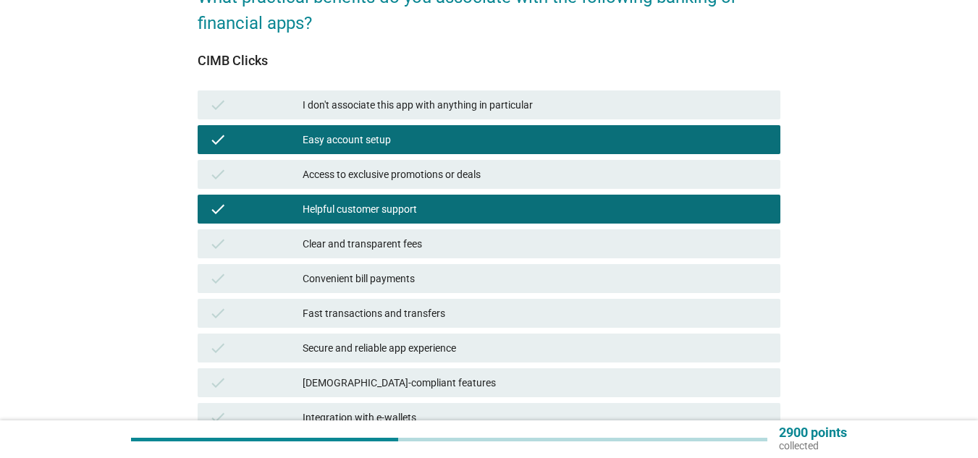
click at [372, 245] on div "Clear and transparent fees" at bounding box center [536, 243] width 466 height 17
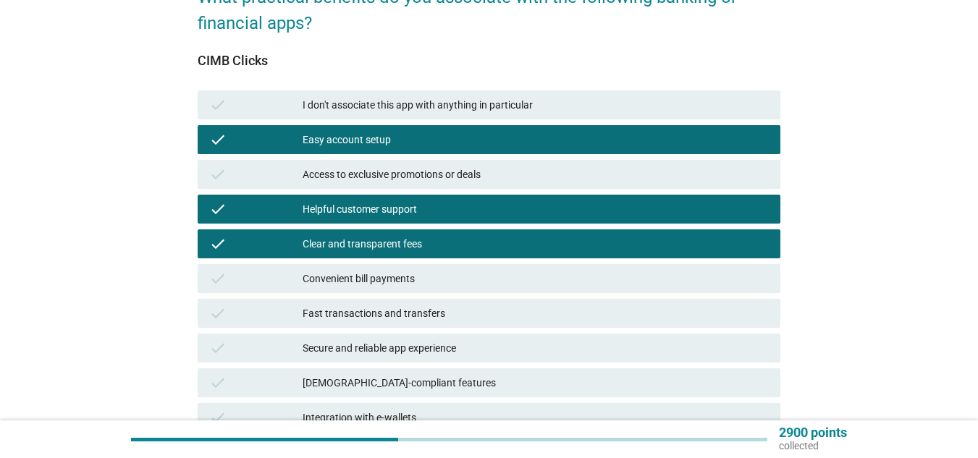
click at [377, 275] on div "Convenient bill payments" at bounding box center [536, 278] width 466 height 17
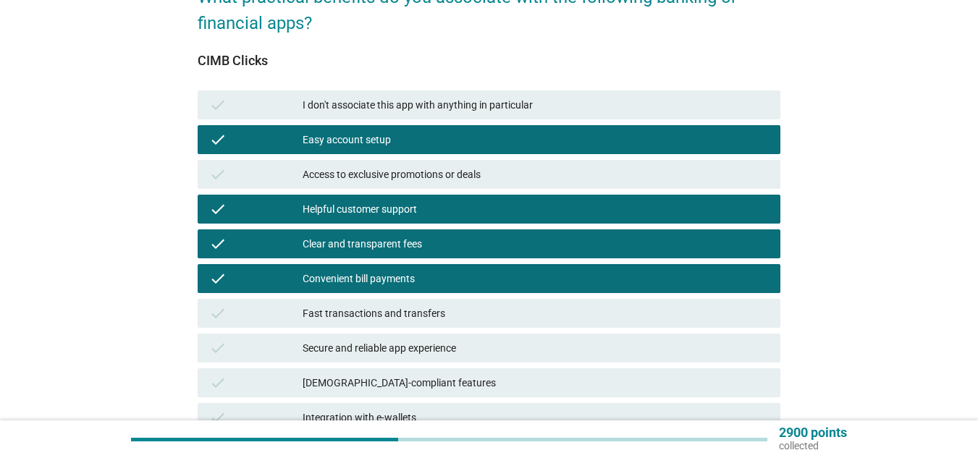
click at [385, 302] on div "check Fast transactions and transfers" at bounding box center [489, 313] width 583 height 29
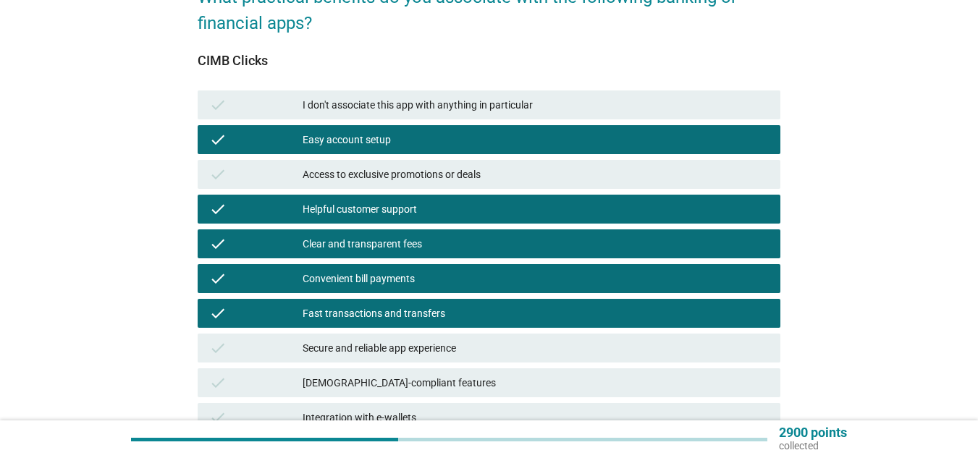
click at [395, 335] on div "check Secure and reliable app experience" at bounding box center [489, 348] width 583 height 29
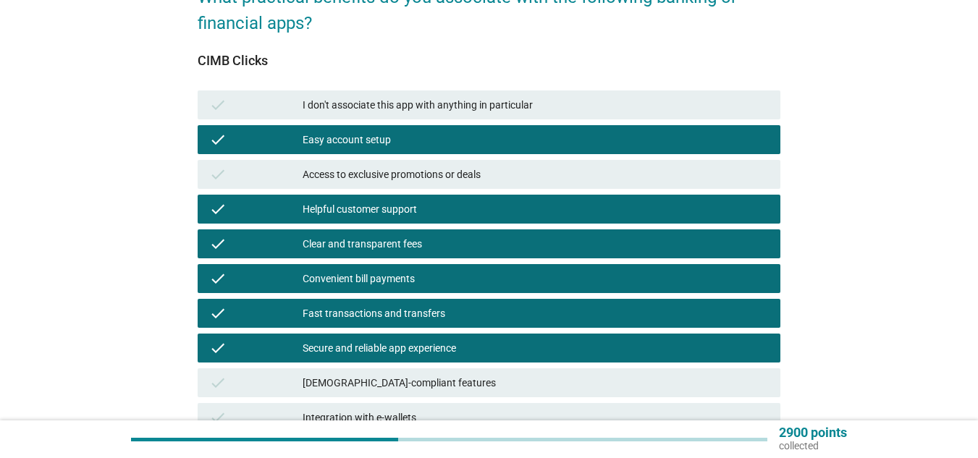
click at [403, 180] on div "Access to exclusive promotions or deals" at bounding box center [536, 174] width 466 height 17
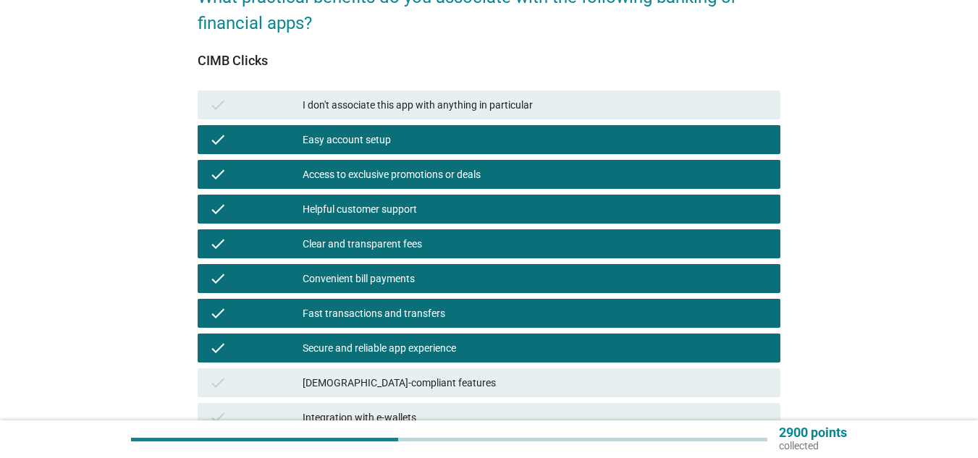
scroll to position [290, 0]
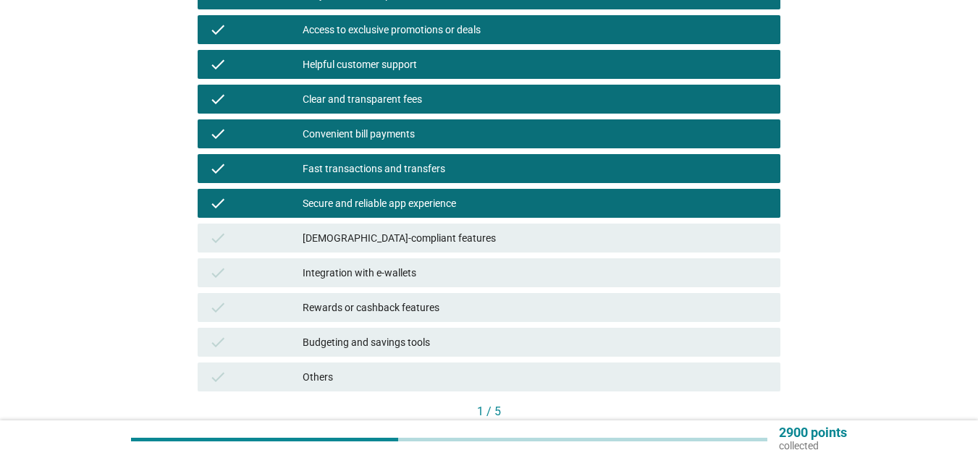
click at [403, 273] on div "Integration with e-wallets" at bounding box center [536, 272] width 466 height 17
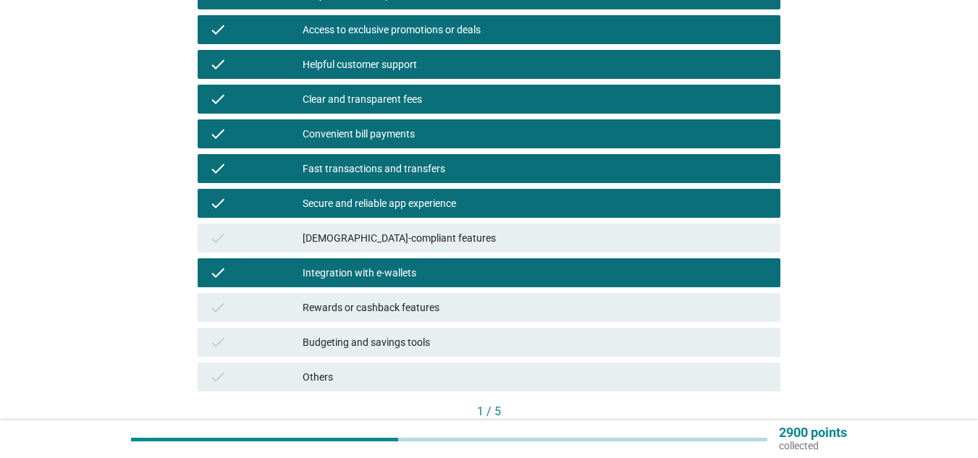
click at [430, 312] on div "Rewards or cashback features" at bounding box center [536, 307] width 466 height 17
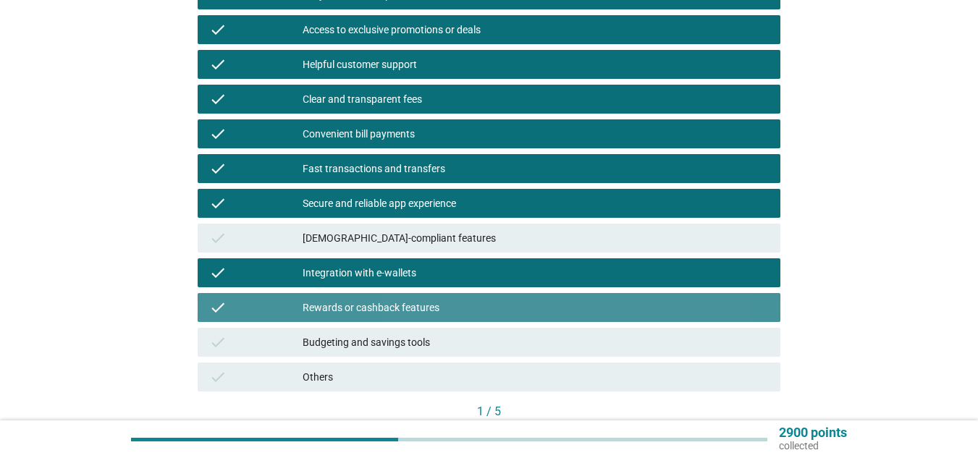
click at [426, 338] on div "Budgeting and savings tools" at bounding box center [536, 342] width 466 height 17
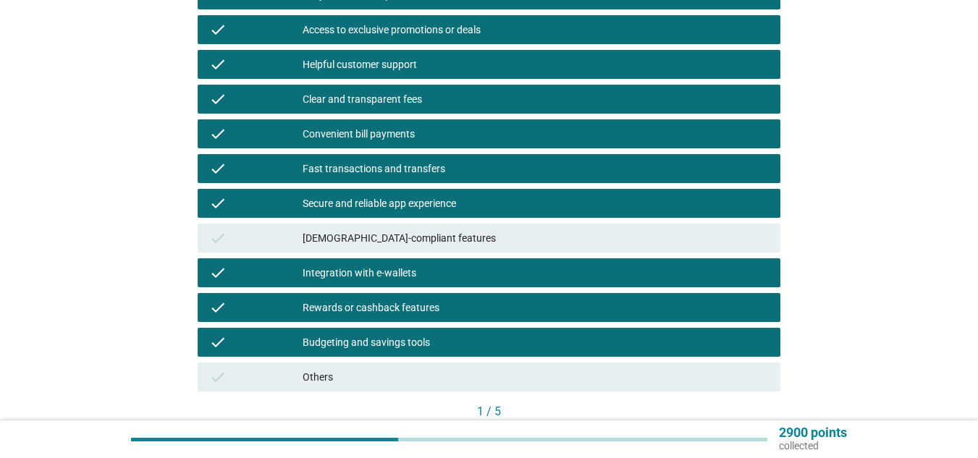
click at [458, 341] on div "Budgeting and savings tools" at bounding box center [536, 342] width 466 height 17
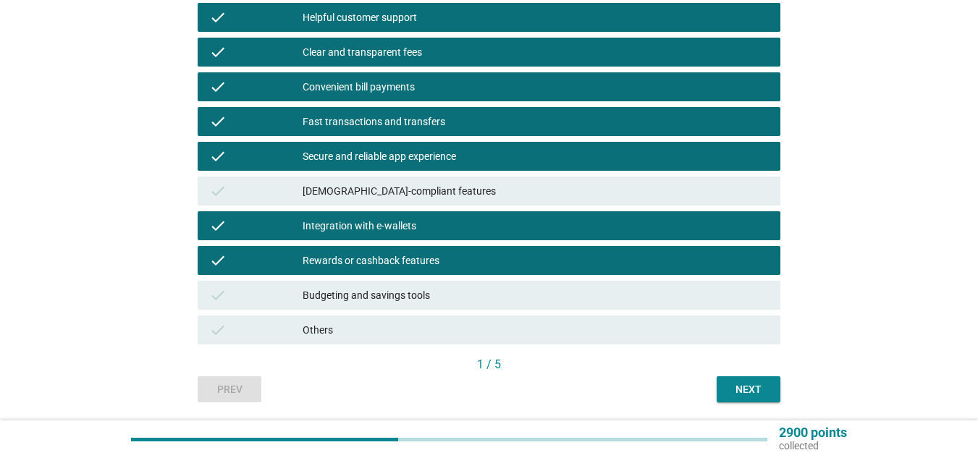
scroll to position [384, 0]
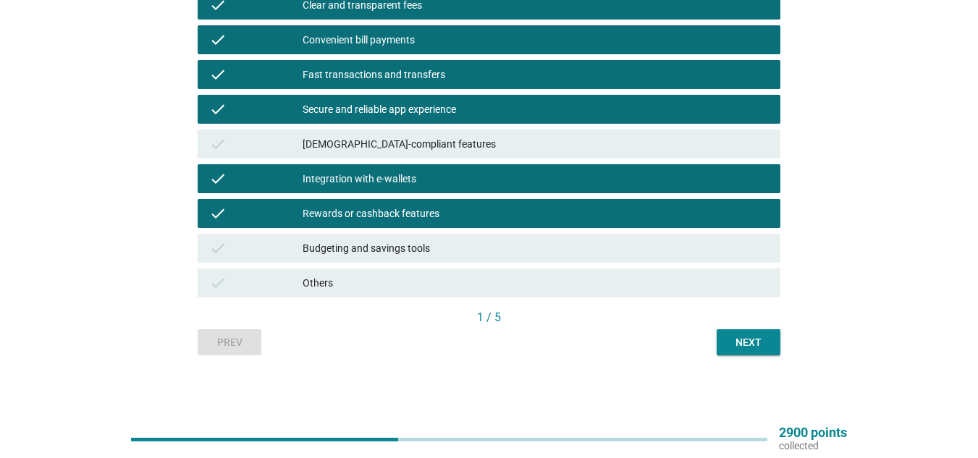
click at [743, 340] on div "Next" at bounding box center [749, 342] width 41 height 15
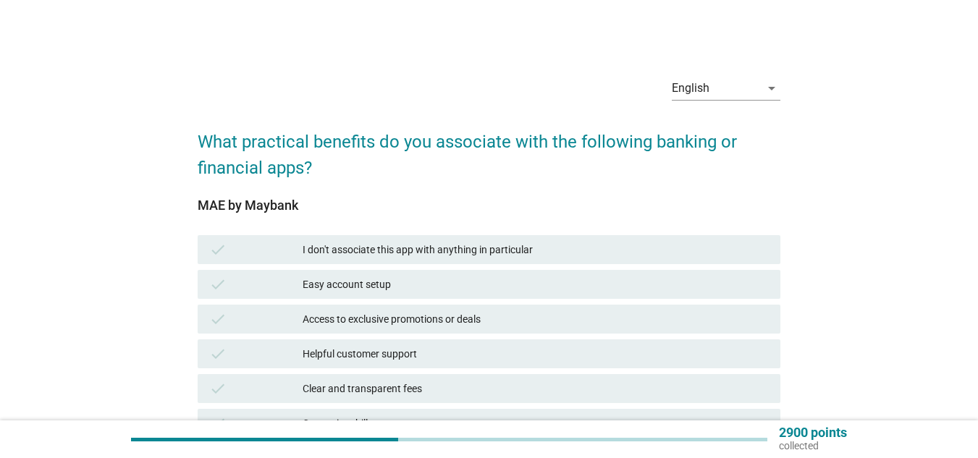
scroll to position [72, 0]
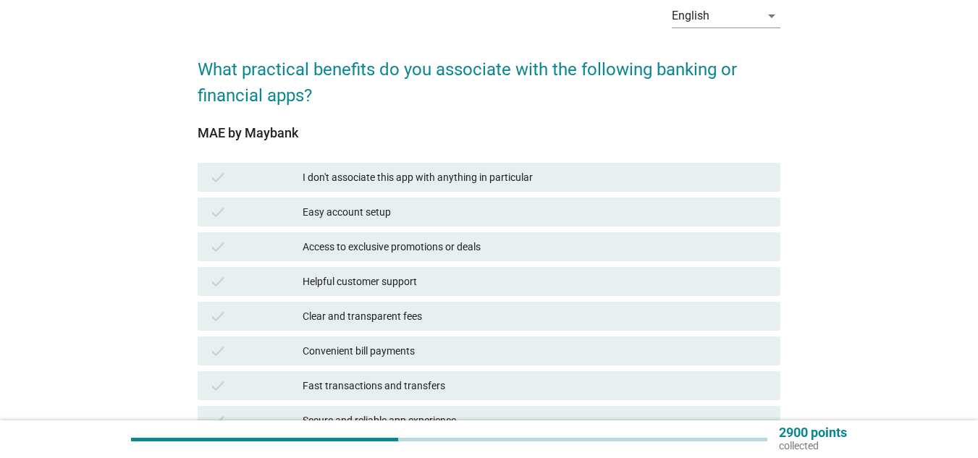
click at [381, 211] on div "Easy account setup" at bounding box center [536, 211] width 466 height 17
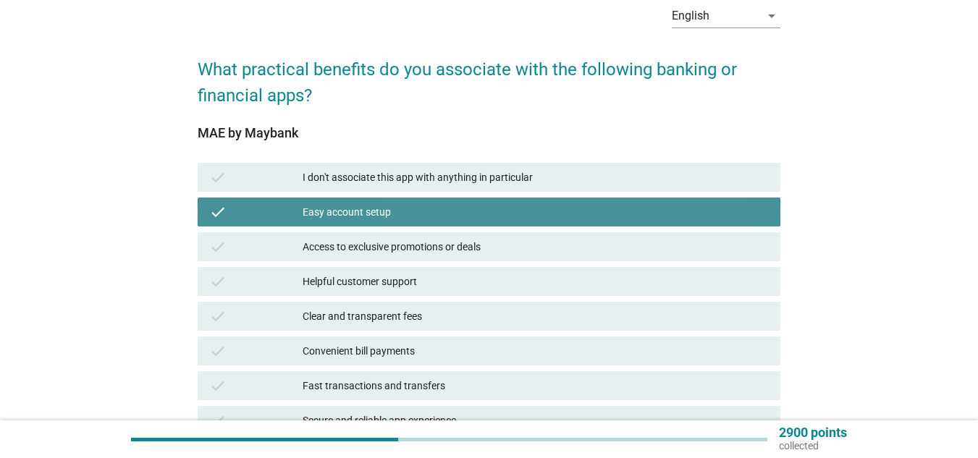
click at [406, 251] on div "Access to exclusive promotions or deals" at bounding box center [536, 246] width 466 height 17
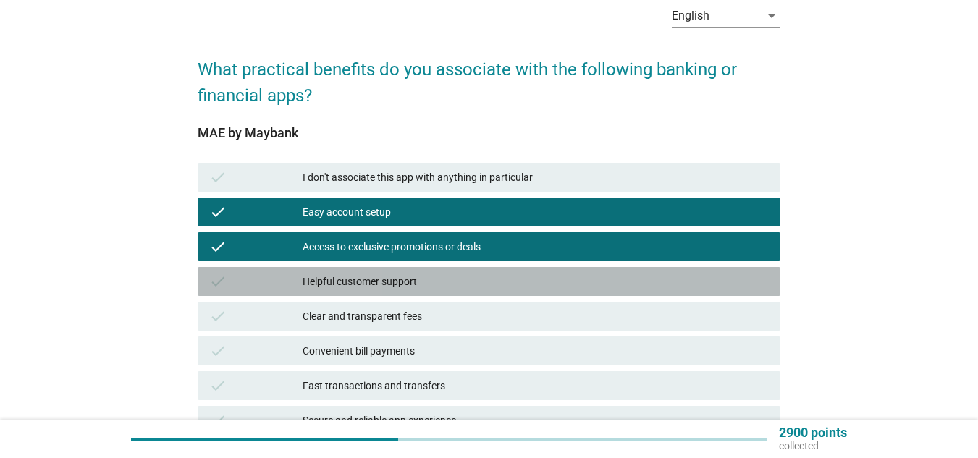
click at [405, 290] on div "Helpful customer support" at bounding box center [536, 281] width 466 height 17
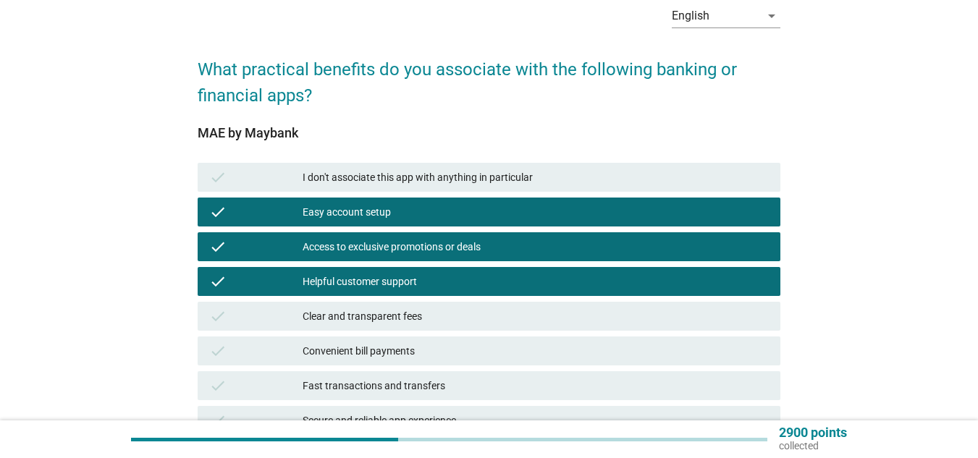
click at [405, 319] on div "Clear and transparent fees" at bounding box center [536, 316] width 466 height 17
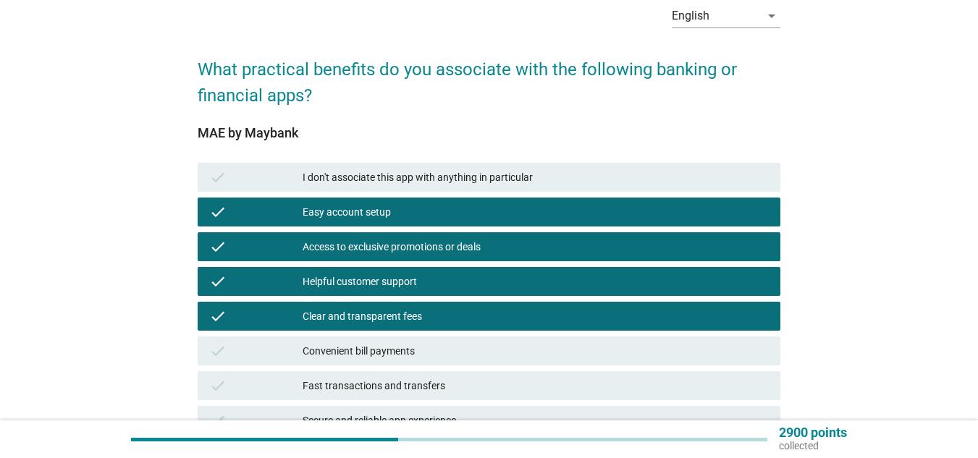
click at [411, 350] on div "Convenient bill payments" at bounding box center [536, 351] width 466 height 17
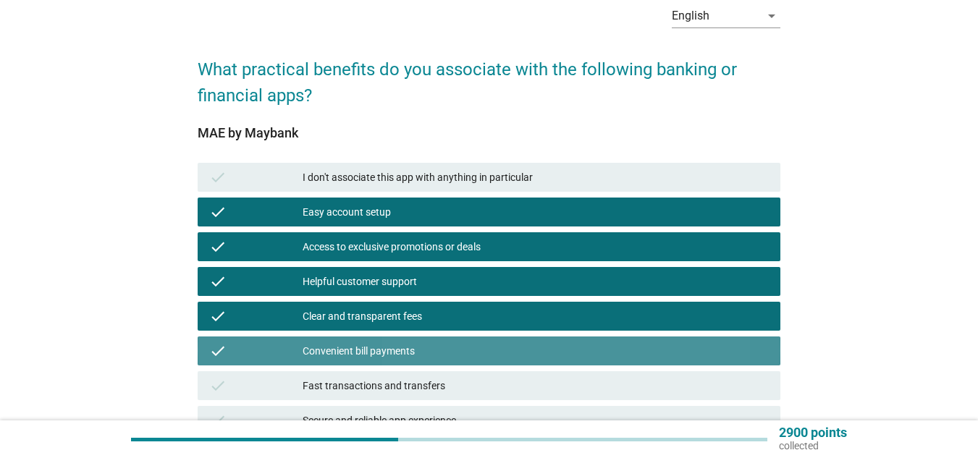
click at [411, 369] on div "check Fast transactions and transfers" at bounding box center [489, 386] width 589 height 35
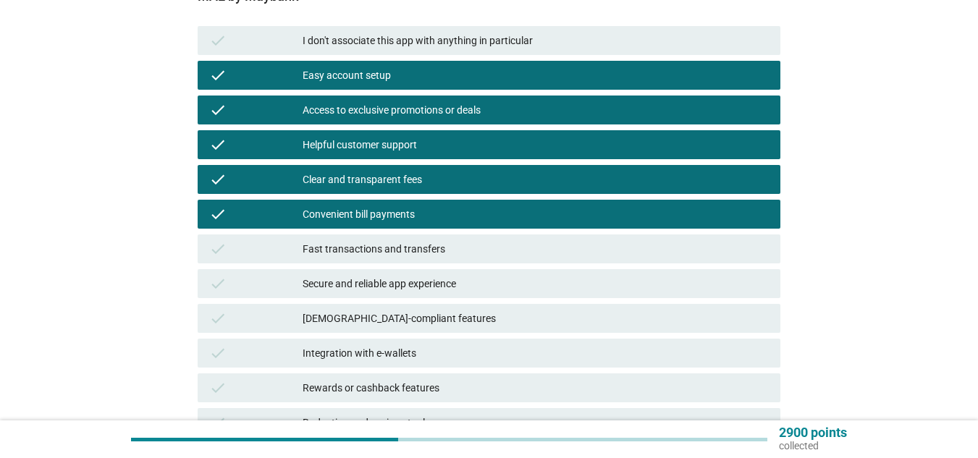
scroll to position [217, 0]
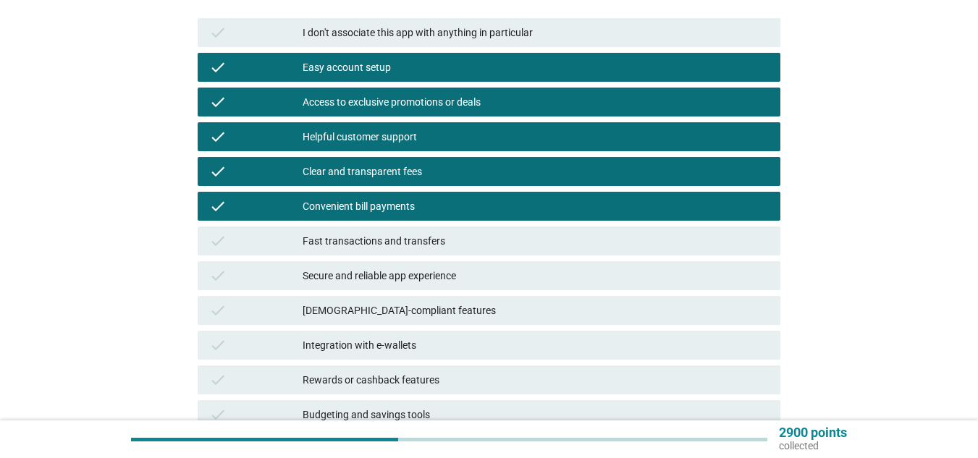
click at [393, 237] on div "Fast transactions and transfers" at bounding box center [536, 240] width 466 height 17
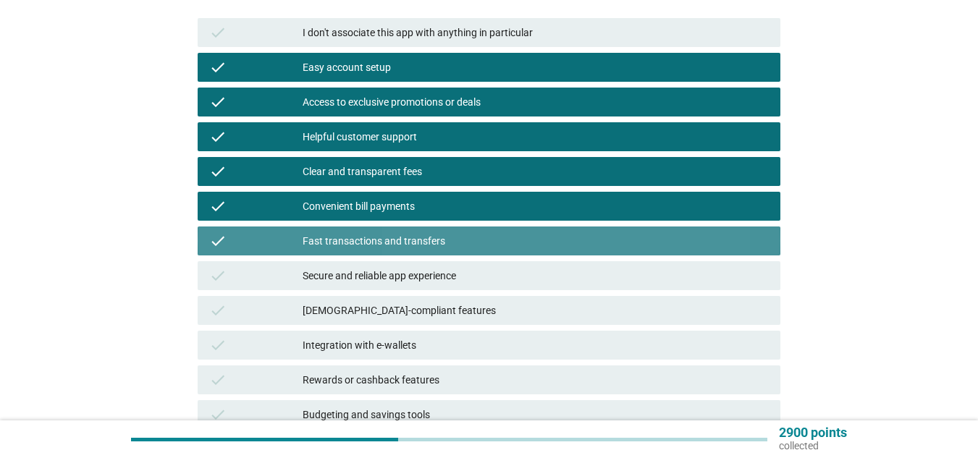
click at [394, 274] on div "Secure and reliable app experience" at bounding box center [536, 275] width 466 height 17
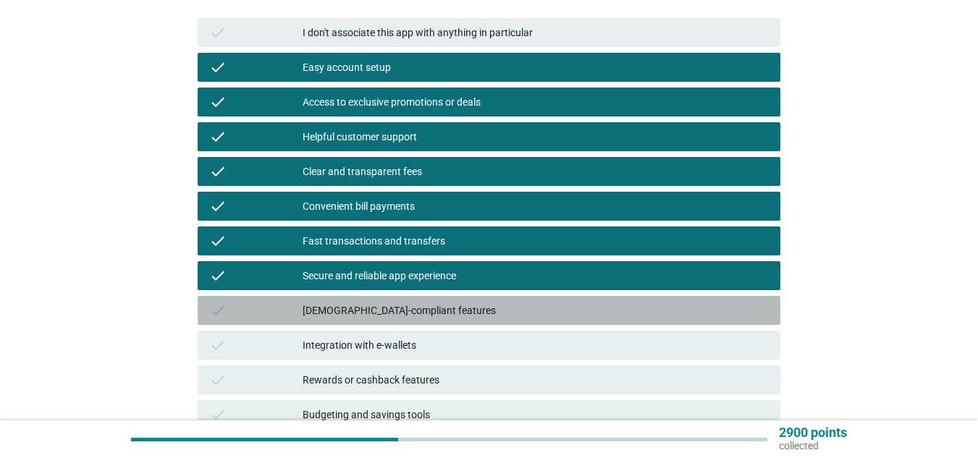
click at [391, 303] on div "[DEMOGRAPHIC_DATA]-compliant features" at bounding box center [536, 310] width 466 height 17
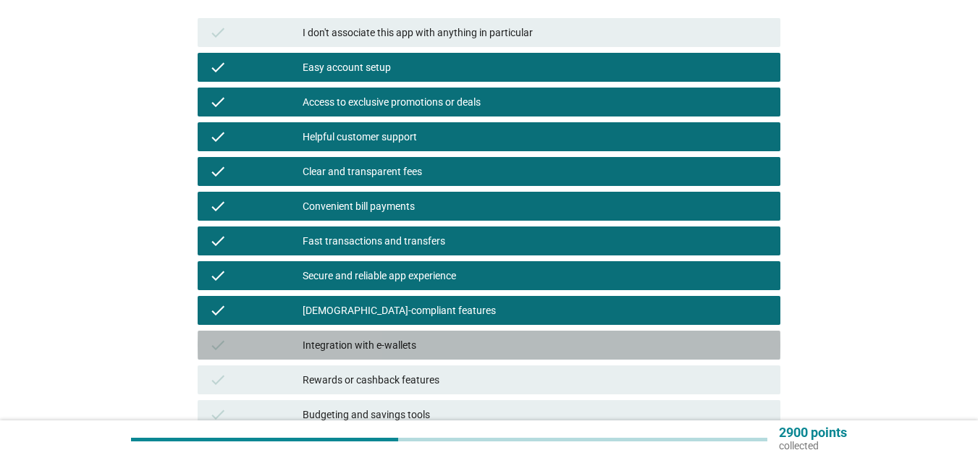
click at [390, 336] on div "check Integration with e-wallets" at bounding box center [489, 345] width 583 height 29
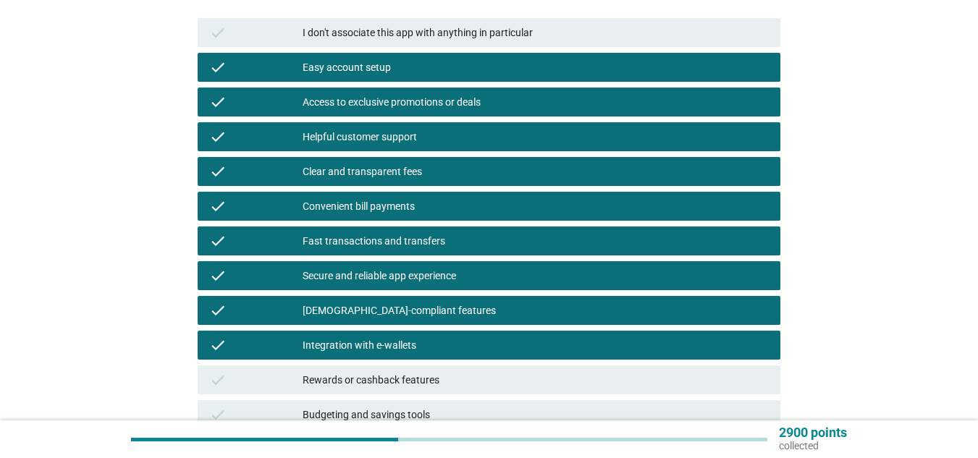
click at [401, 345] on div "Integration with e-wallets" at bounding box center [536, 345] width 466 height 17
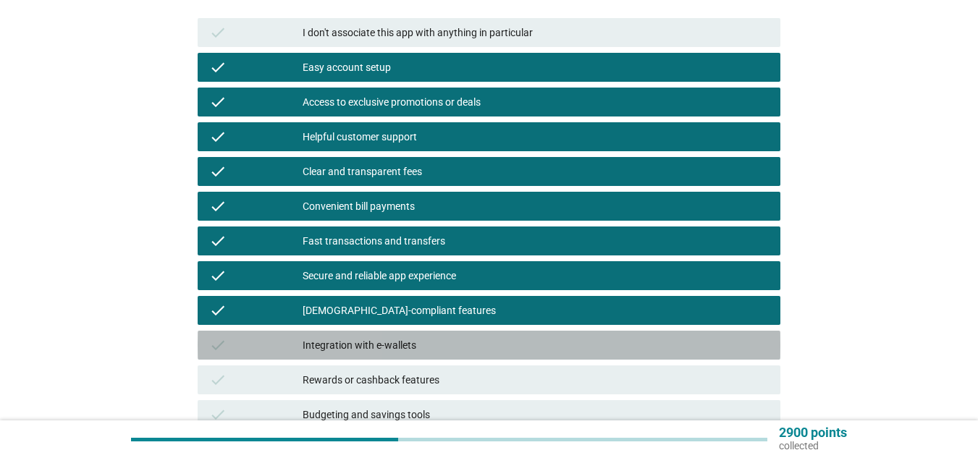
click at [408, 354] on div "check Integration with e-wallets" at bounding box center [489, 345] width 583 height 29
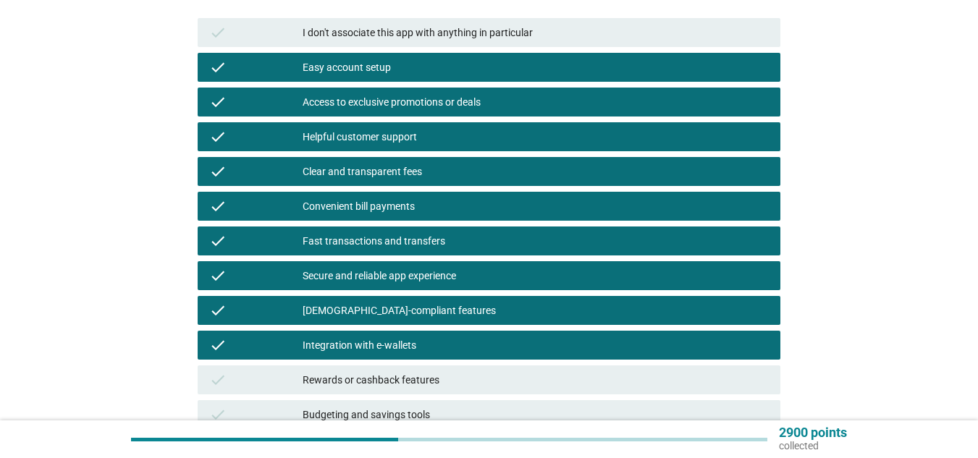
click at [406, 377] on div "Rewards or cashback features" at bounding box center [536, 379] width 466 height 17
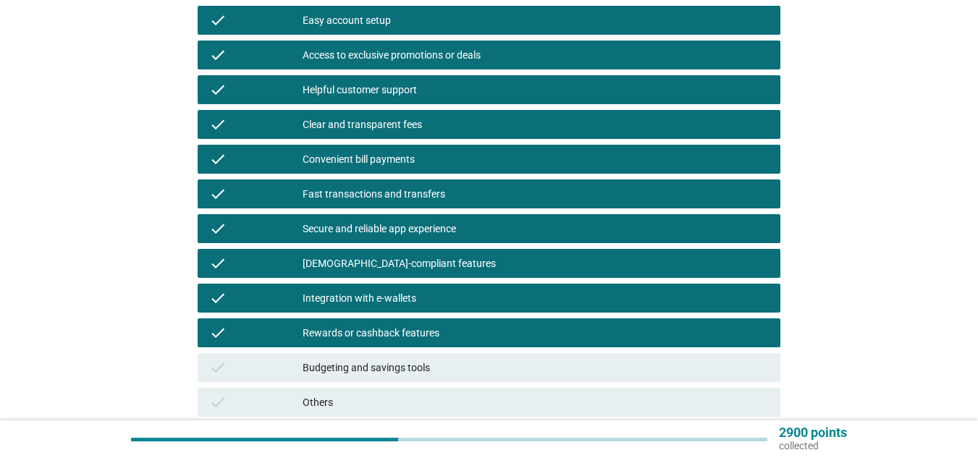
scroll to position [290, 0]
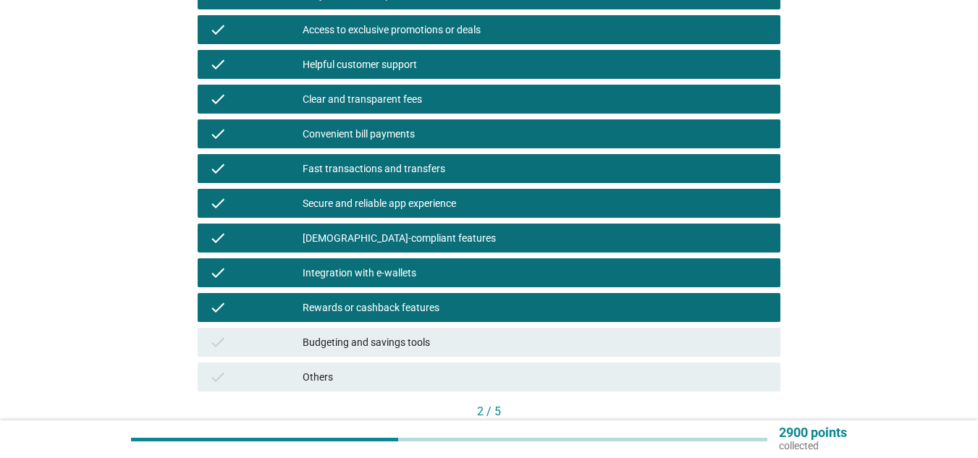
click at [400, 342] on div "Budgeting and savings tools" at bounding box center [536, 342] width 466 height 17
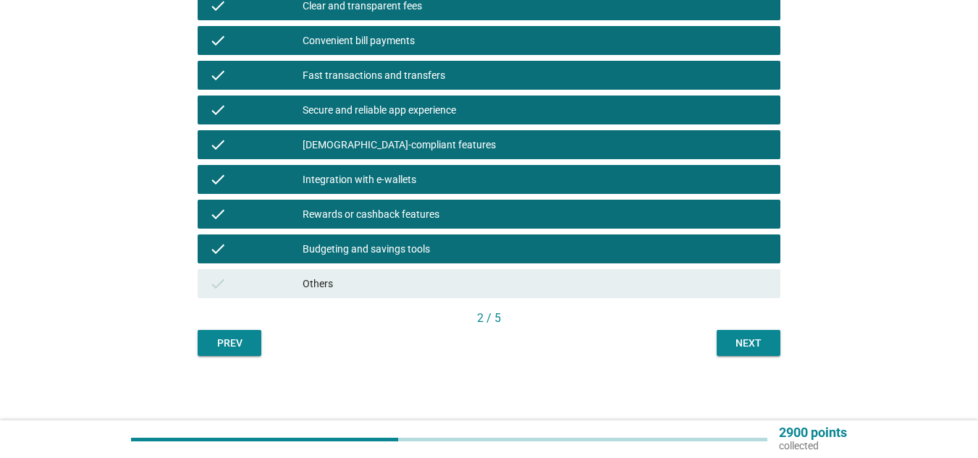
scroll to position [384, 0]
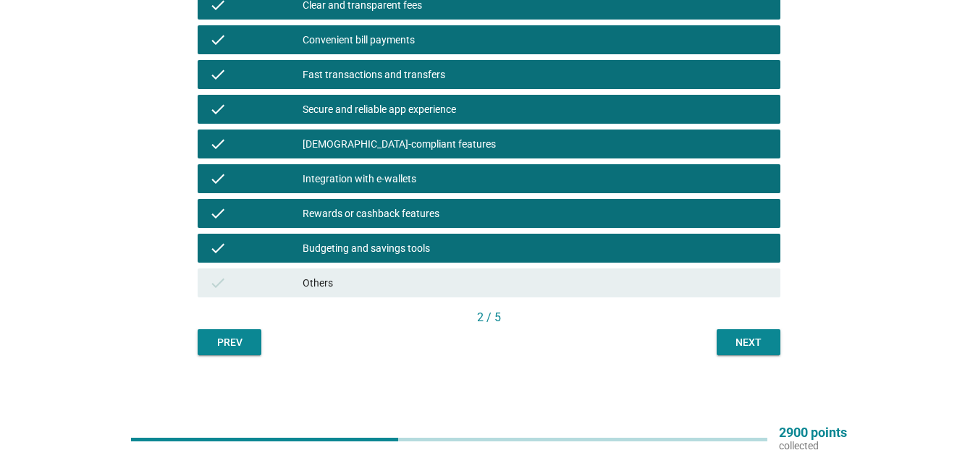
click at [763, 340] on div "Next" at bounding box center [749, 342] width 41 height 15
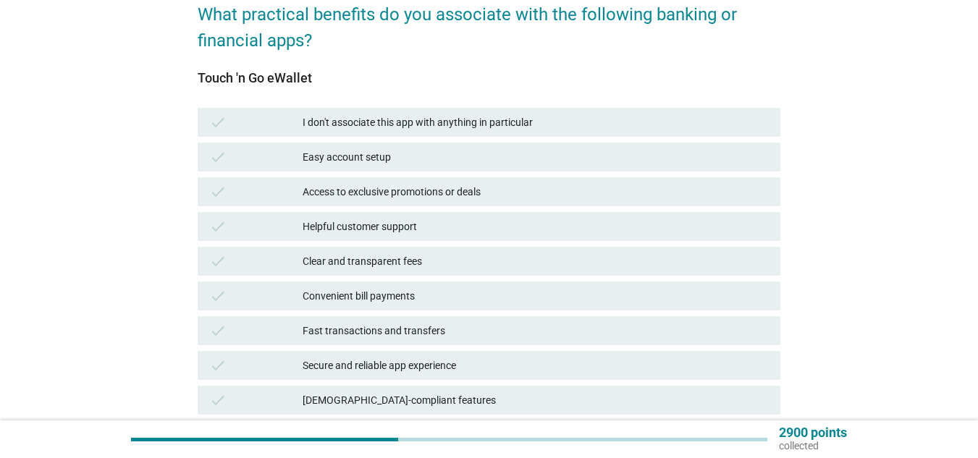
scroll to position [145, 0]
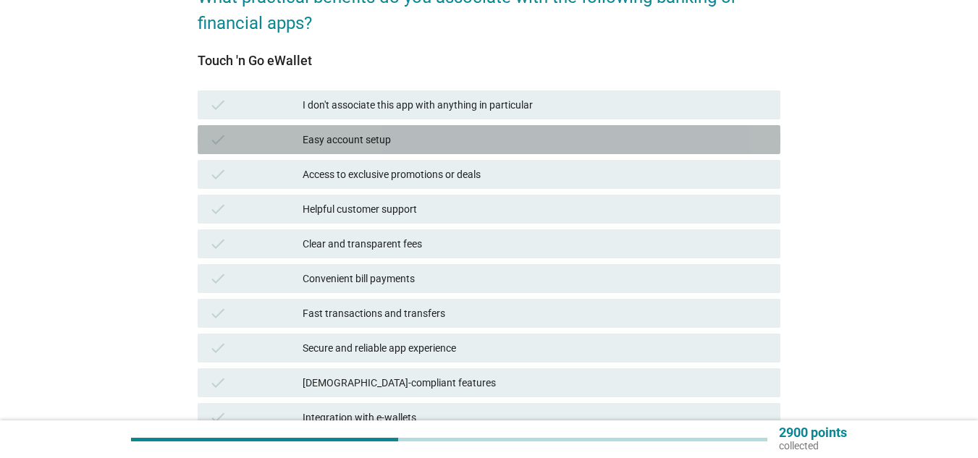
click at [377, 148] on div "Easy account setup" at bounding box center [536, 139] width 466 height 17
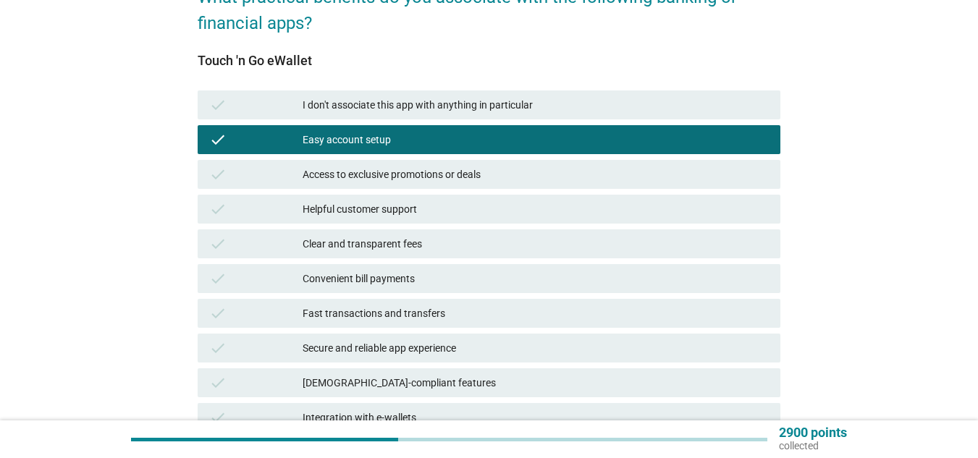
click at [377, 174] on div "Access to exclusive promotions or deals" at bounding box center [536, 174] width 466 height 17
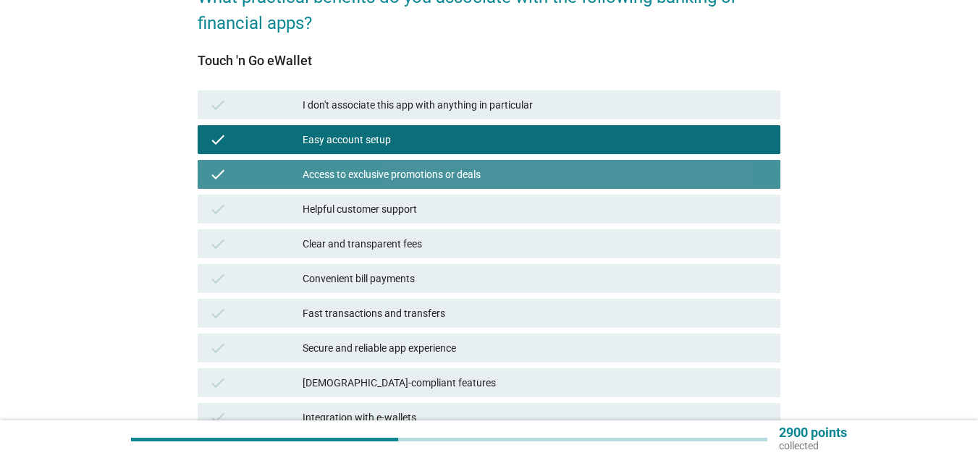
click at [386, 215] on div "Helpful customer support" at bounding box center [536, 209] width 466 height 17
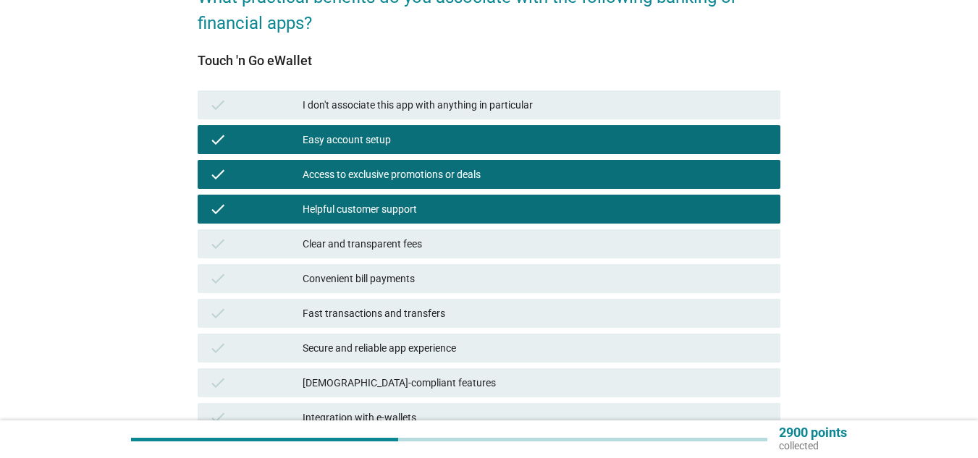
click at [388, 245] on div "Clear and transparent fees" at bounding box center [536, 243] width 466 height 17
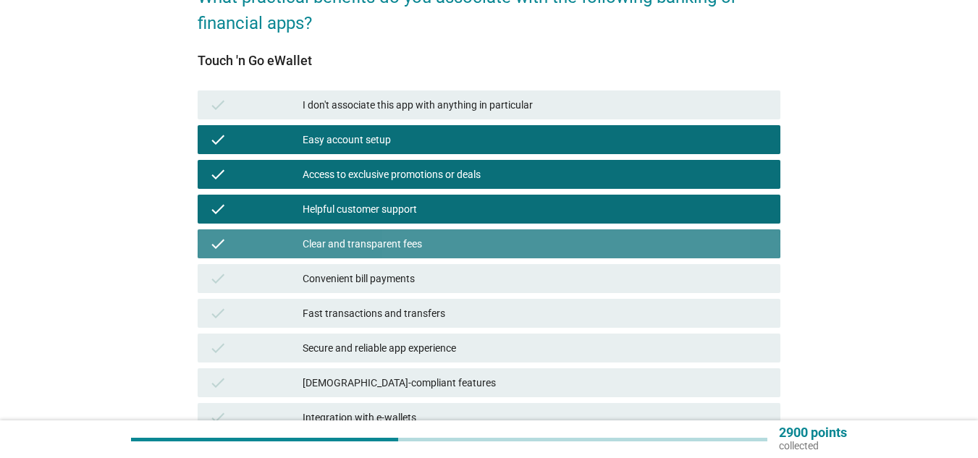
click at [392, 270] on div "Convenient bill payments" at bounding box center [536, 278] width 466 height 17
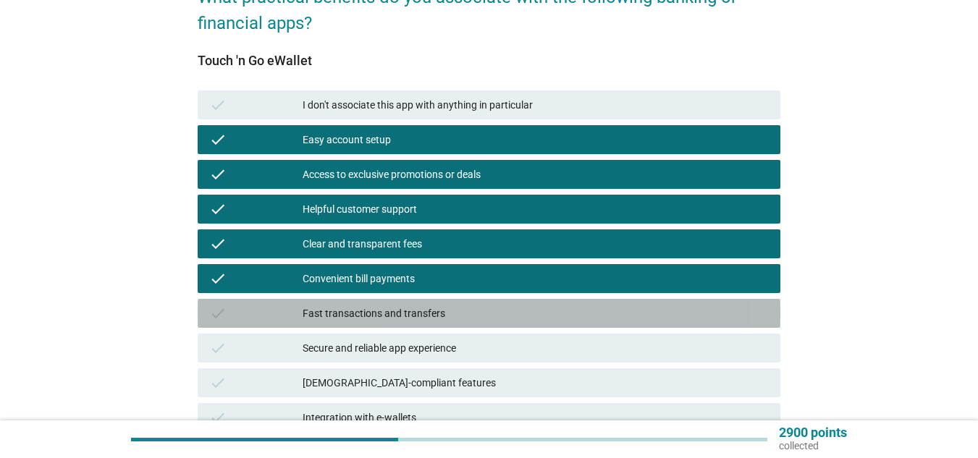
click at [402, 302] on div "check Fast transactions and transfers" at bounding box center [489, 313] width 583 height 29
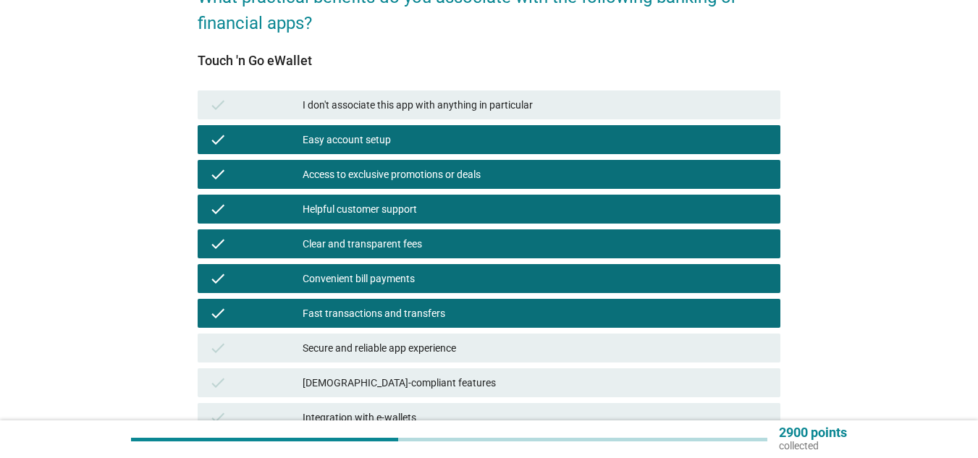
click at [413, 336] on div "check Secure and reliable app experience" at bounding box center [489, 348] width 583 height 29
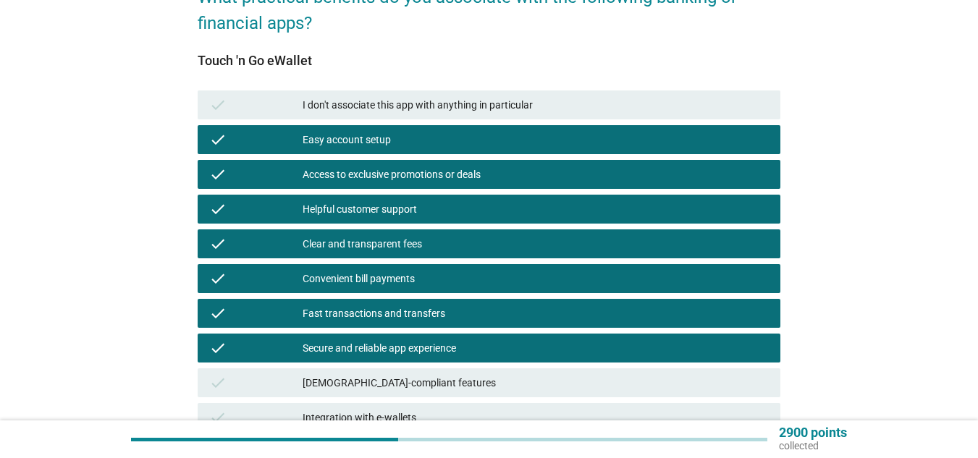
click at [433, 373] on div "check [DEMOGRAPHIC_DATA]-compliant features" at bounding box center [489, 383] width 583 height 29
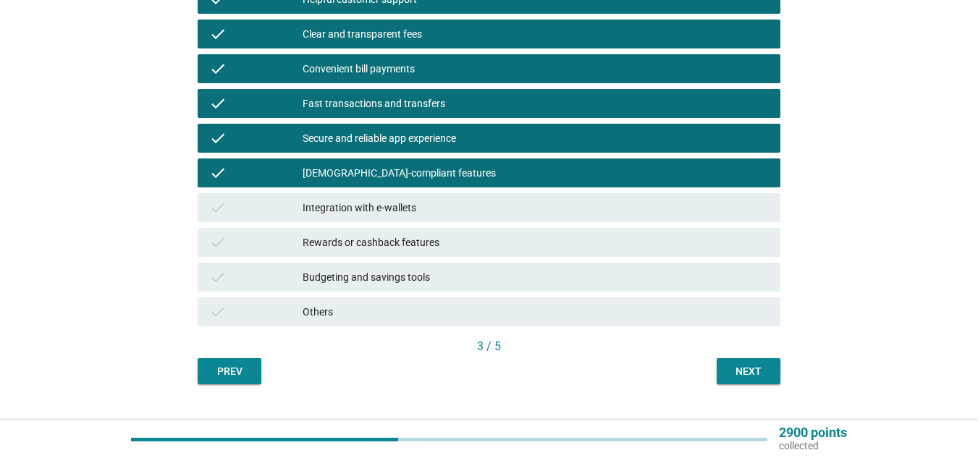
scroll to position [362, 0]
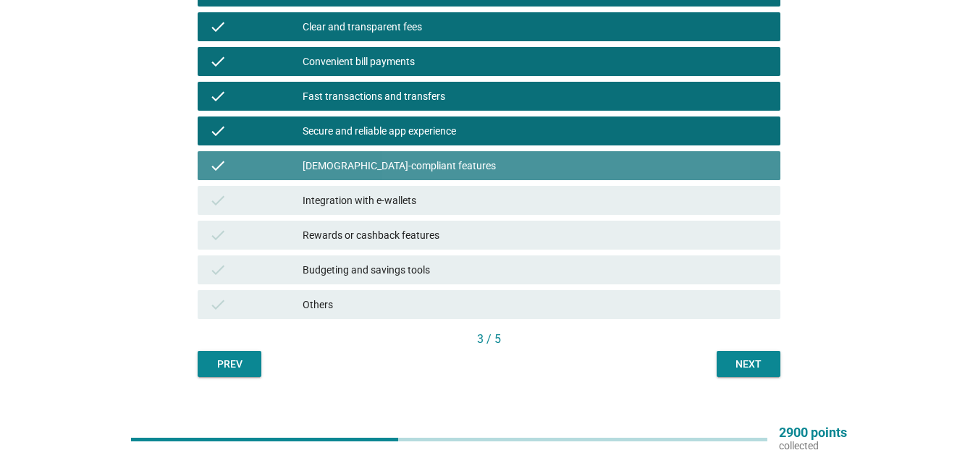
click at [354, 166] on div "[DEMOGRAPHIC_DATA]-compliant features" at bounding box center [536, 165] width 466 height 17
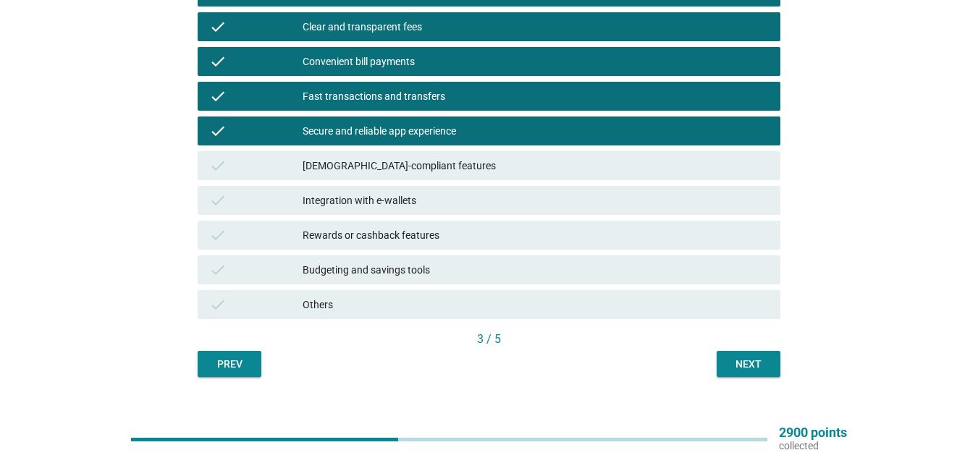
click at [369, 214] on div "check Integration with e-wallets" at bounding box center [489, 200] width 583 height 29
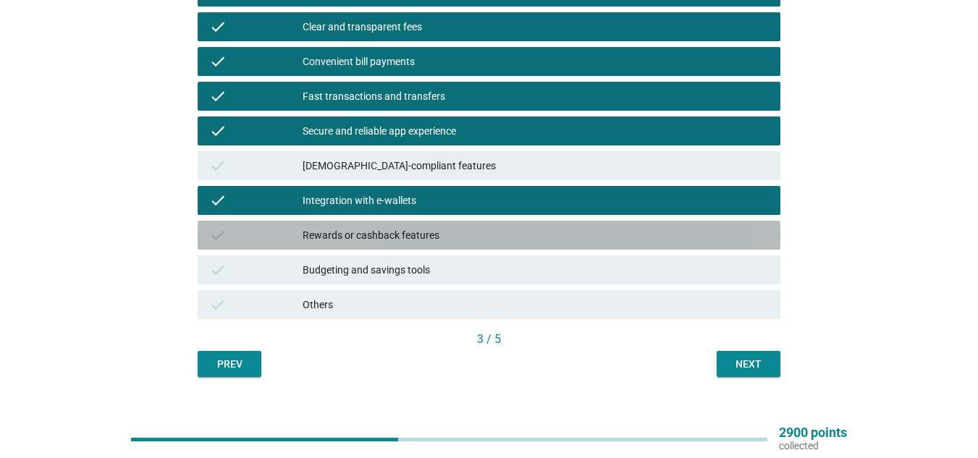
click at [370, 244] on div "check Rewards or cashback features" at bounding box center [489, 235] width 583 height 29
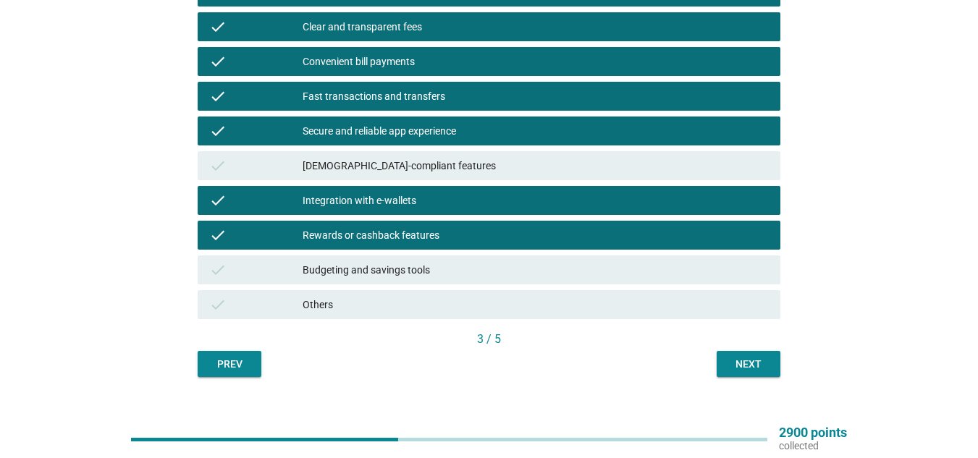
click at [371, 266] on div "Budgeting and savings tools" at bounding box center [536, 269] width 466 height 17
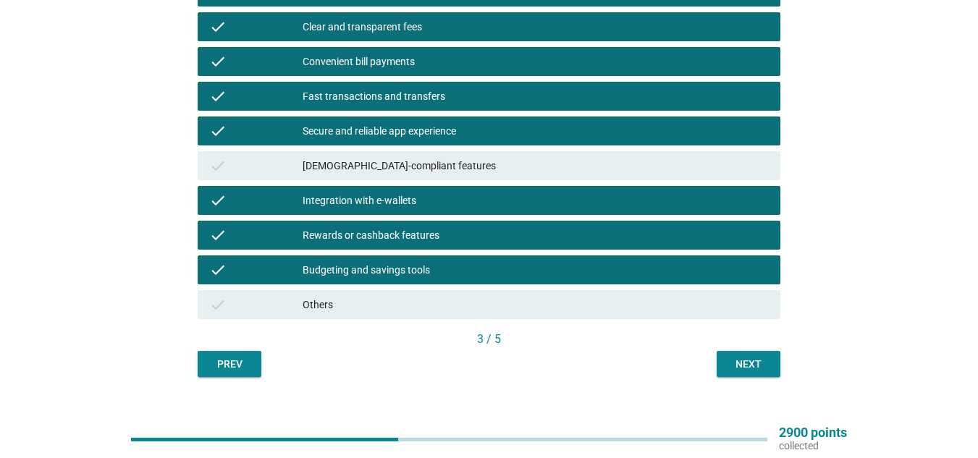
click at [764, 377] on div "English arrow_drop_down What practical benefits do you associate with the follo…" at bounding box center [489, 40] width 606 height 697
click at [762, 373] on button "Next" at bounding box center [749, 364] width 64 height 26
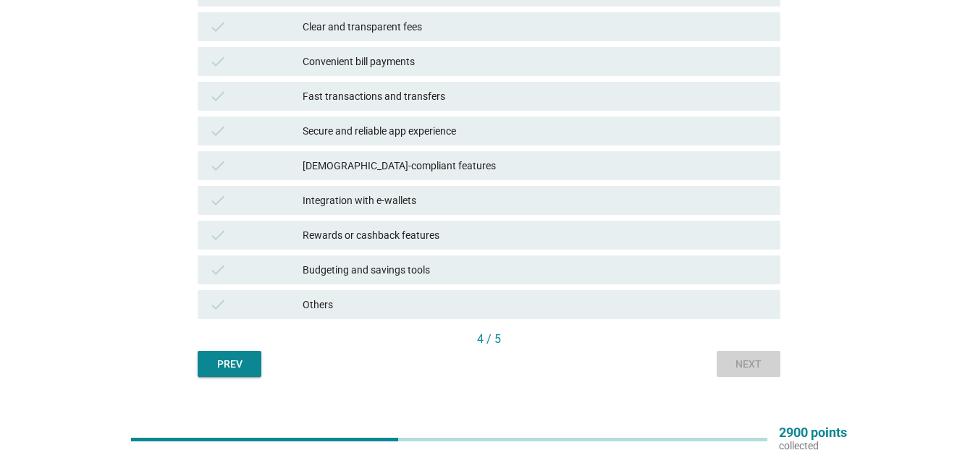
scroll to position [0, 0]
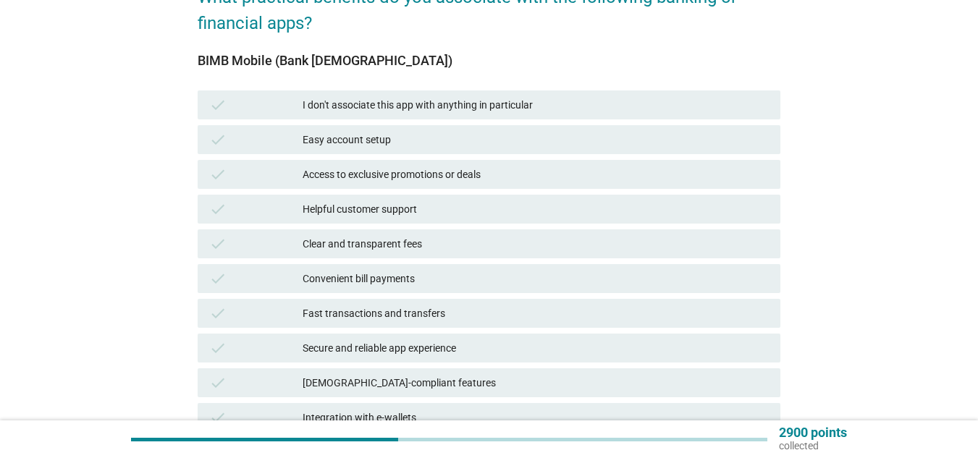
click at [411, 119] on div "check I don't associate this app with anything in particular" at bounding box center [489, 105] width 583 height 29
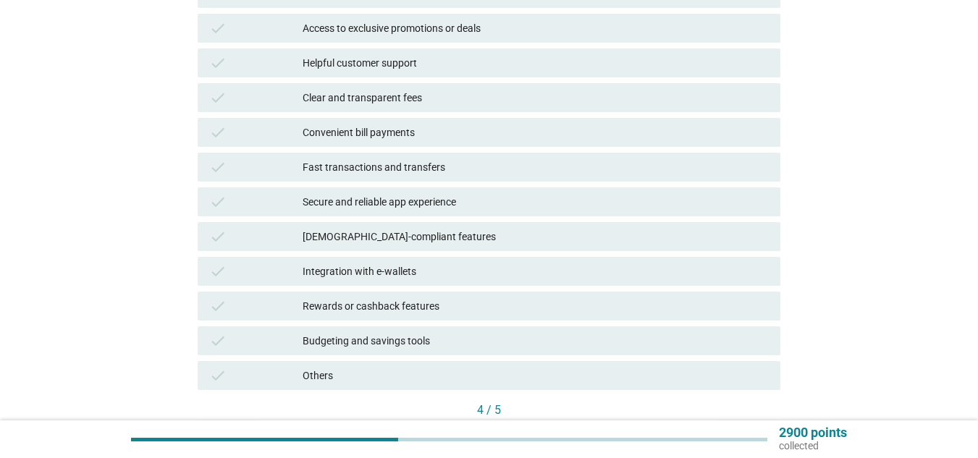
scroll to position [362, 0]
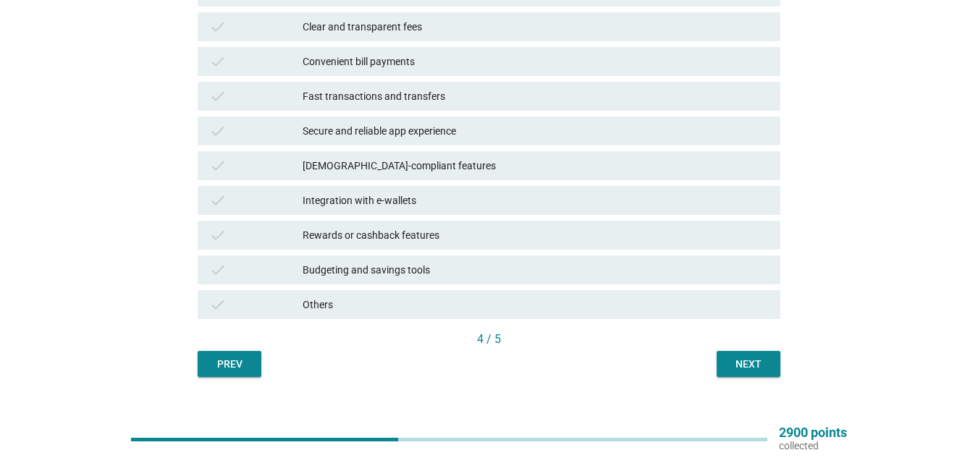
click at [757, 362] on div "Next" at bounding box center [749, 364] width 41 height 15
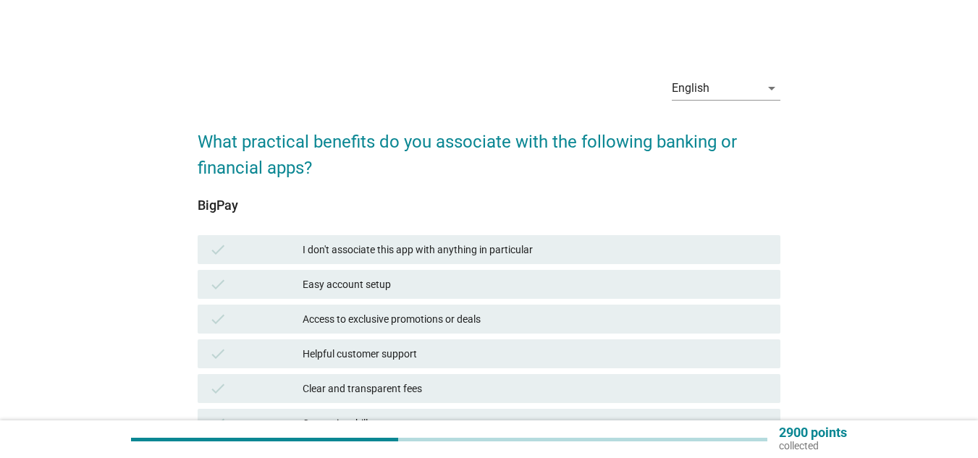
click at [631, 241] on div "I don't associate this app with anything in particular" at bounding box center [536, 249] width 466 height 17
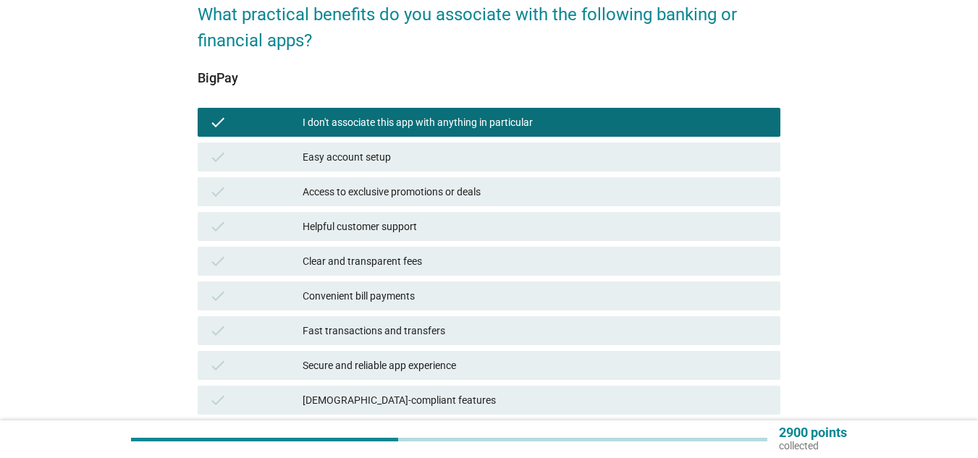
scroll to position [362, 0]
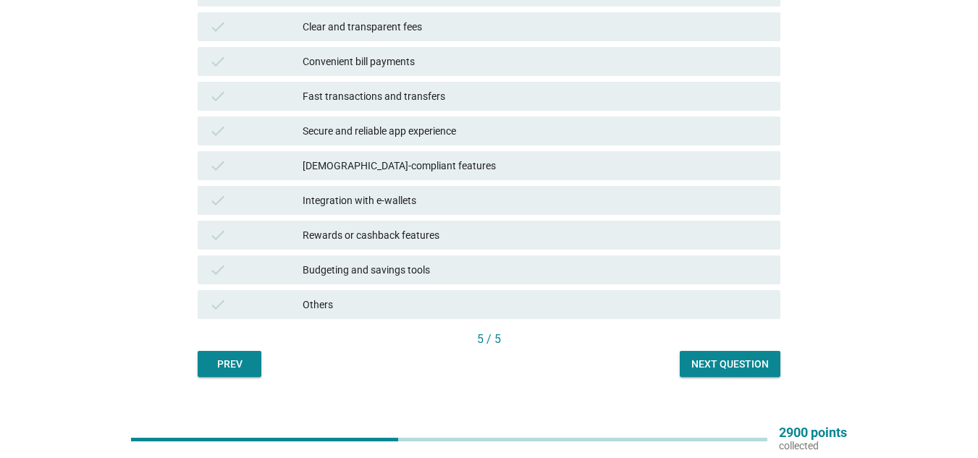
click at [742, 353] on button "Next question" at bounding box center [730, 364] width 101 height 26
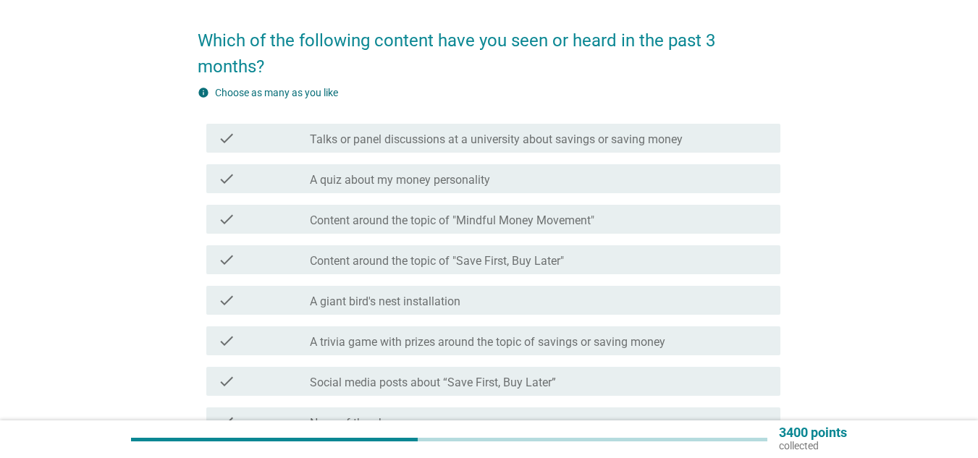
scroll to position [145, 0]
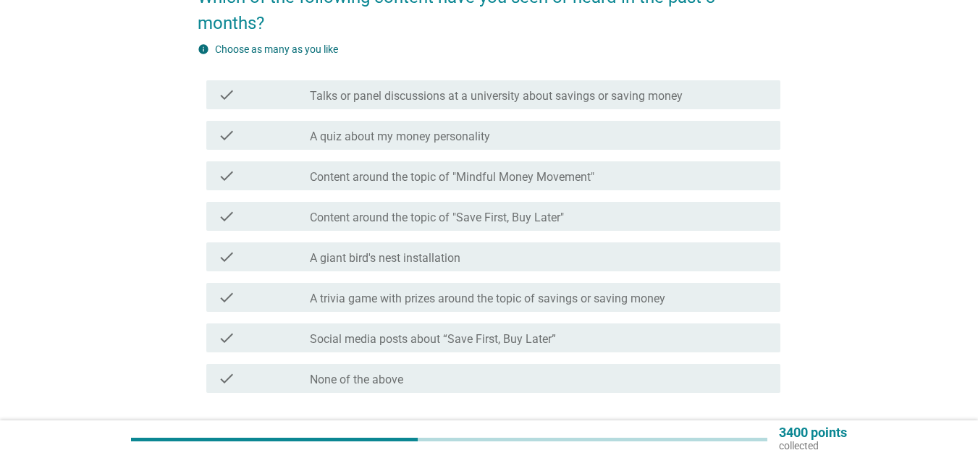
click at [522, 374] on div "check_box_outline_blank None of the above" at bounding box center [539, 378] width 459 height 17
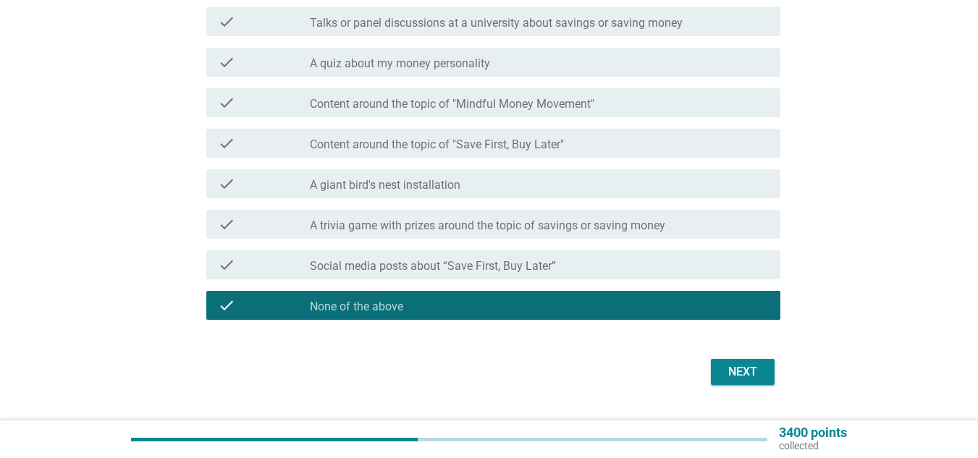
scroll to position [252, 0]
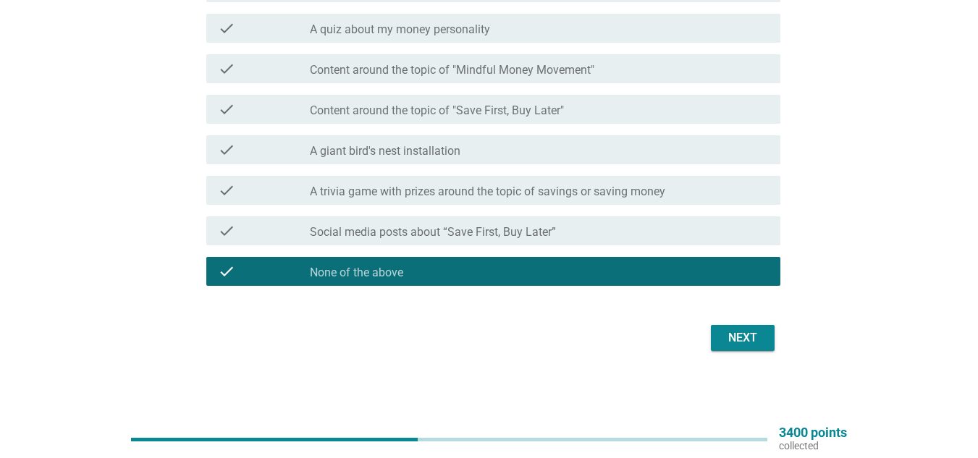
click at [741, 333] on div "Next" at bounding box center [743, 337] width 41 height 17
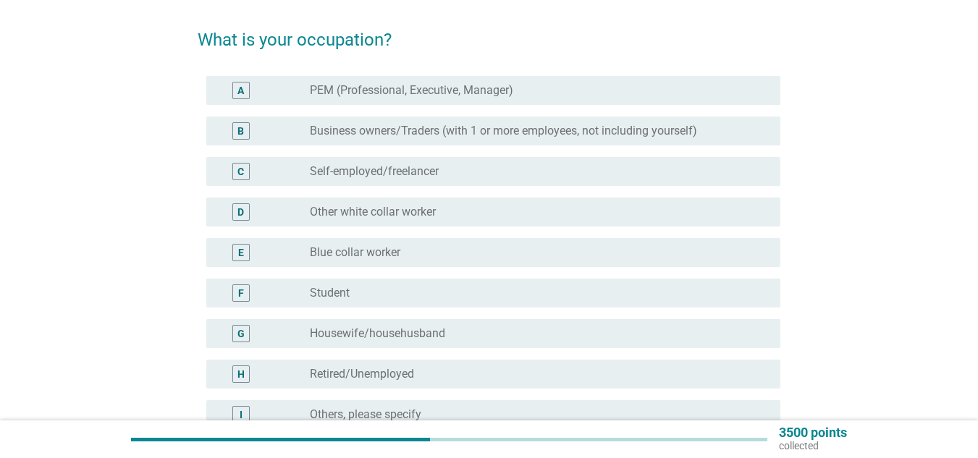
scroll to position [145, 0]
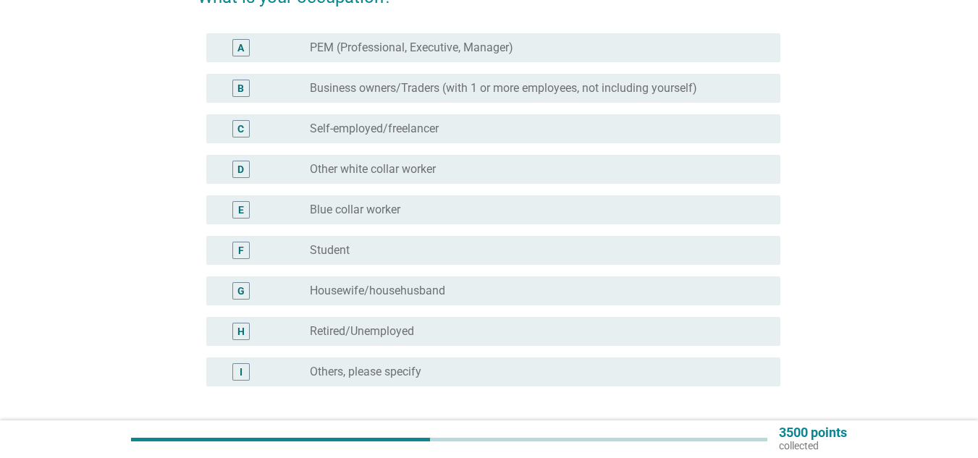
click at [460, 214] on div "radio_button_unchecked Blue collar worker" at bounding box center [534, 210] width 448 height 14
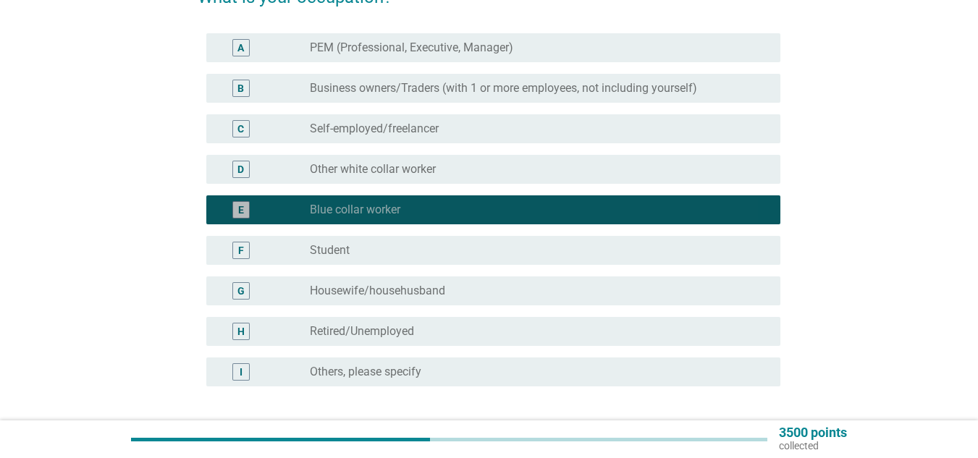
click at [460, 214] on div "radio_button_checked Blue collar worker" at bounding box center [534, 210] width 448 height 14
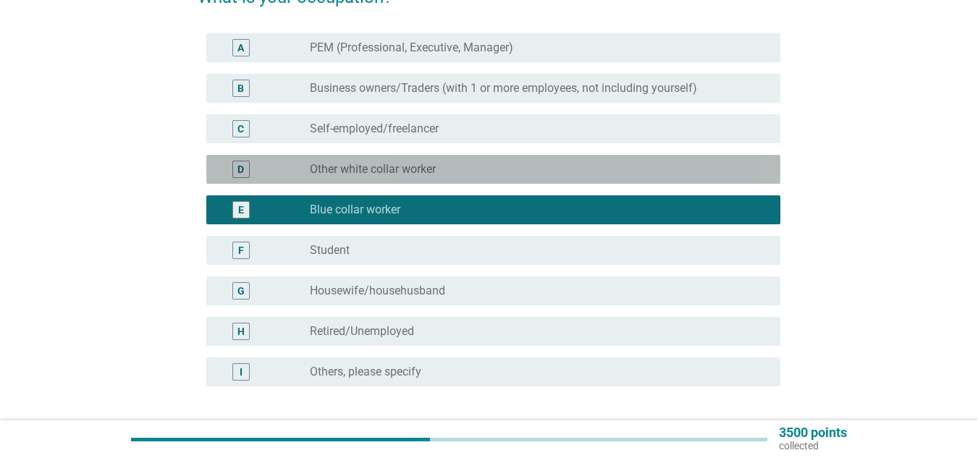
click at [412, 176] on label "Other white collar worker" at bounding box center [373, 169] width 126 height 14
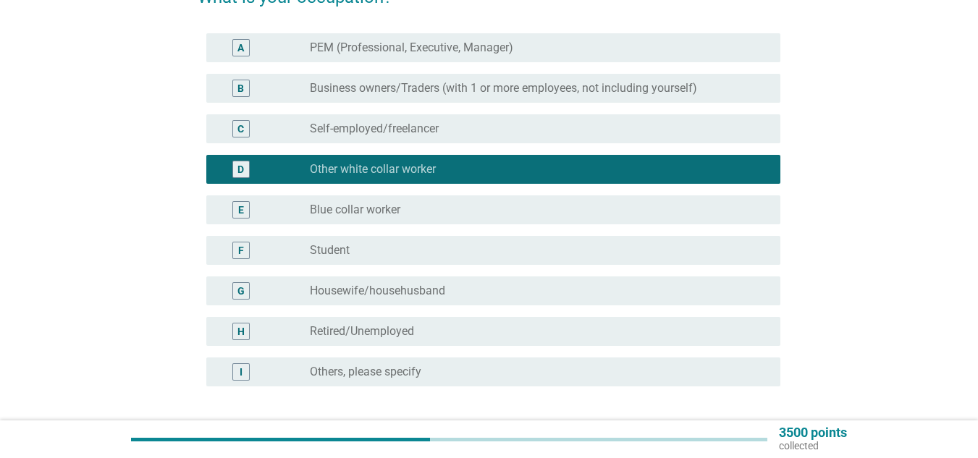
click at [400, 118] on div "C radio_button_unchecked Self-employed/freelancer" at bounding box center [493, 128] width 574 height 29
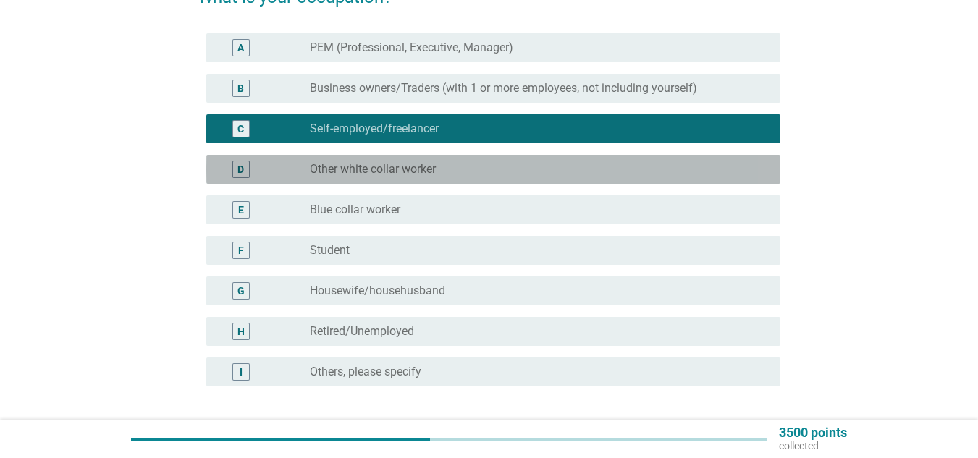
click at [385, 180] on div "D radio_button_unchecked Other white collar worker" at bounding box center [493, 169] width 574 height 29
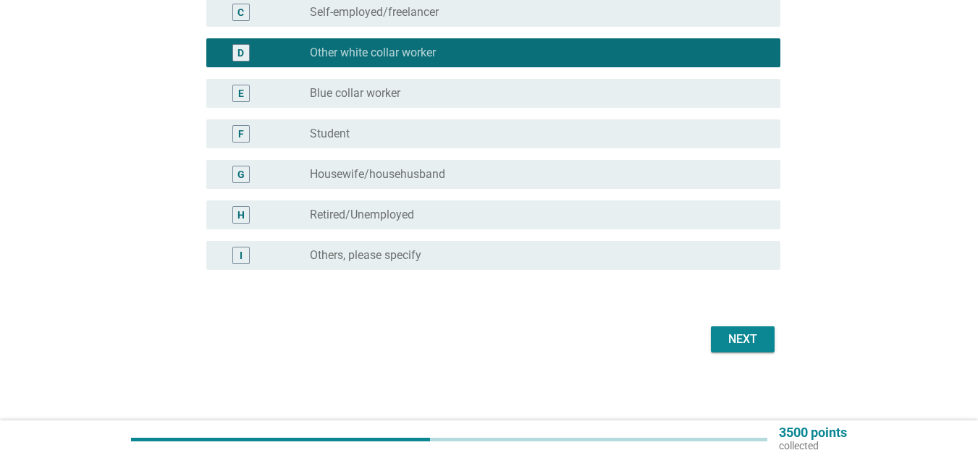
scroll to position [263, 0]
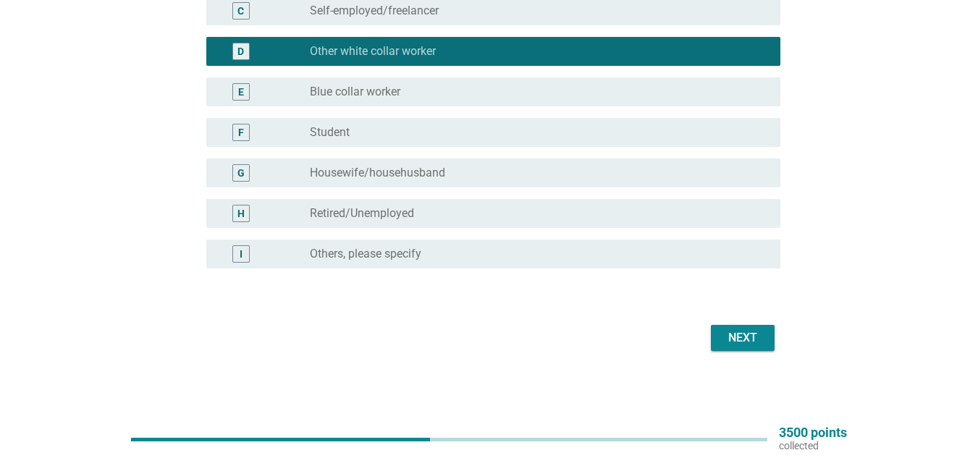
click at [760, 322] on div "Next" at bounding box center [489, 338] width 583 height 35
click at [759, 332] on div "Next" at bounding box center [743, 337] width 41 height 17
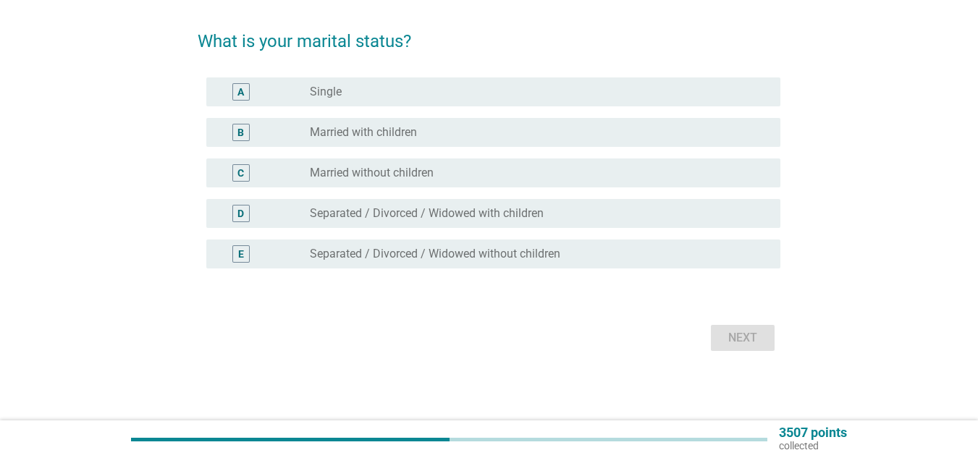
scroll to position [0, 0]
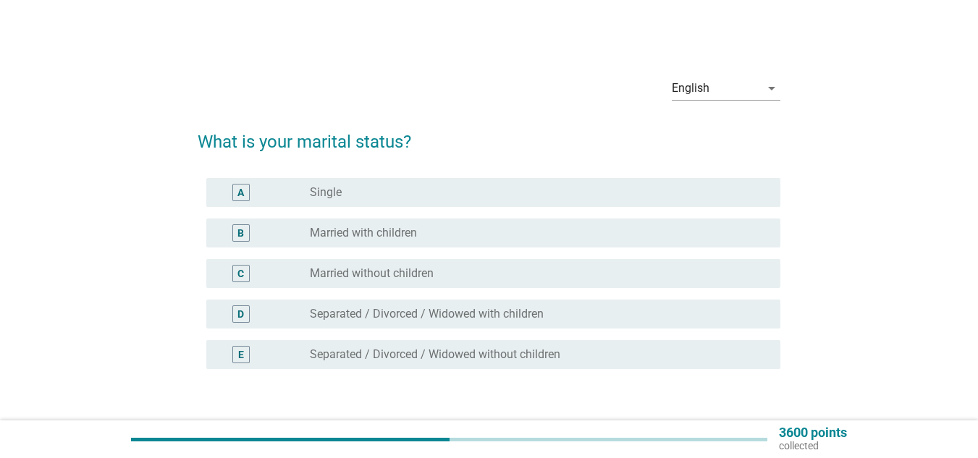
click at [400, 190] on div "radio_button_unchecked Single" at bounding box center [534, 192] width 448 height 14
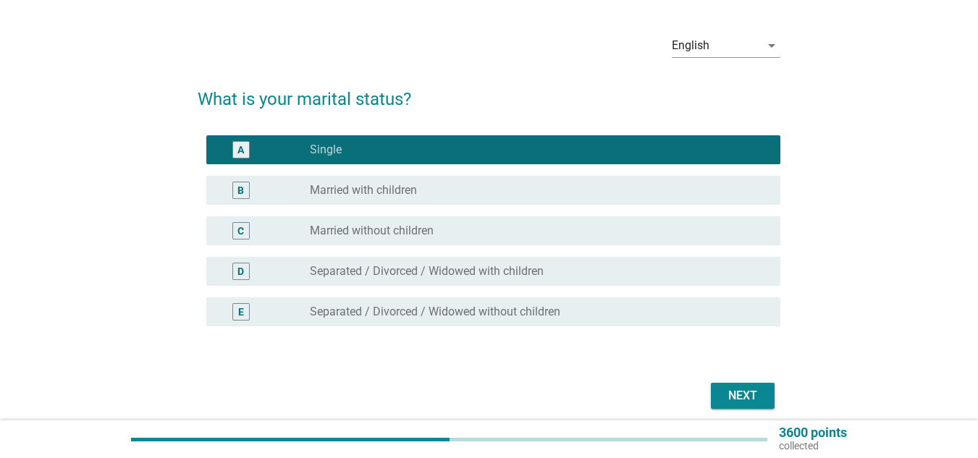
scroll to position [101, 0]
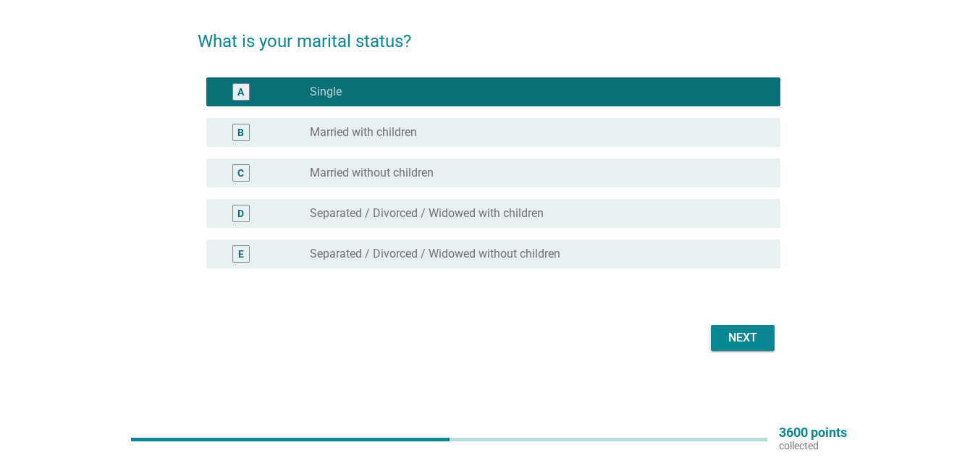
click at [768, 352] on div "Next" at bounding box center [489, 338] width 583 height 35
click at [768, 345] on button "Next" at bounding box center [743, 338] width 64 height 26
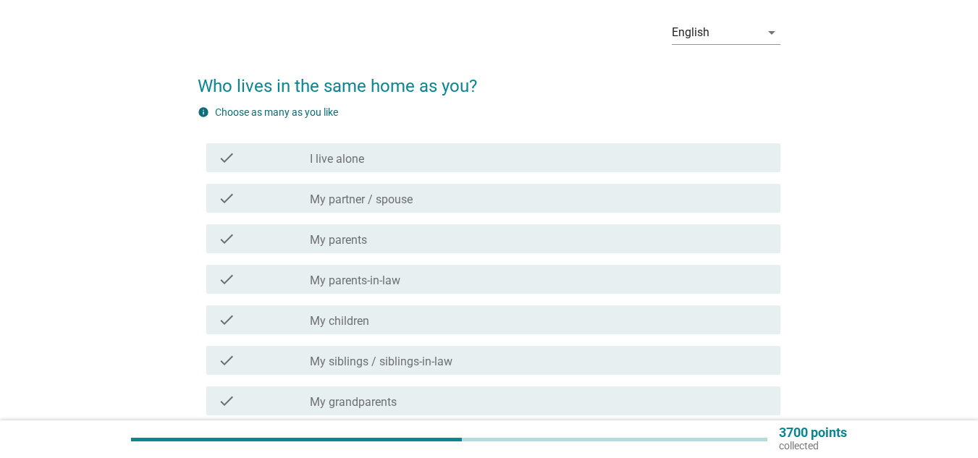
scroll to position [72, 0]
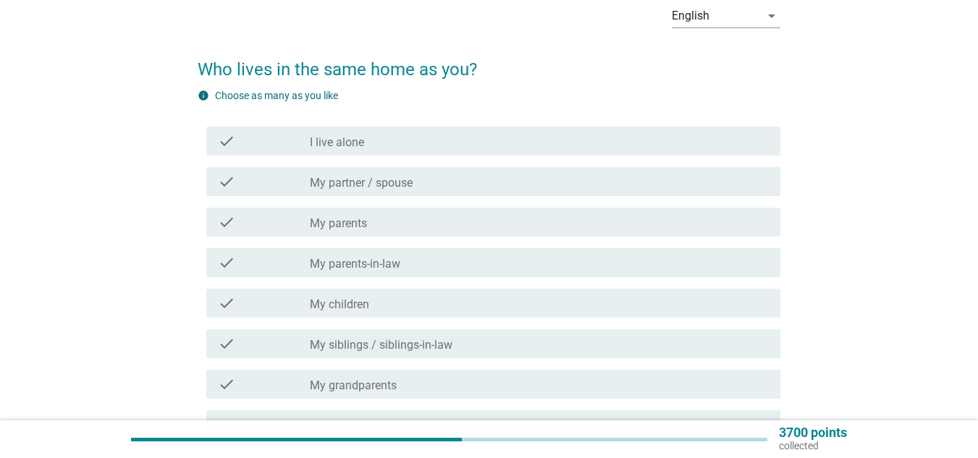
click at [377, 225] on div "check_box_outline_blank My parents" at bounding box center [539, 222] width 459 height 17
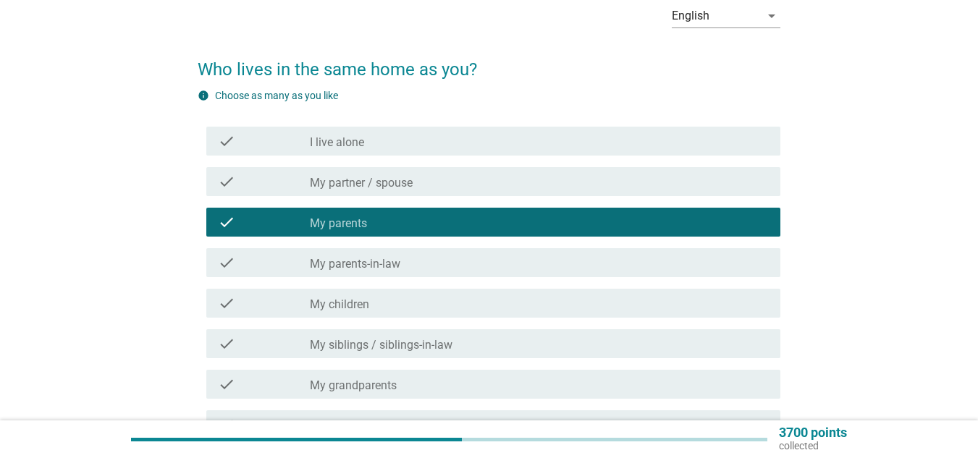
click at [403, 335] on div "check check_box_outline_blank My siblings / siblings-in-law" at bounding box center [493, 343] width 574 height 29
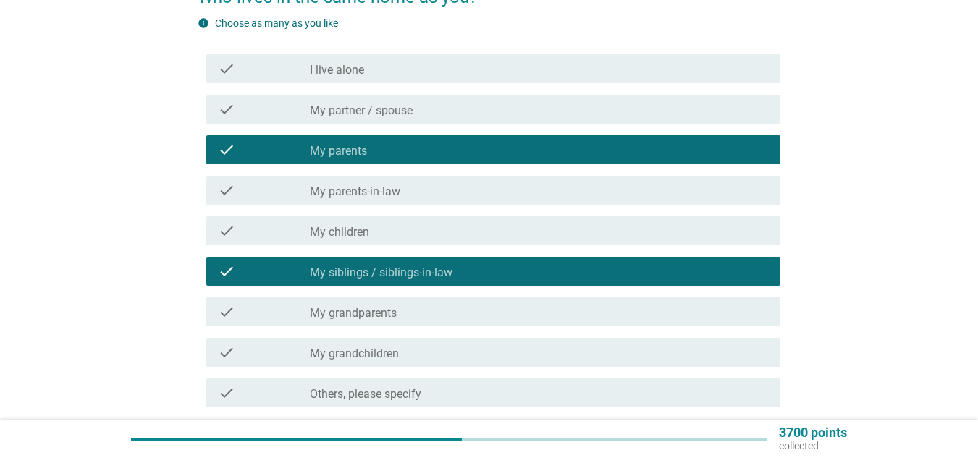
scroll to position [217, 0]
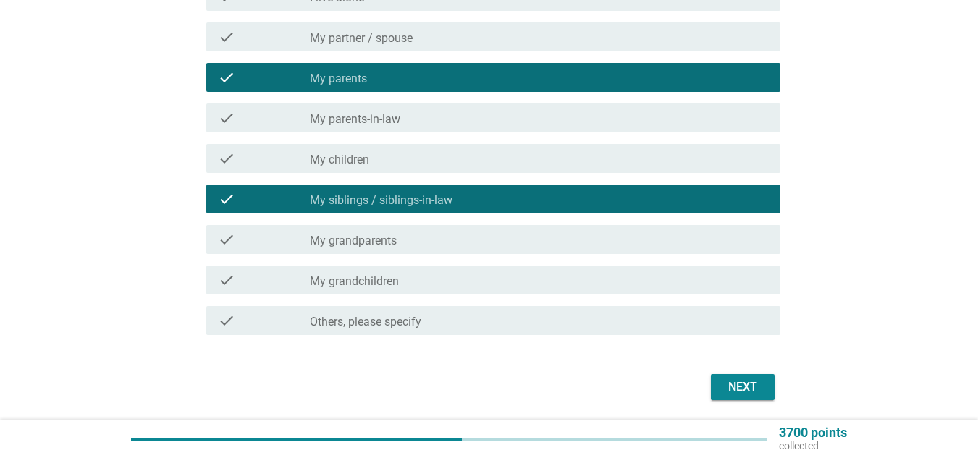
click at [731, 385] on div "Next" at bounding box center [743, 387] width 41 height 17
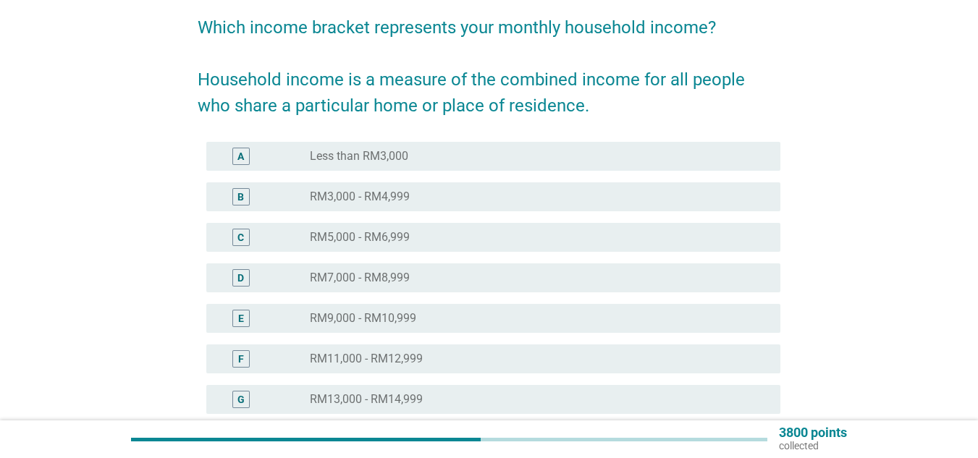
scroll to position [145, 0]
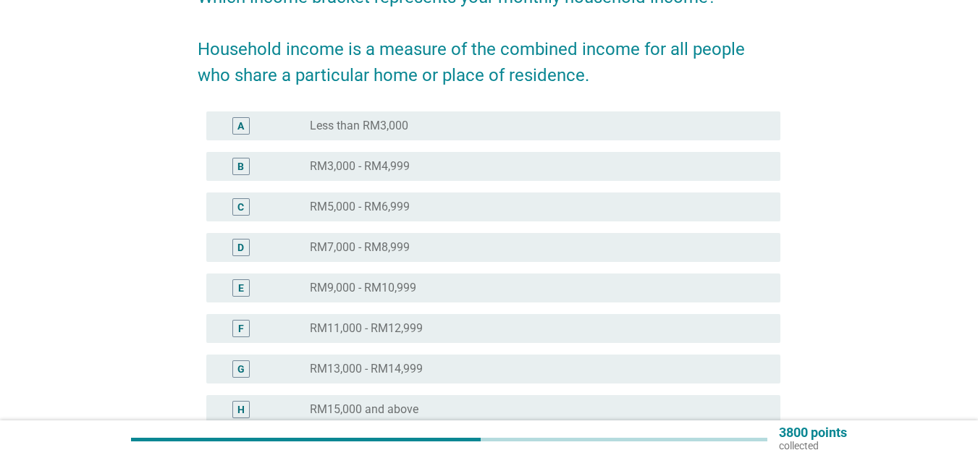
click at [413, 250] on div "radio_button_unchecked RM7,000 - RM8,999" at bounding box center [534, 247] width 448 height 14
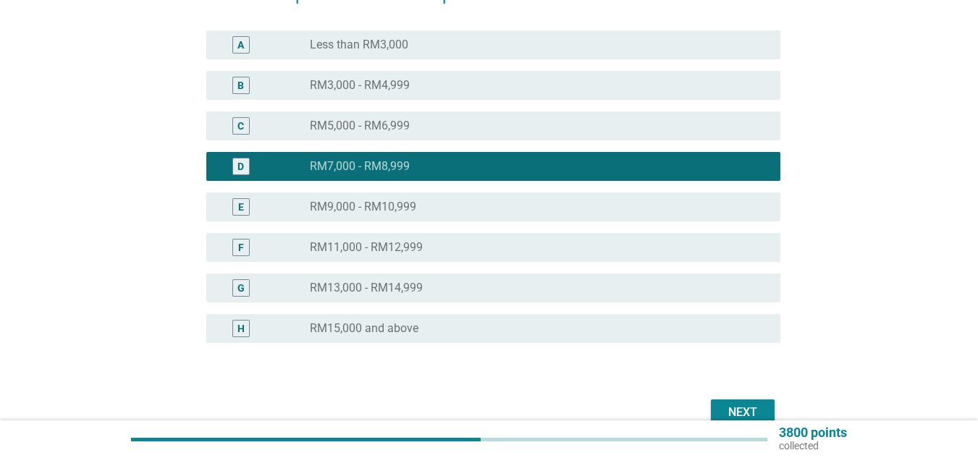
scroll to position [290, 0]
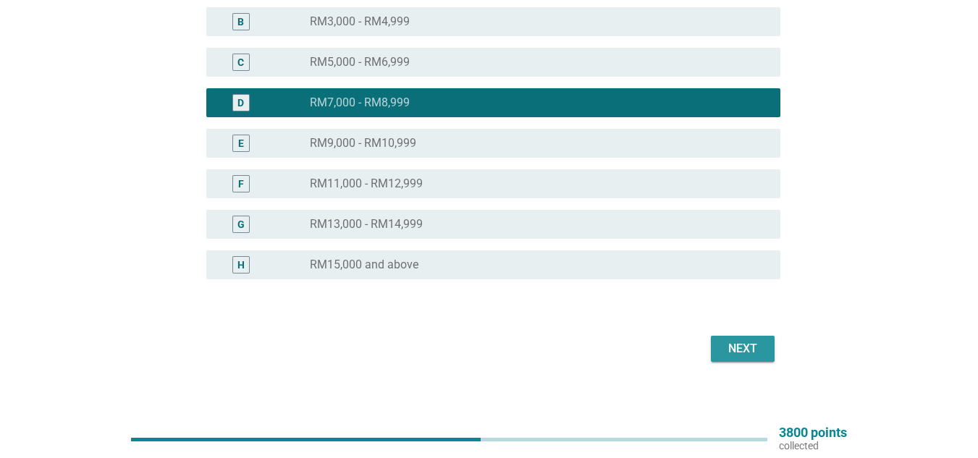
click at [737, 344] on div "Next" at bounding box center [743, 348] width 41 height 17
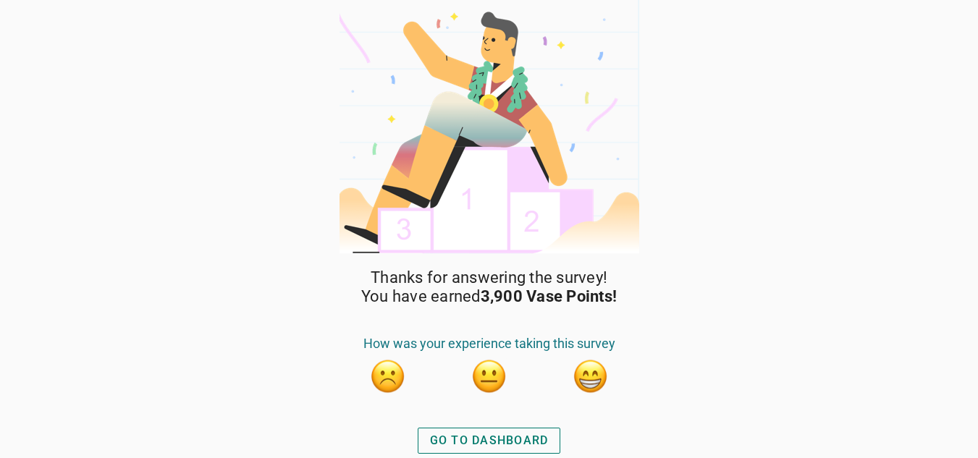
click at [466, 439] on div "GO TO DASHBOARD" at bounding box center [489, 440] width 119 height 17
